Goal: Information Seeking & Learning: Learn about a topic

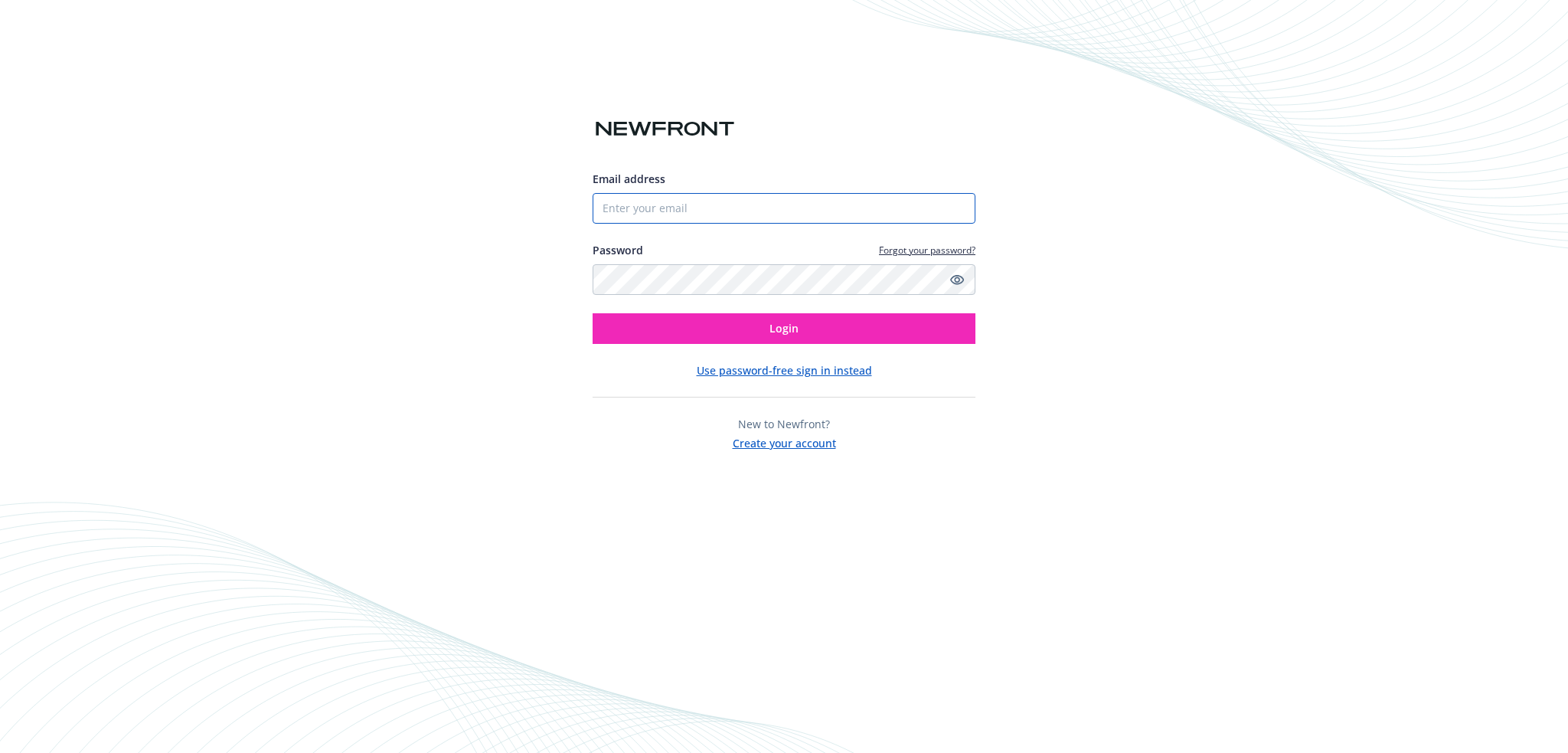
click at [685, 215] on input "Email address" at bounding box center [784, 208] width 383 height 30
type input "[PERSON_NAME][EMAIL_ADDRESS][PERSON_NAME][DOMAIN_NAME]"
click at [592, 313] on button "Login" at bounding box center [784, 328] width 383 height 30
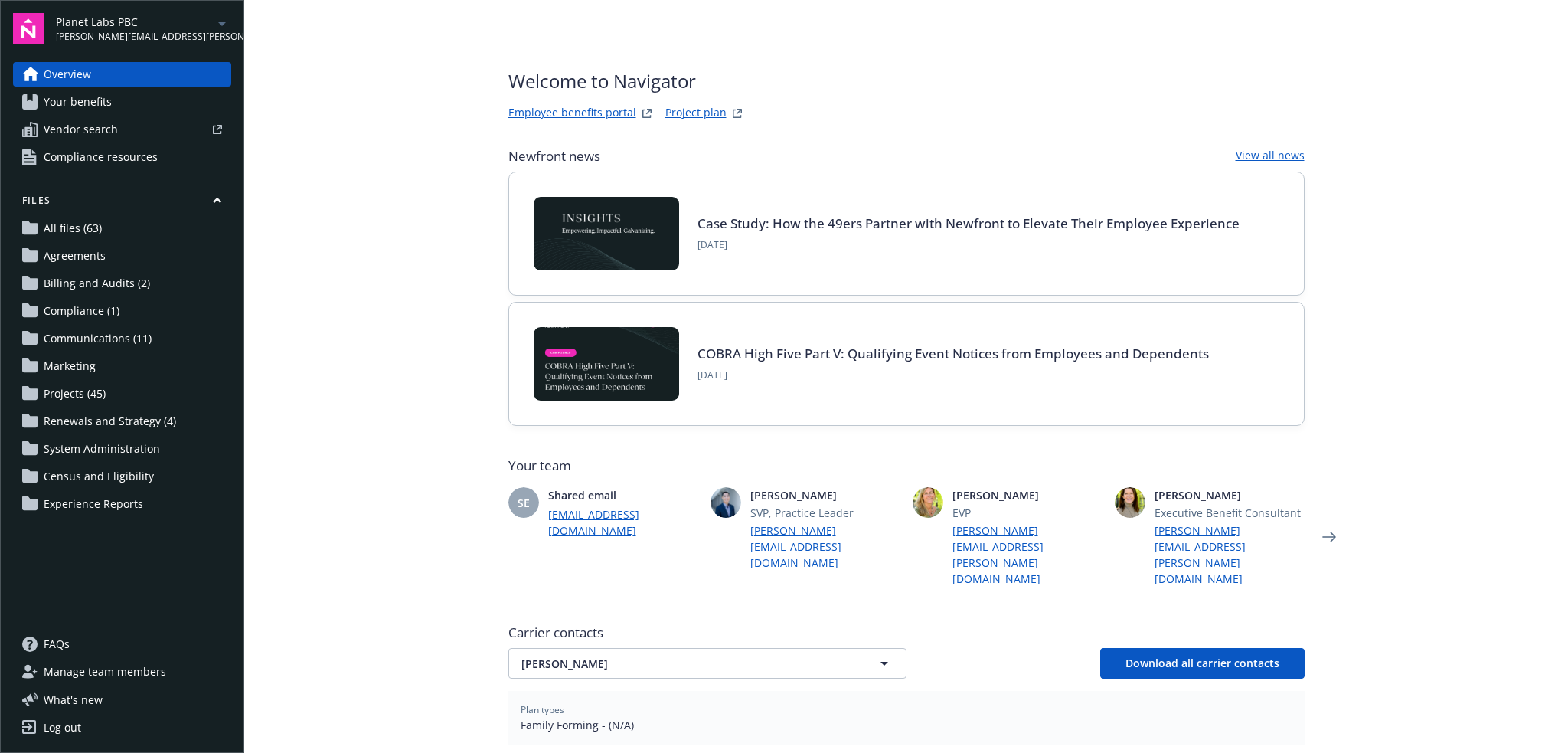
click at [219, 29] on icon "arrowDropDown" at bounding box center [222, 24] width 18 height 18
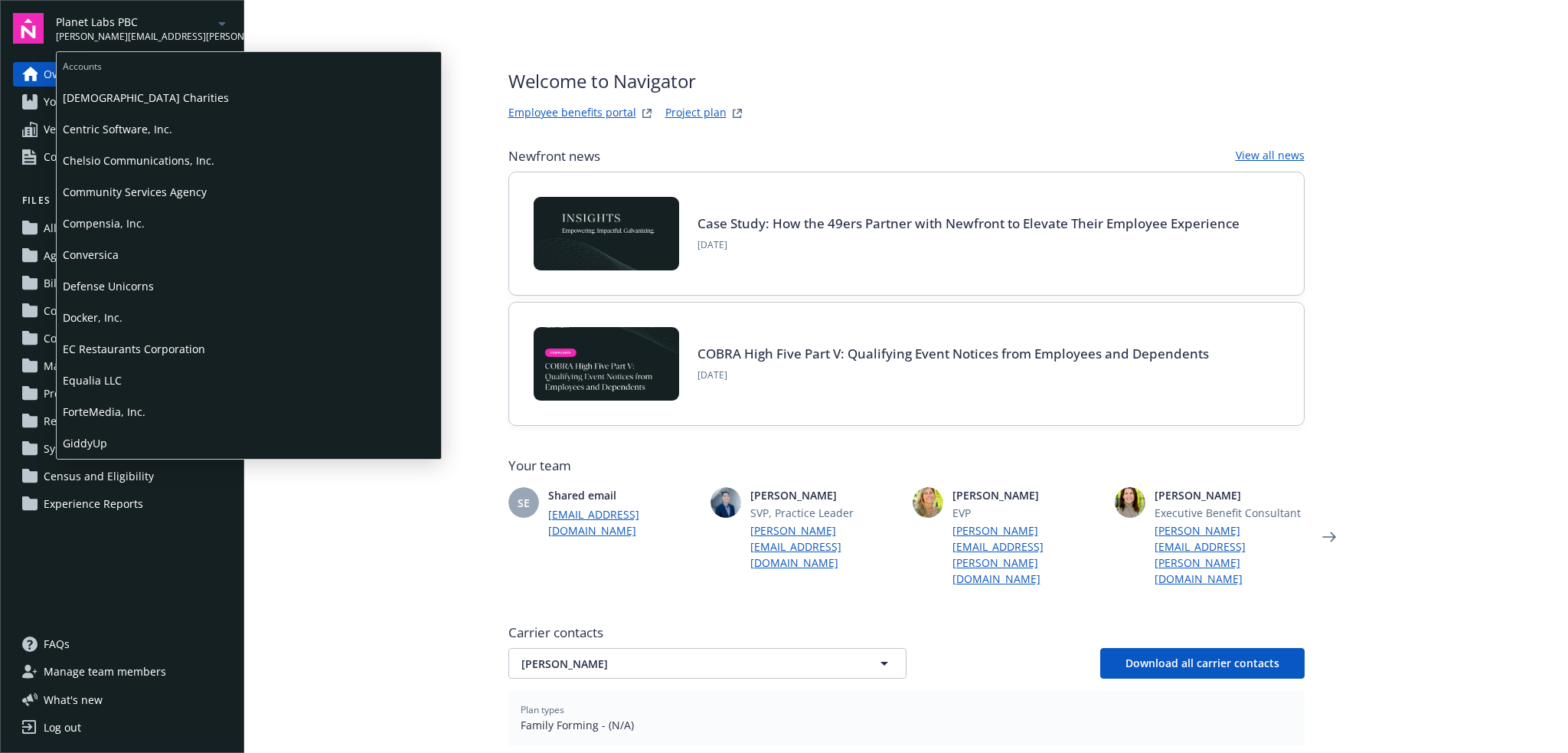
scroll to position [281, 0]
click at [149, 283] on span "Defense Unicorns" at bounding box center [249, 282] width 372 height 31
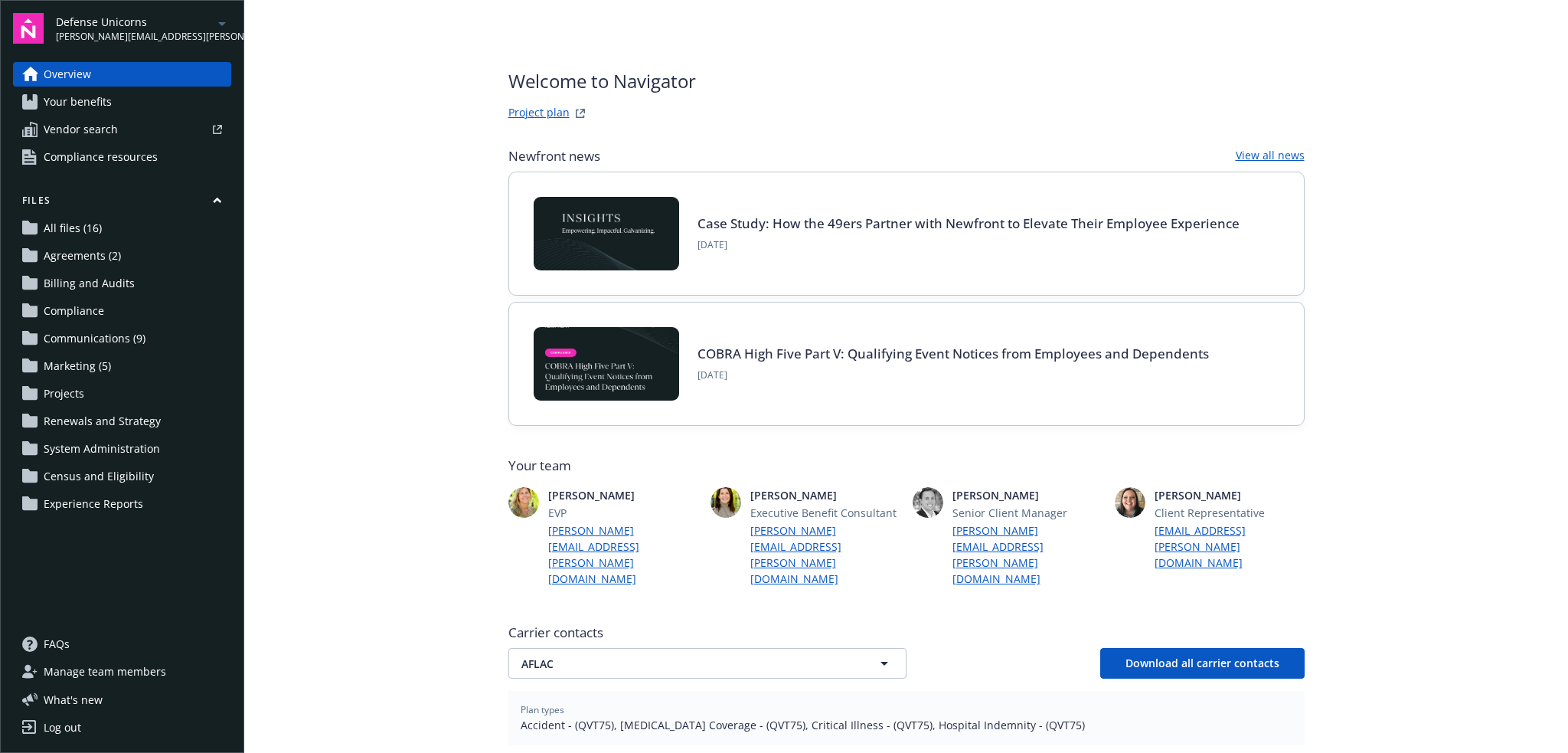
click at [555, 110] on link "Project plan" at bounding box center [538, 113] width 61 height 18
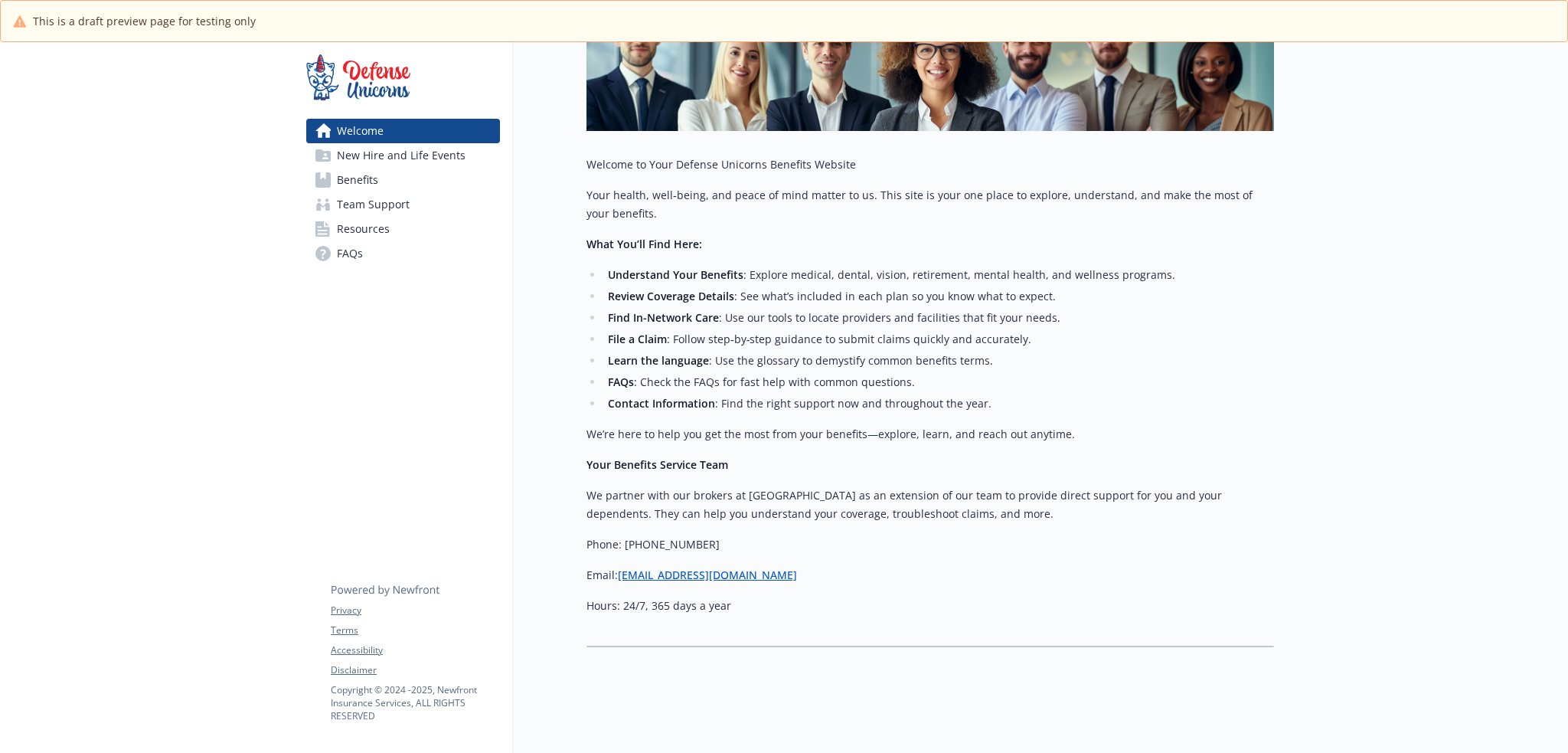
scroll to position [281, 0]
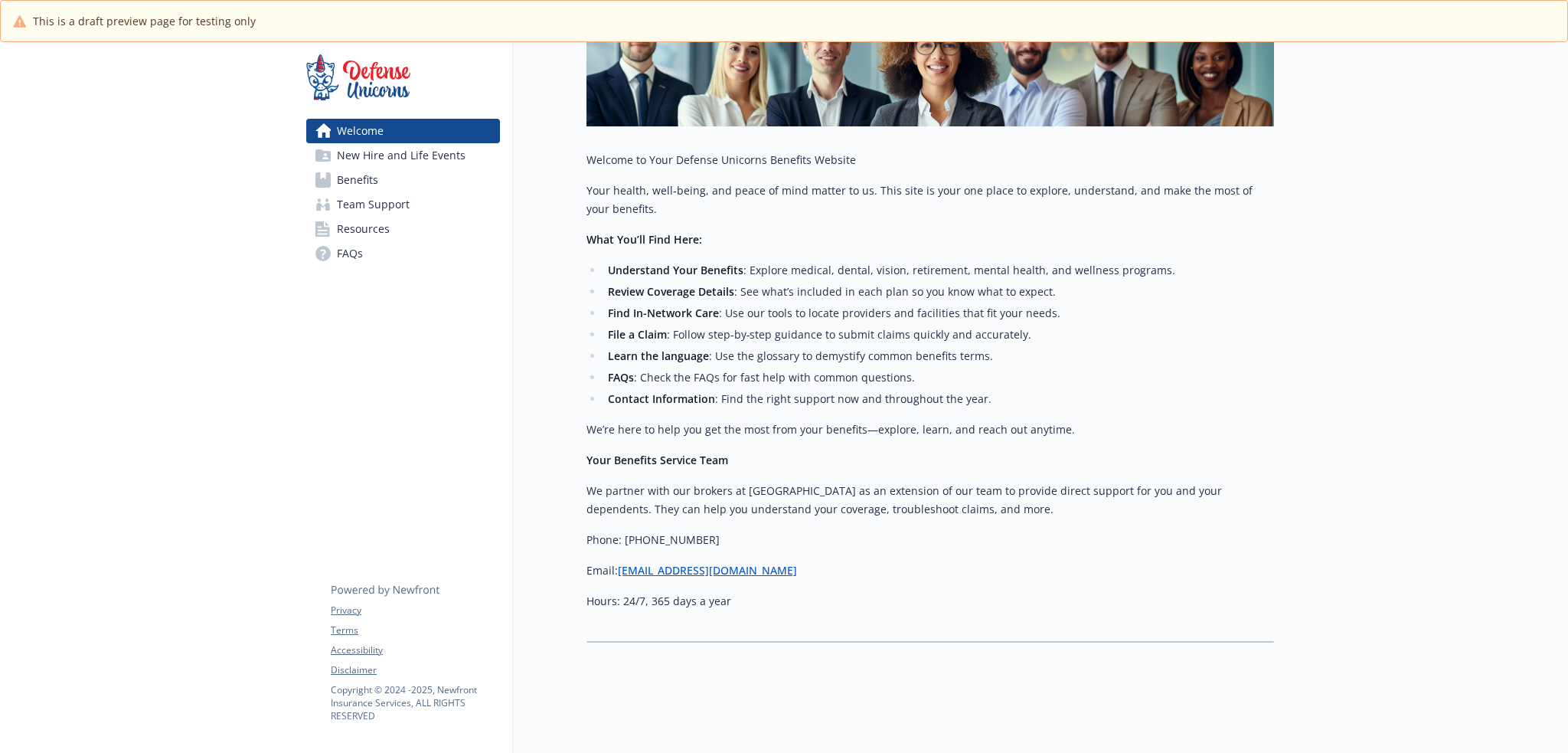
click at [387, 156] on span "New Hire and Life Events" at bounding box center [401, 156] width 128 height 25
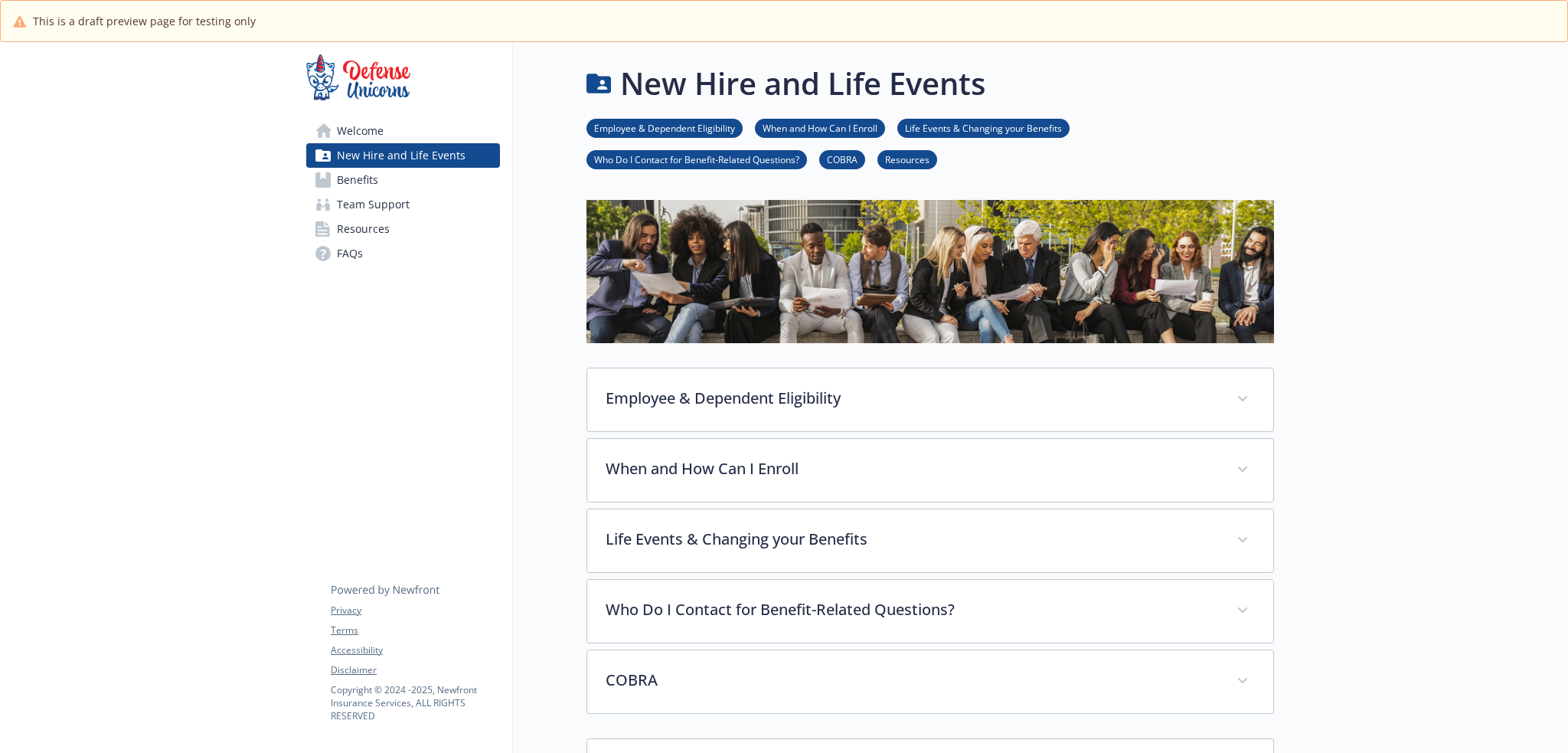
scroll to position [267, 0]
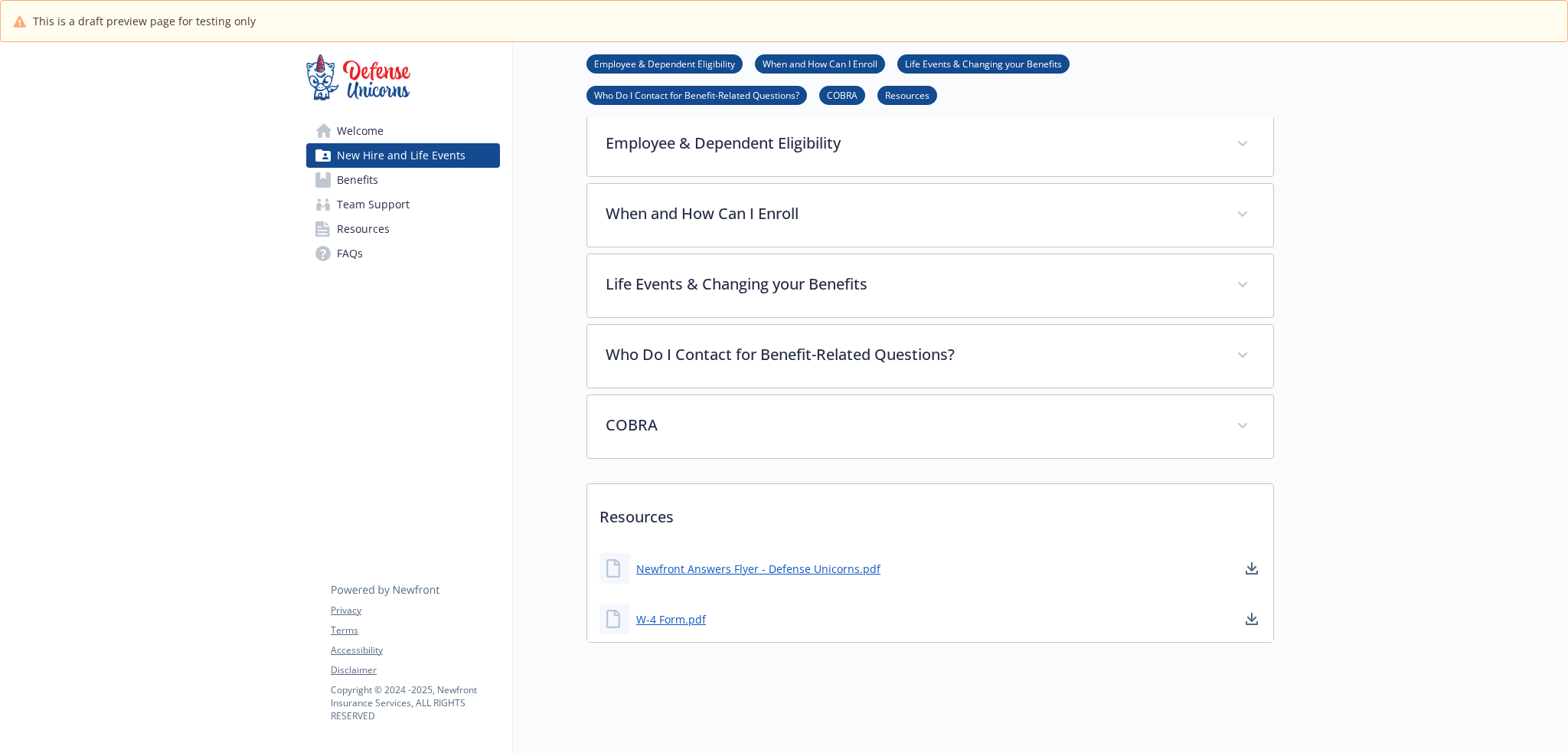
click at [464, 205] on link "Team Support" at bounding box center [402, 205] width 194 height 25
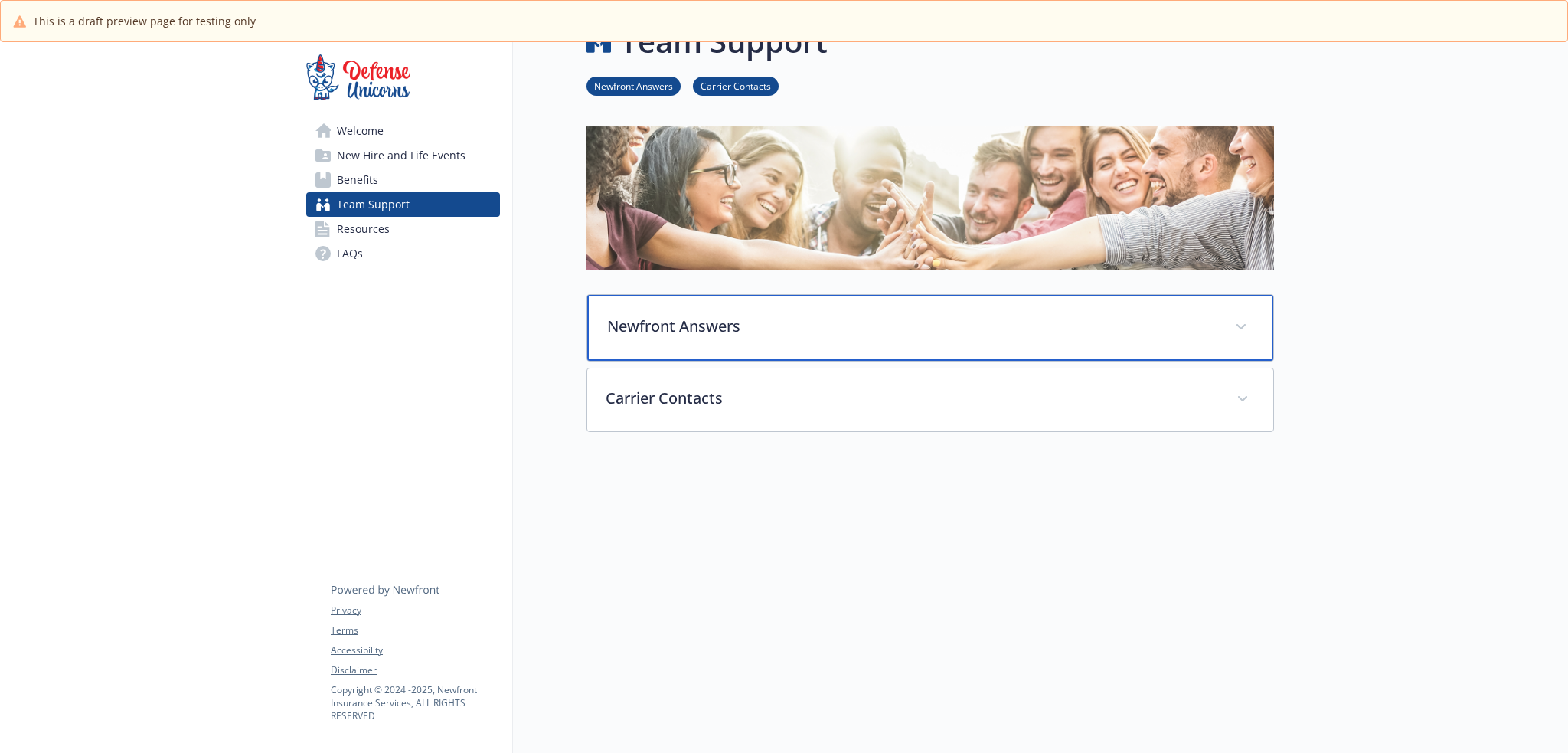
click at [903, 315] on p "Newfront Answers" at bounding box center [911, 327] width 609 height 23
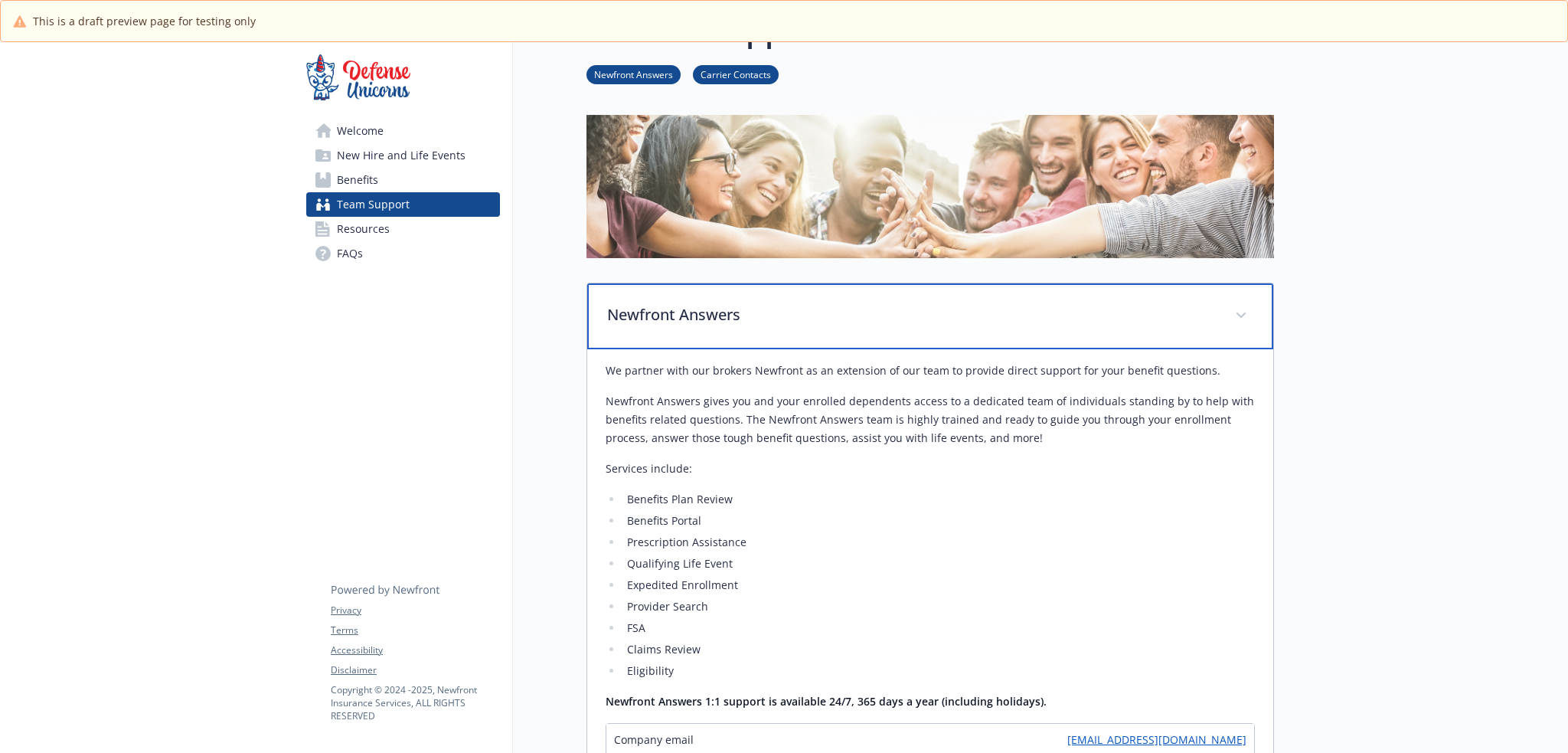
scroll to position [615, 0]
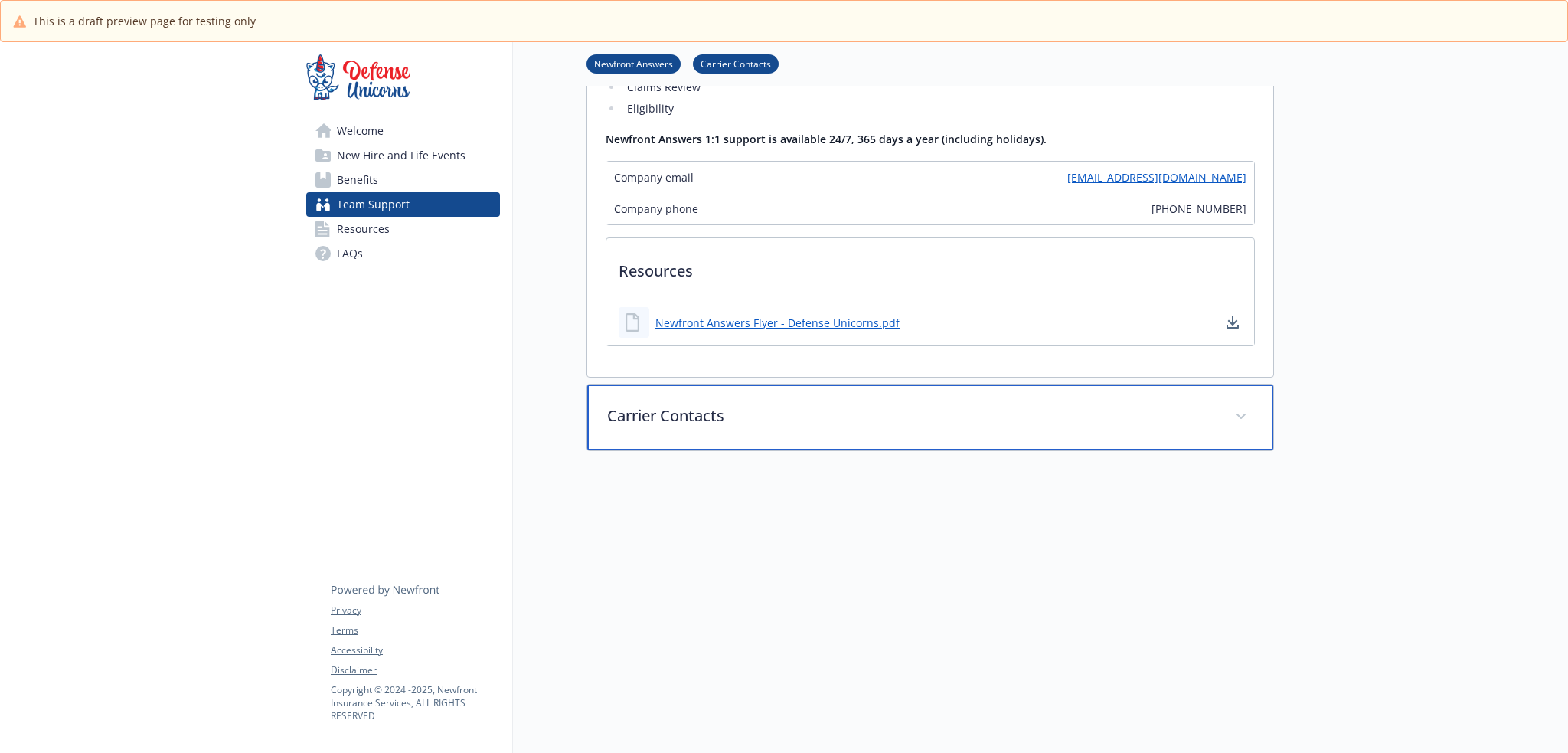
click at [838, 414] on p "Carrier Contacts" at bounding box center [911, 416] width 609 height 23
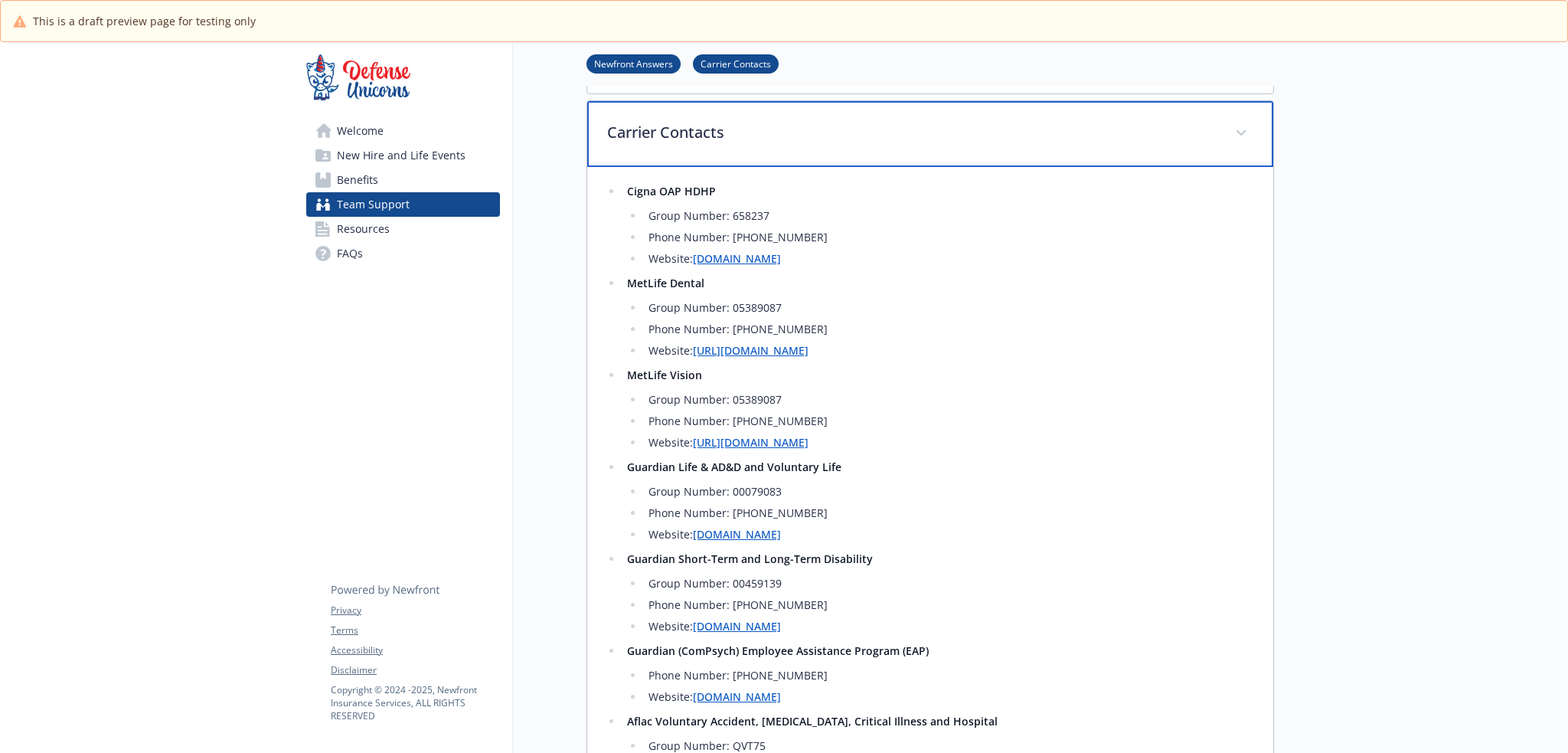
scroll to position [335, 0]
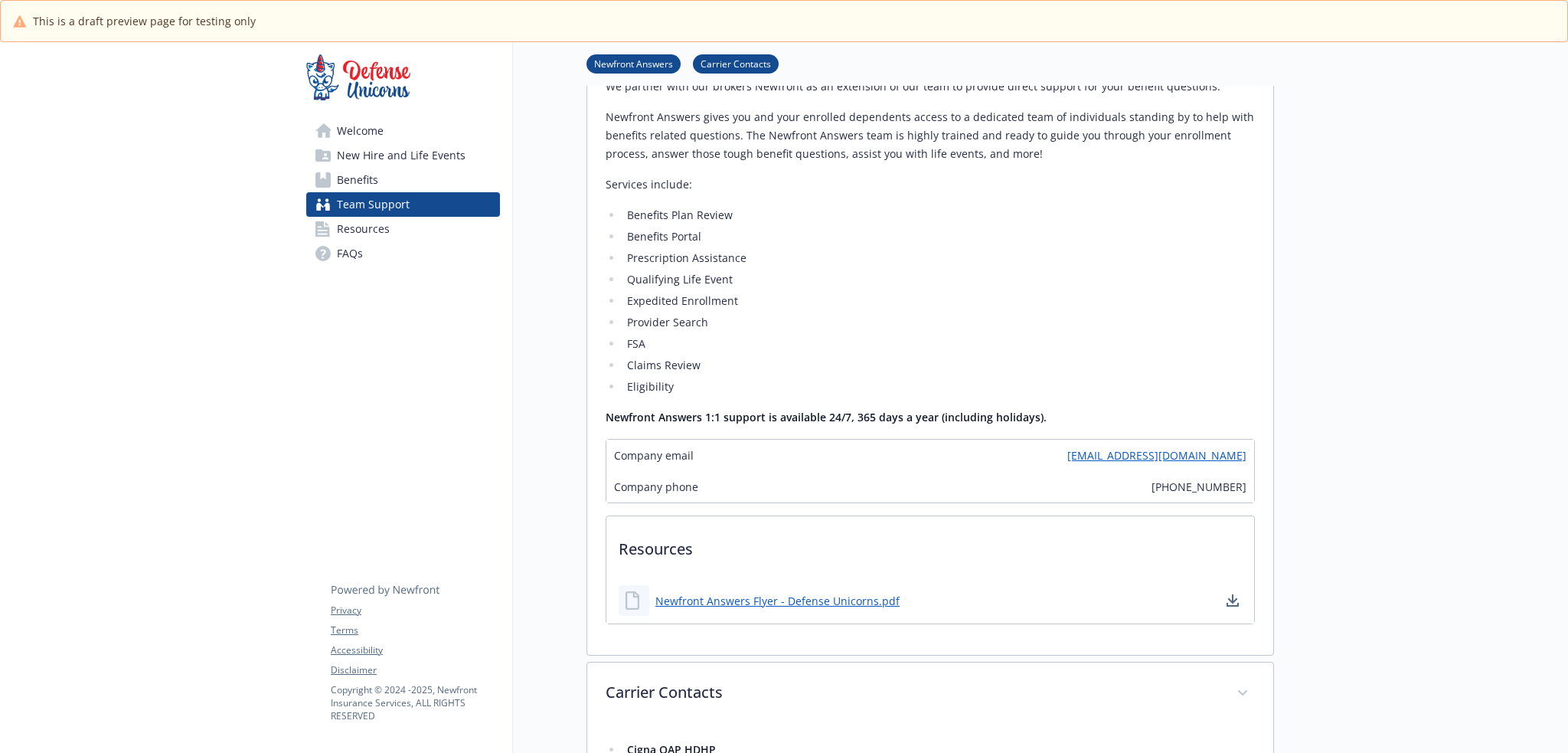
click at [412, 202] on link "Team Support" at bounding box center [402, 205] width 194 height 25
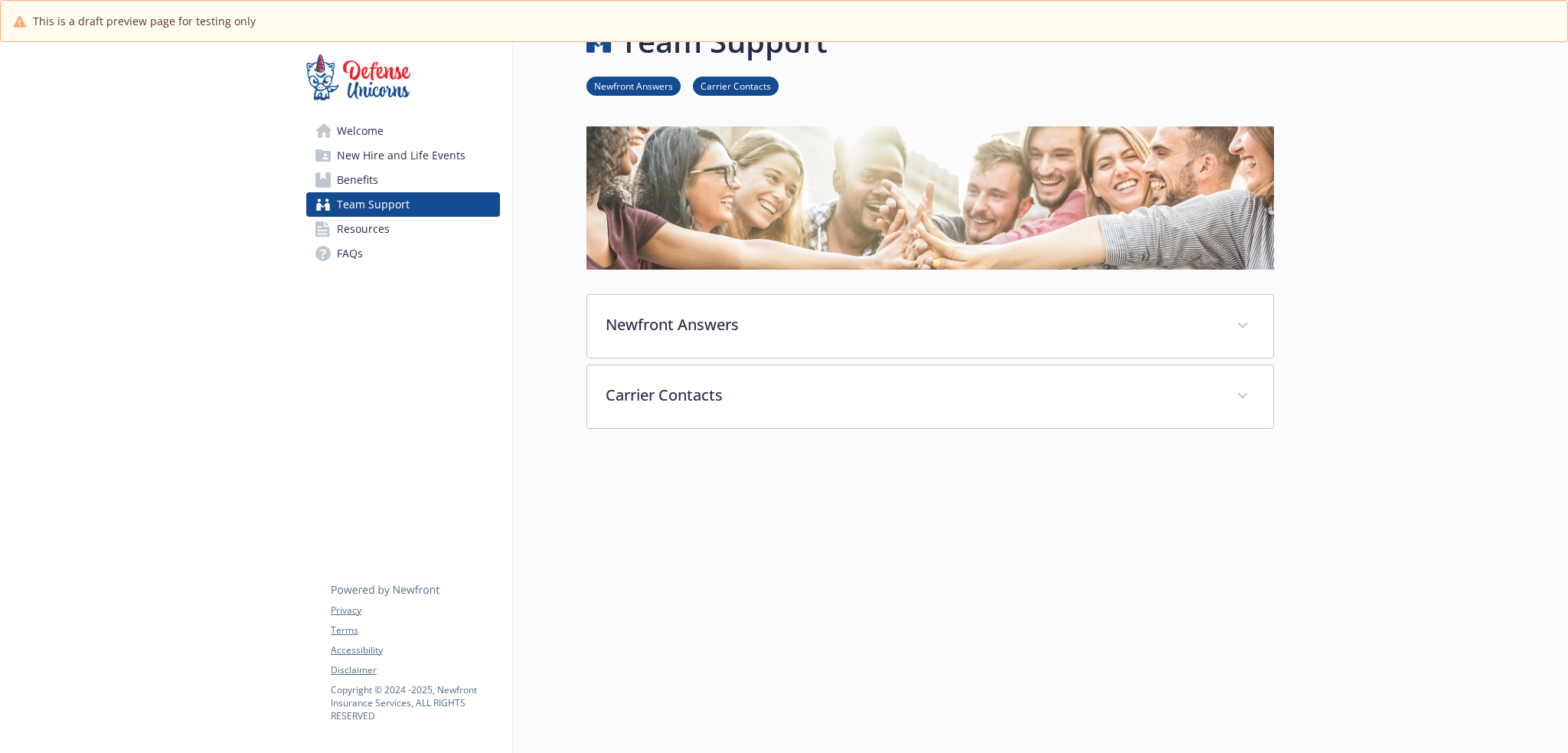
scroll to position [54, 0]
click at [461, 178] on link "Benefits" at bounding box center [402, 180] width 194 height 25
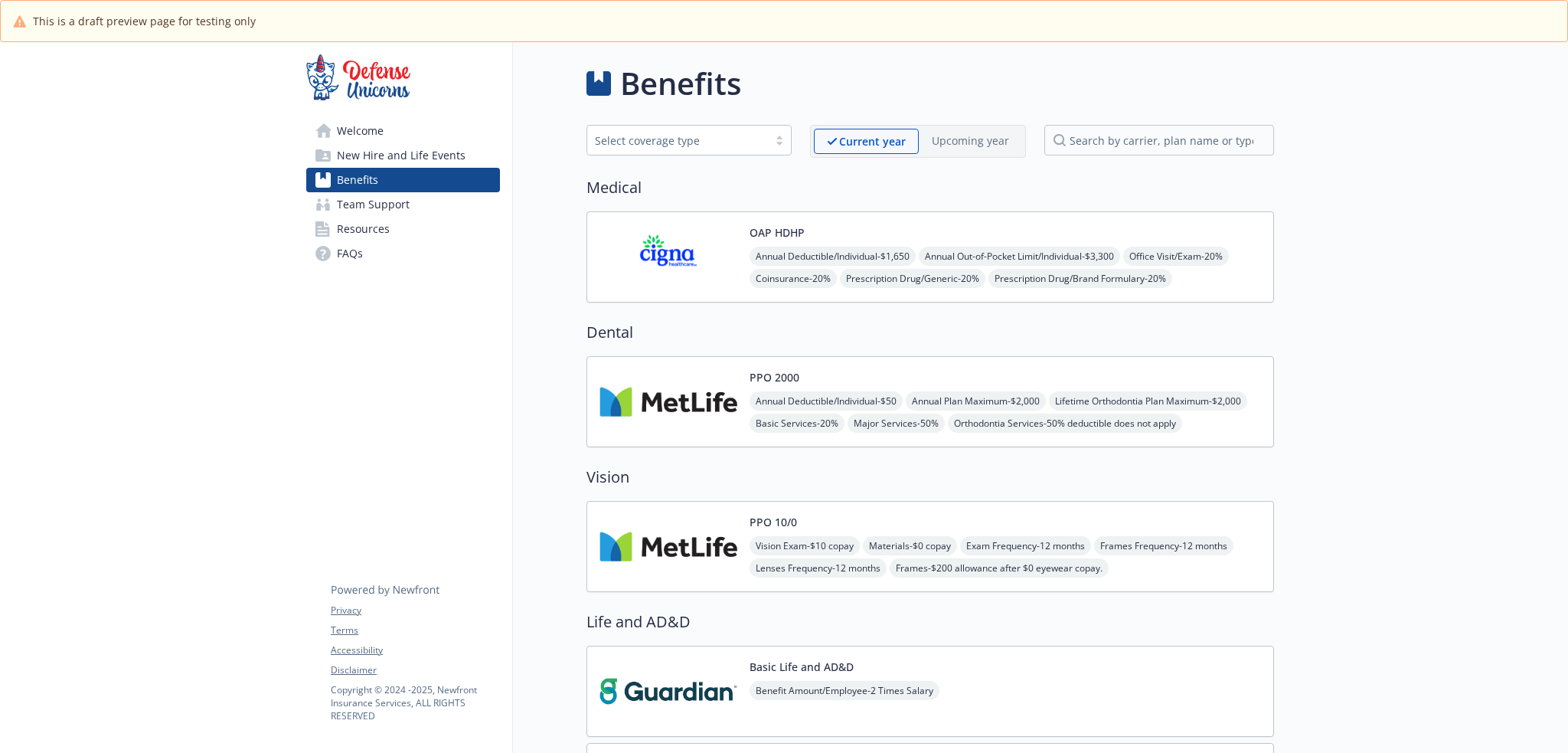
click at [395, 141] on link "Welcome" at bounding box center [402, 131] width 194 height 25
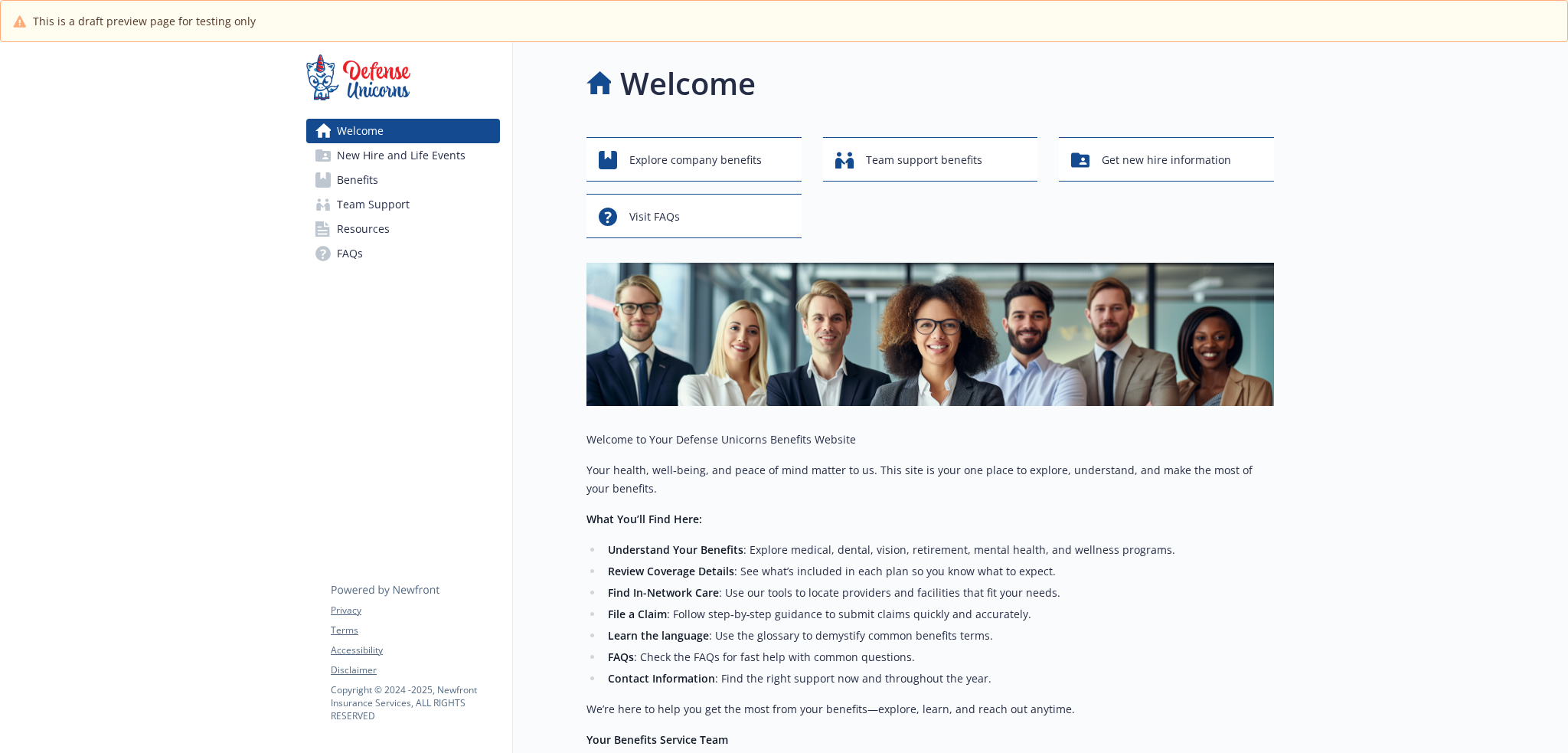
scroll to position [291, 0]
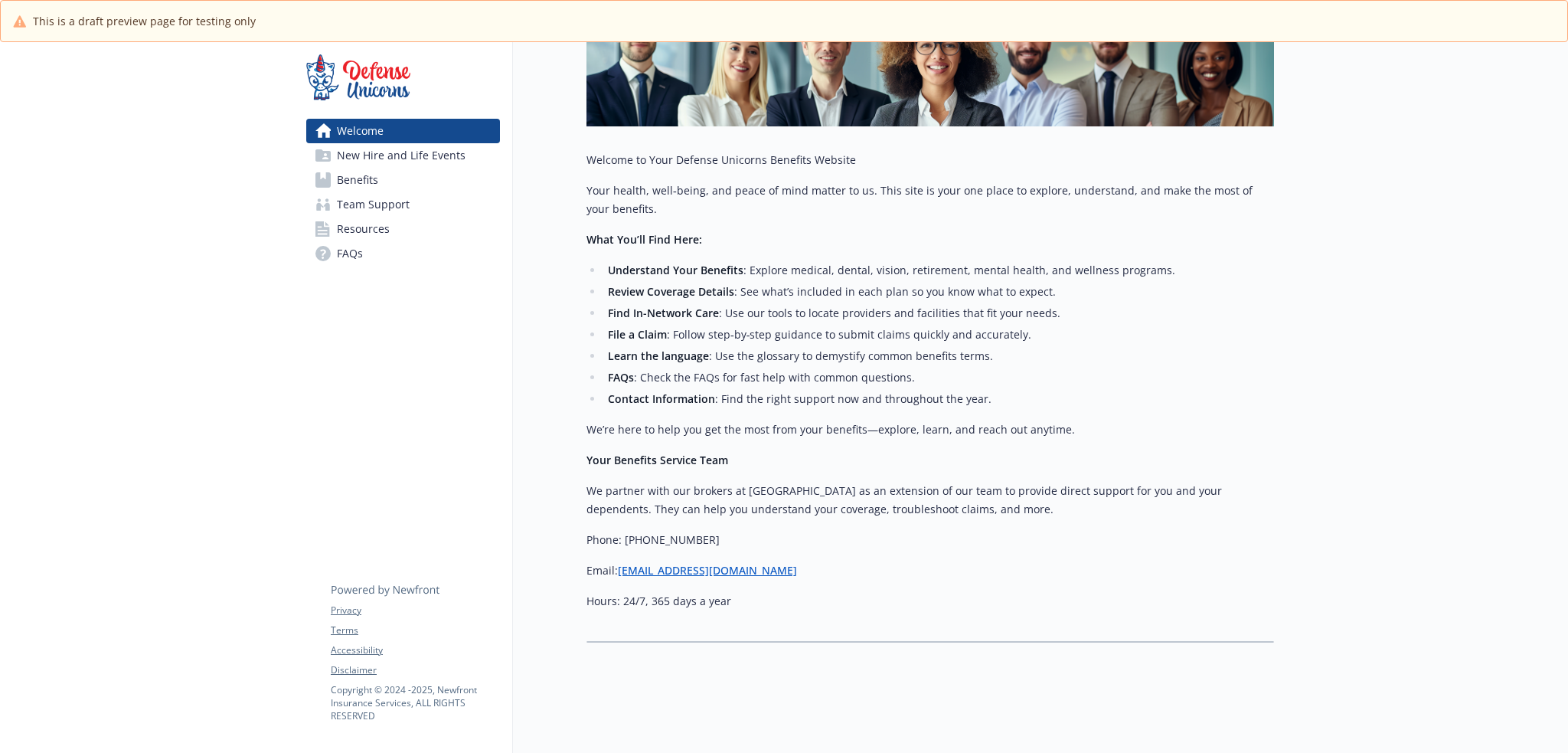
drag, startPoint x: 365, startPoint y: 155, endPoint x: 402, endPoint y: 174, distance: 41.6
click at [365, 155] on span "New Hire and Life Events" at bounding box center [401, 156] width 128 height 25
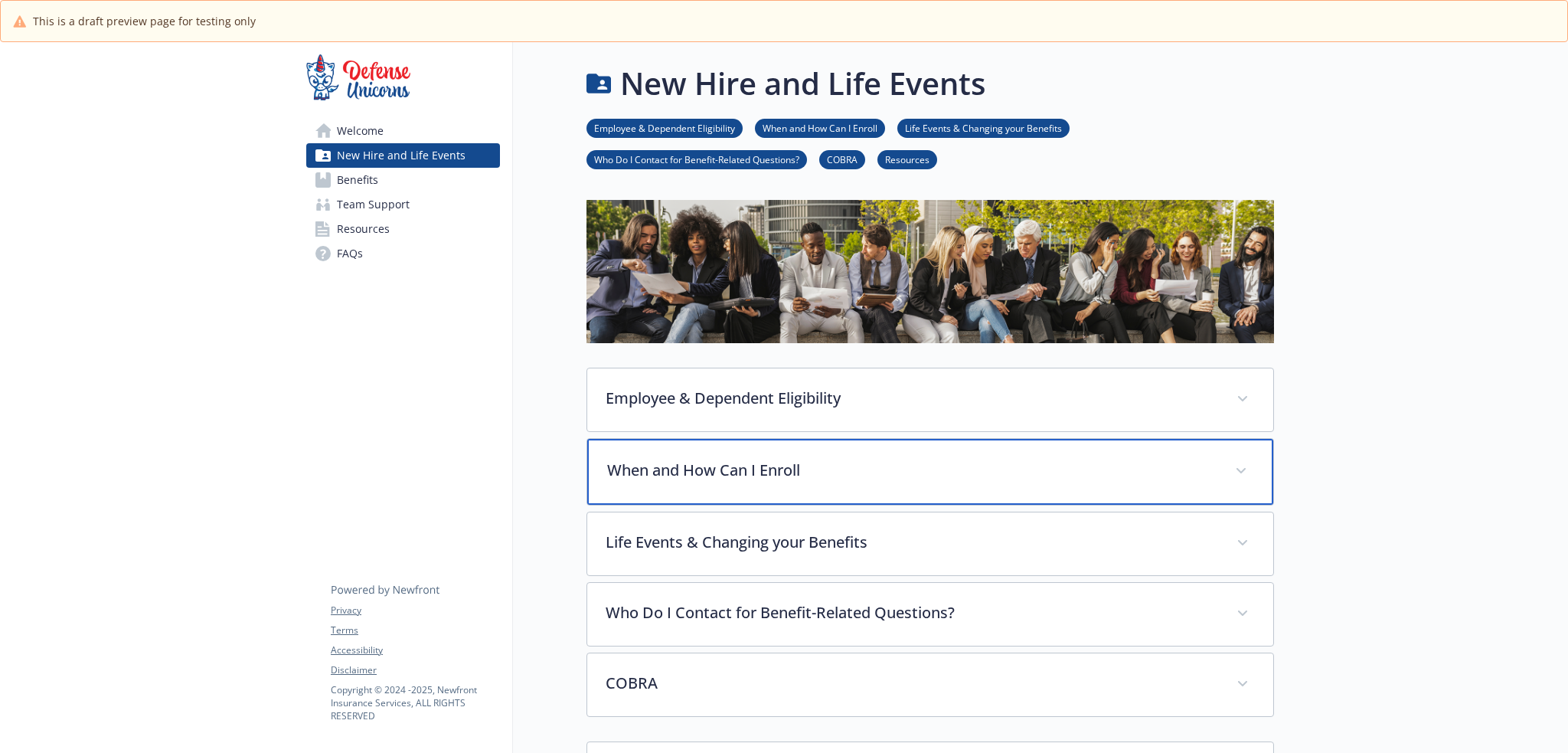
click at [793, 475] on p "When and How Can I Enroll" at bounding box center [911, 471] width 609 height 23
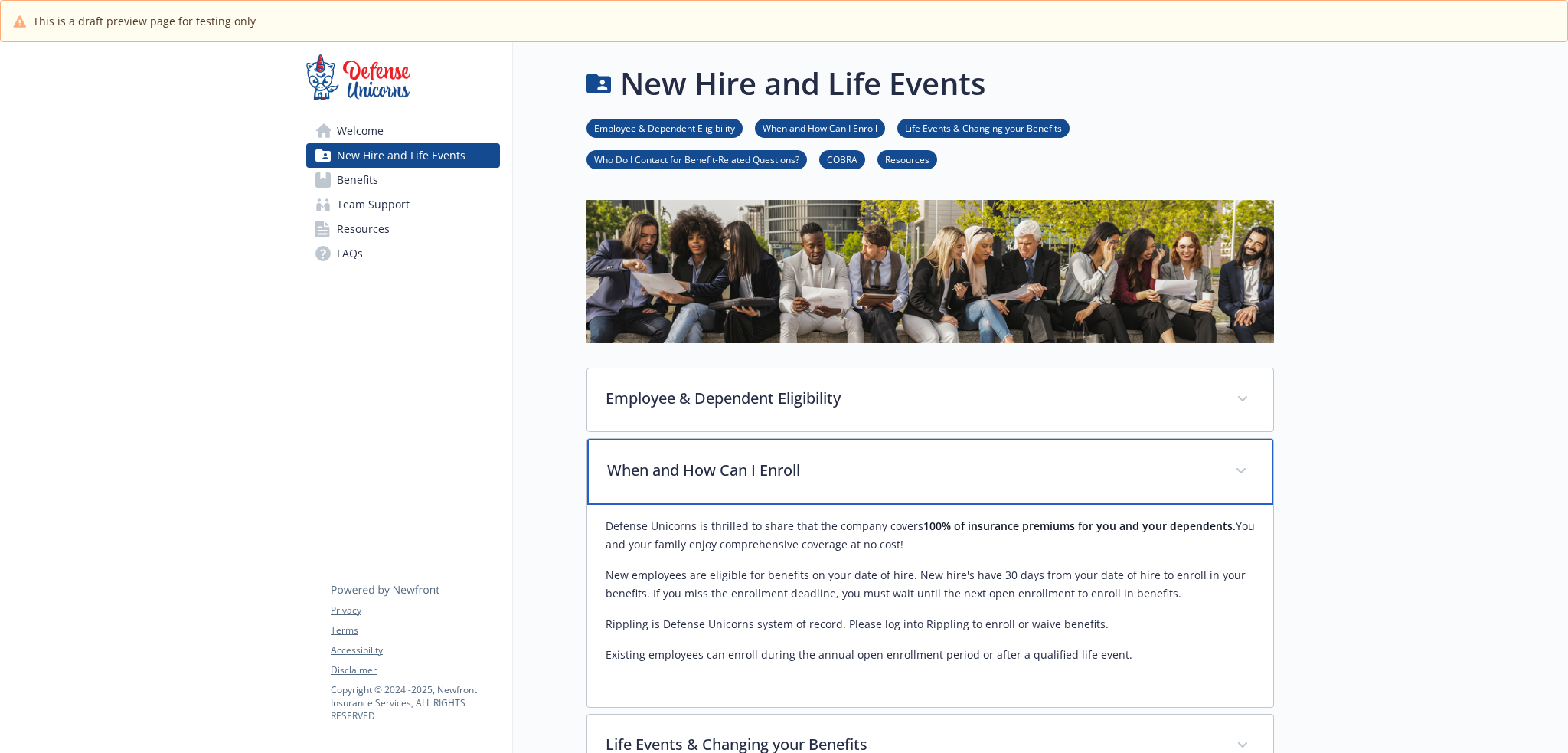
scroll to position [281, 0]
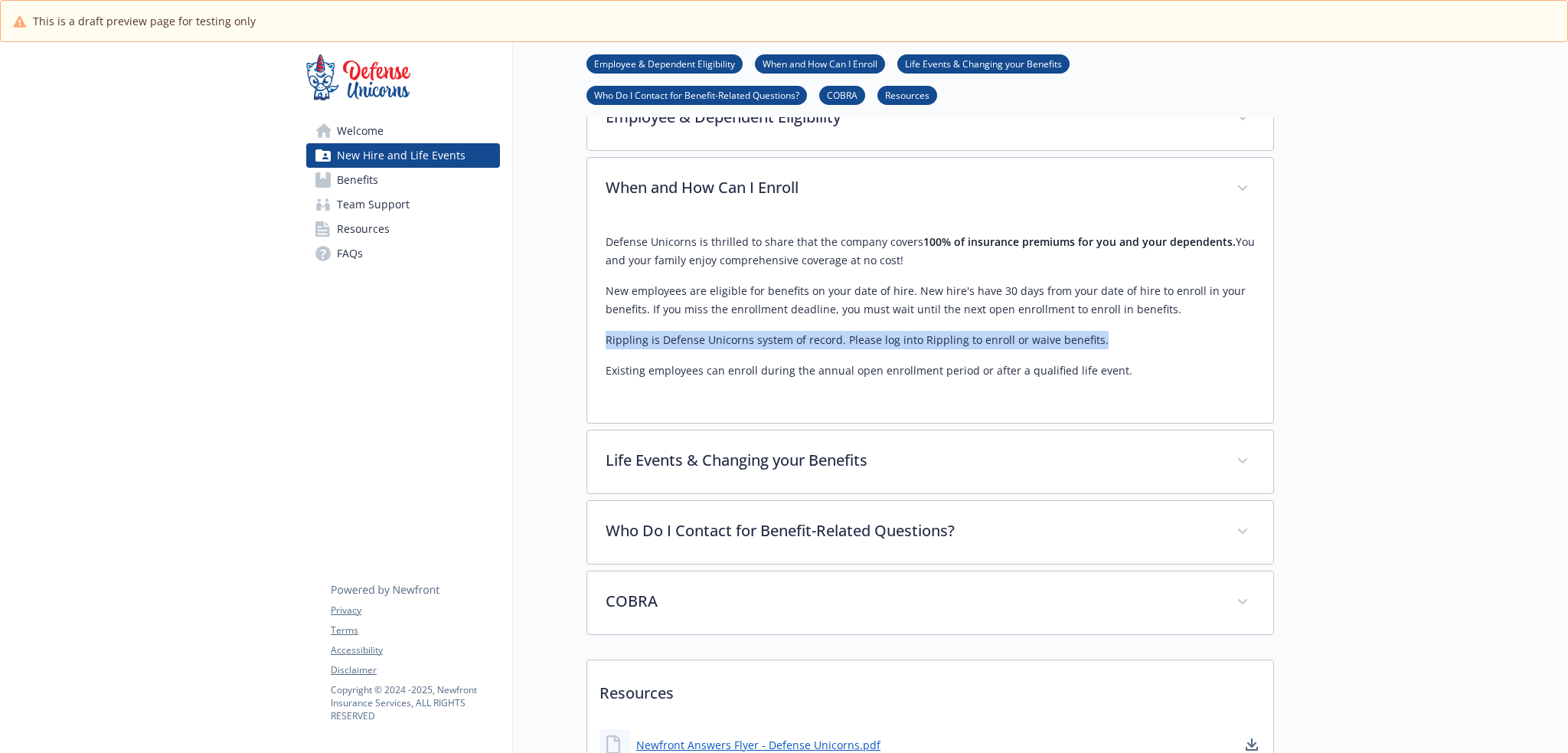
drag, startPoint x: 609, startPoint y: 344, endPoint x: 1094, endPoint y: 346, distance: 485.0
click at [1094, 346] on p "Rippling is Defense Unicorns system of record. Please log into Rippling to enro…" at bounding box center [930, 340] width 649 height 18
drag, startPoint x: 611, startPoint y: 340, endPoint x: 1111, endPoint y: 339, distance: 500.0
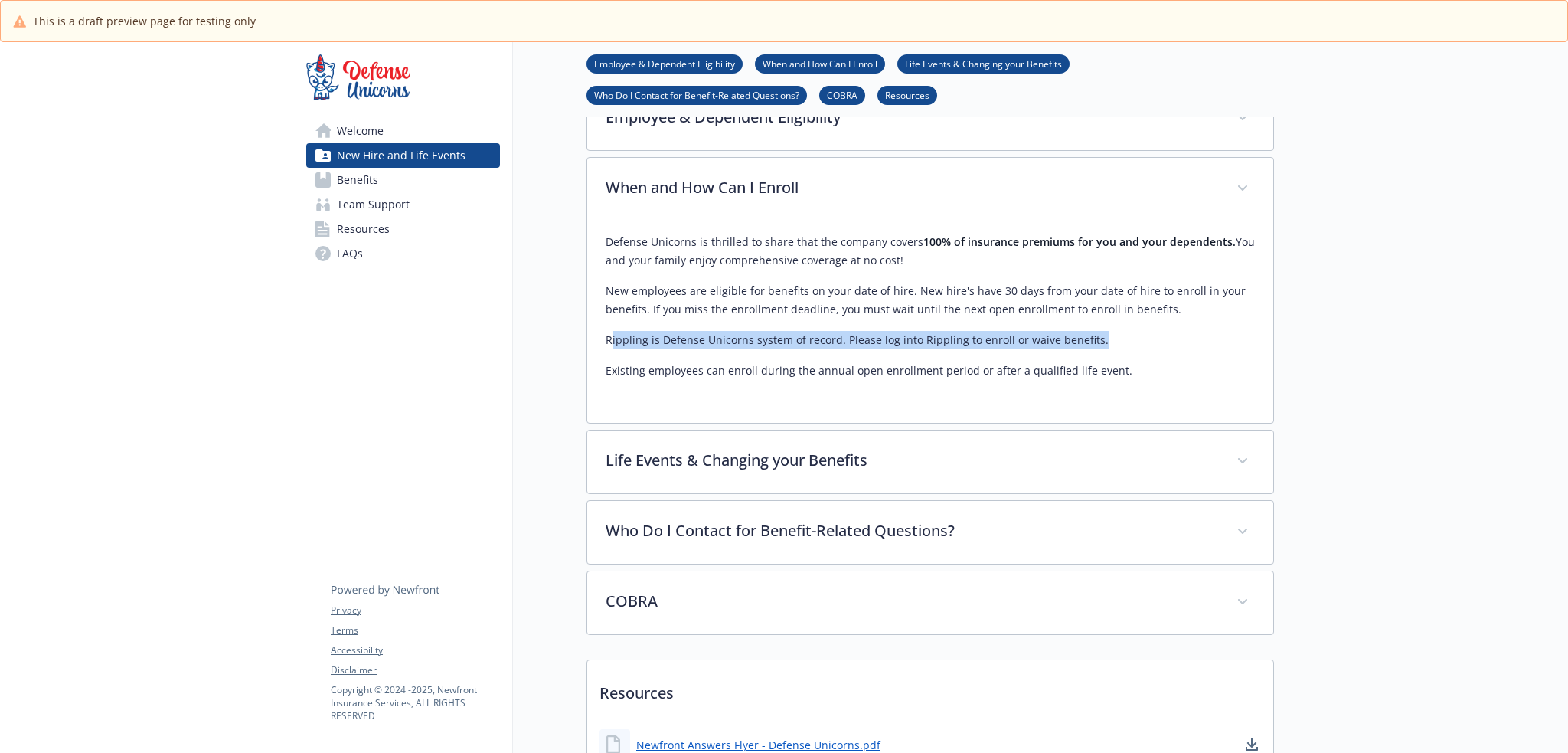
click at [1111, 339] on p "Rippling is Defense Unicorns system of record. Please log into Rippling to enro…" at bounding box center [930, 340] width 649 height 18
click at [490, 357] on div "Welcome New Hire and Life Events Benefits Team Support Resources FAQs Privacy T…" at bounding box center [403, 345] width 219 height 1168
click at [398, 183] on link "Benefits" at bounding box center [402, 180] width 194 height 25
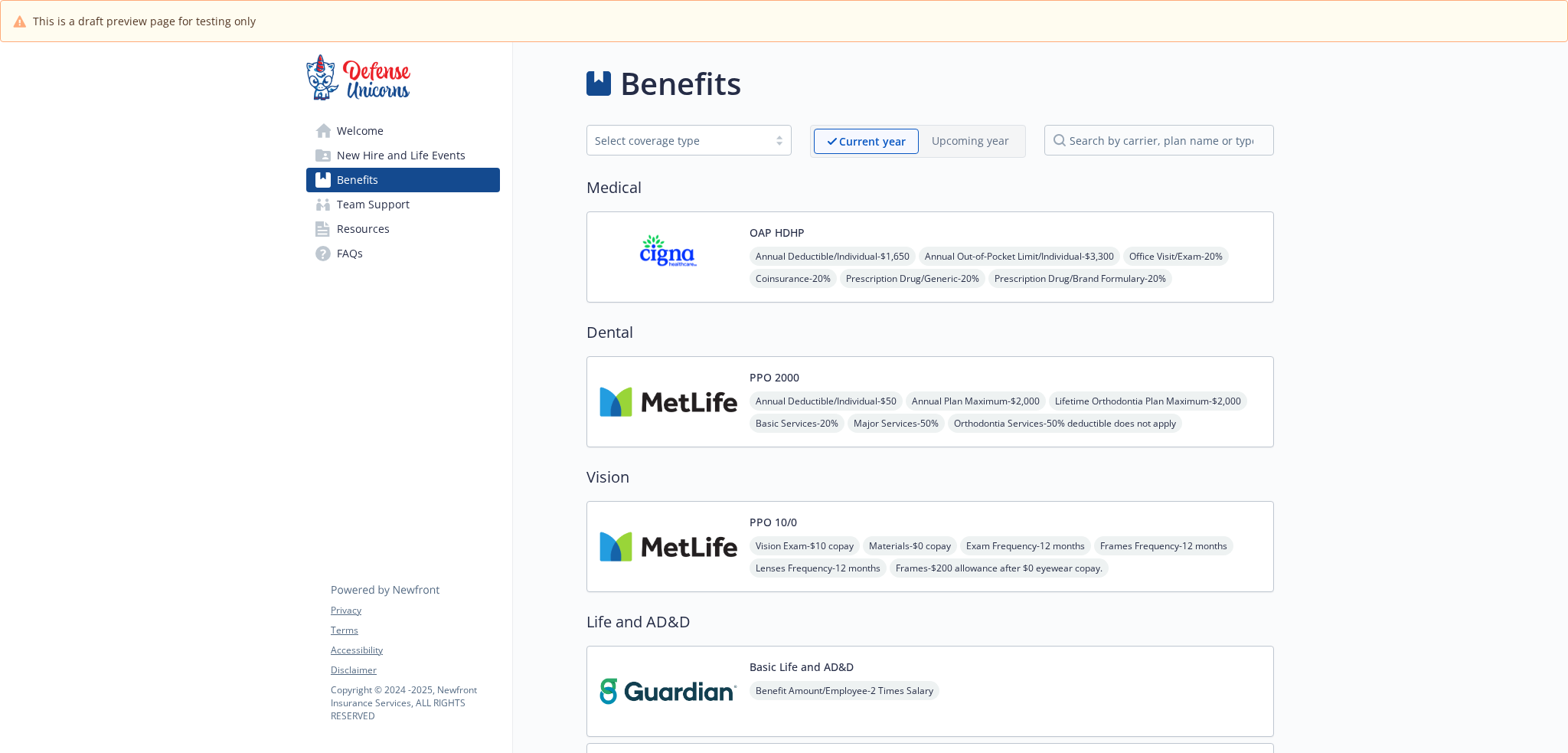
click at [412, 221] on link "Resources" at bounding box center [402, 229] width 194 height 25
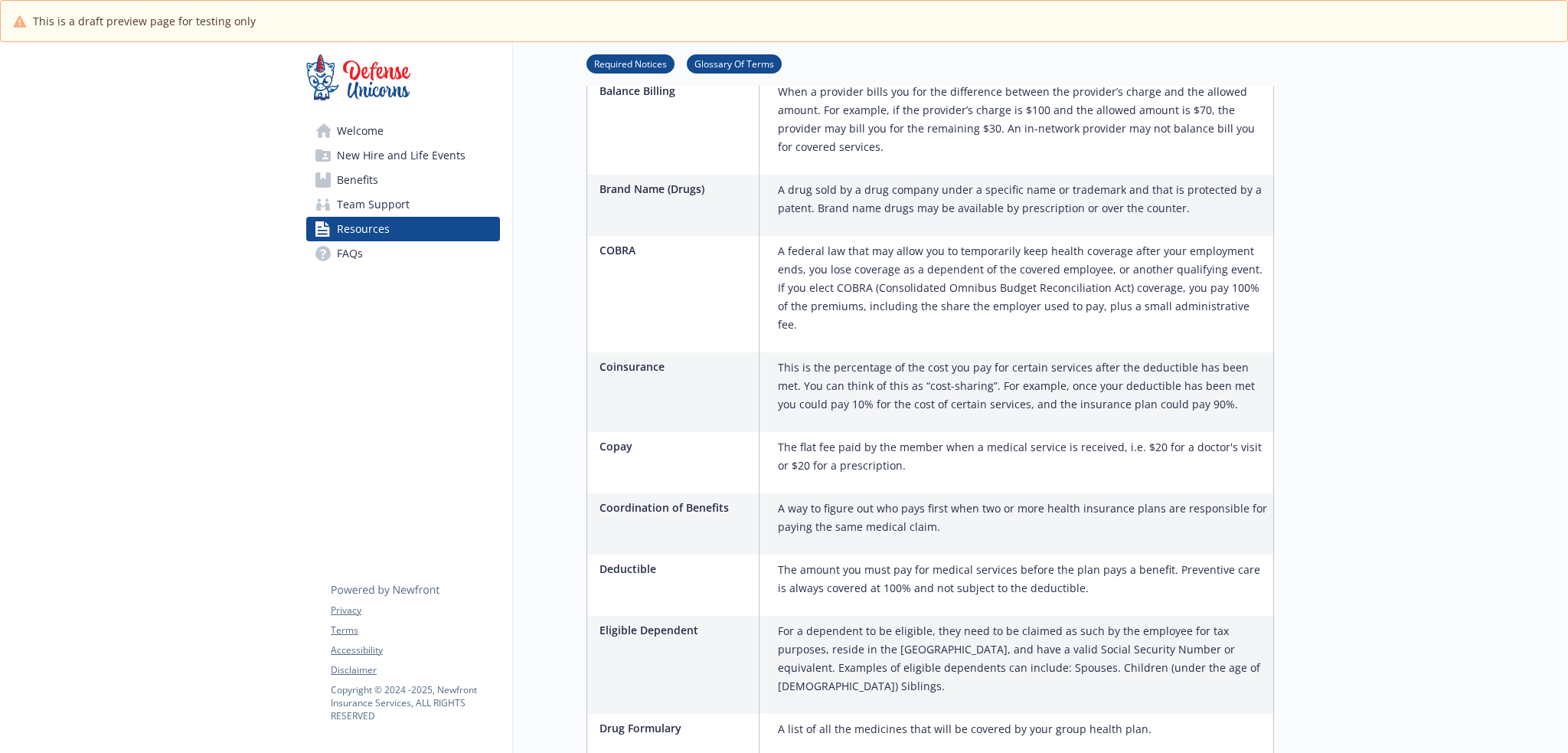
scroll to position [1124, 0]
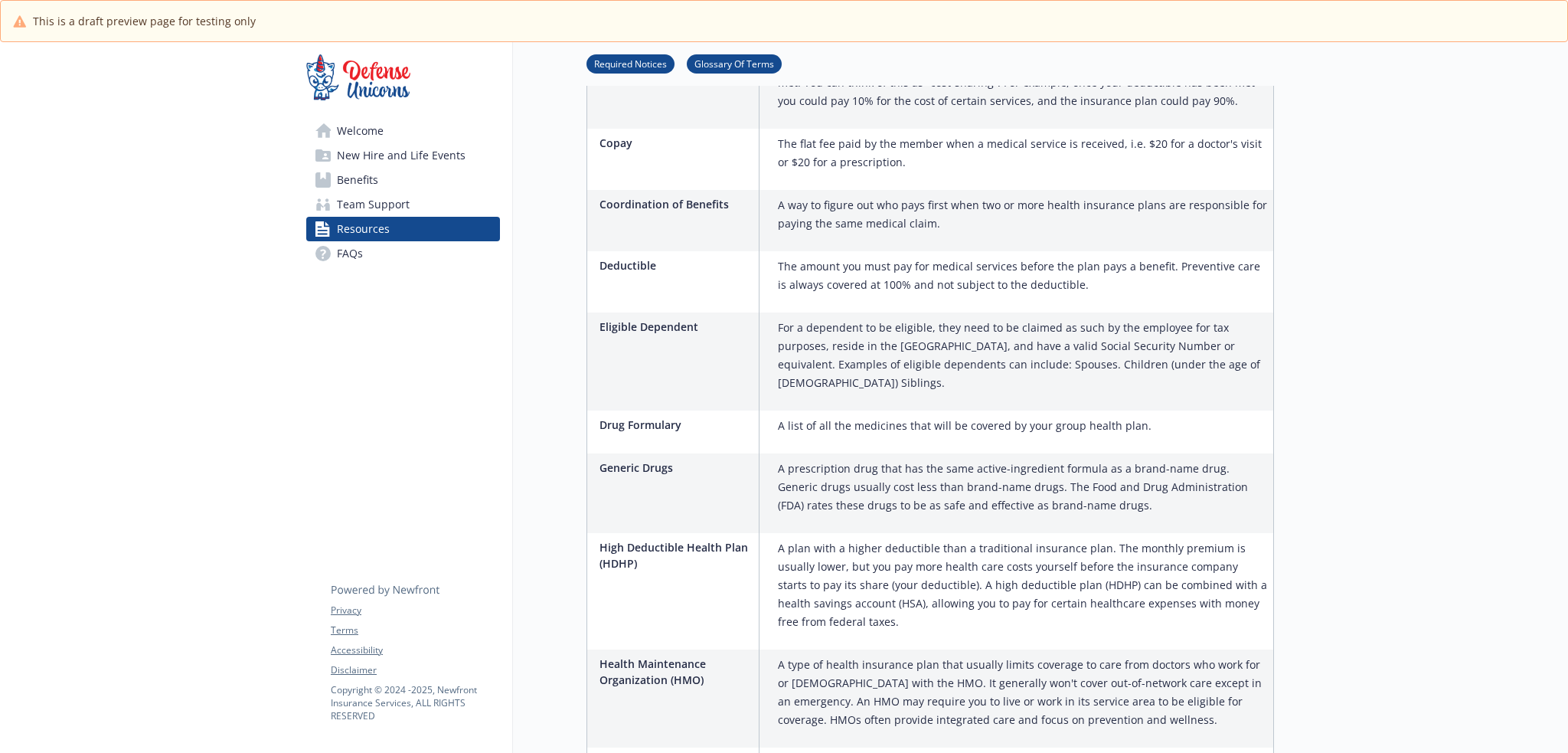
click at [330, 246] on link "FAQs" at bounding box center [402, 254] width 194 height 25
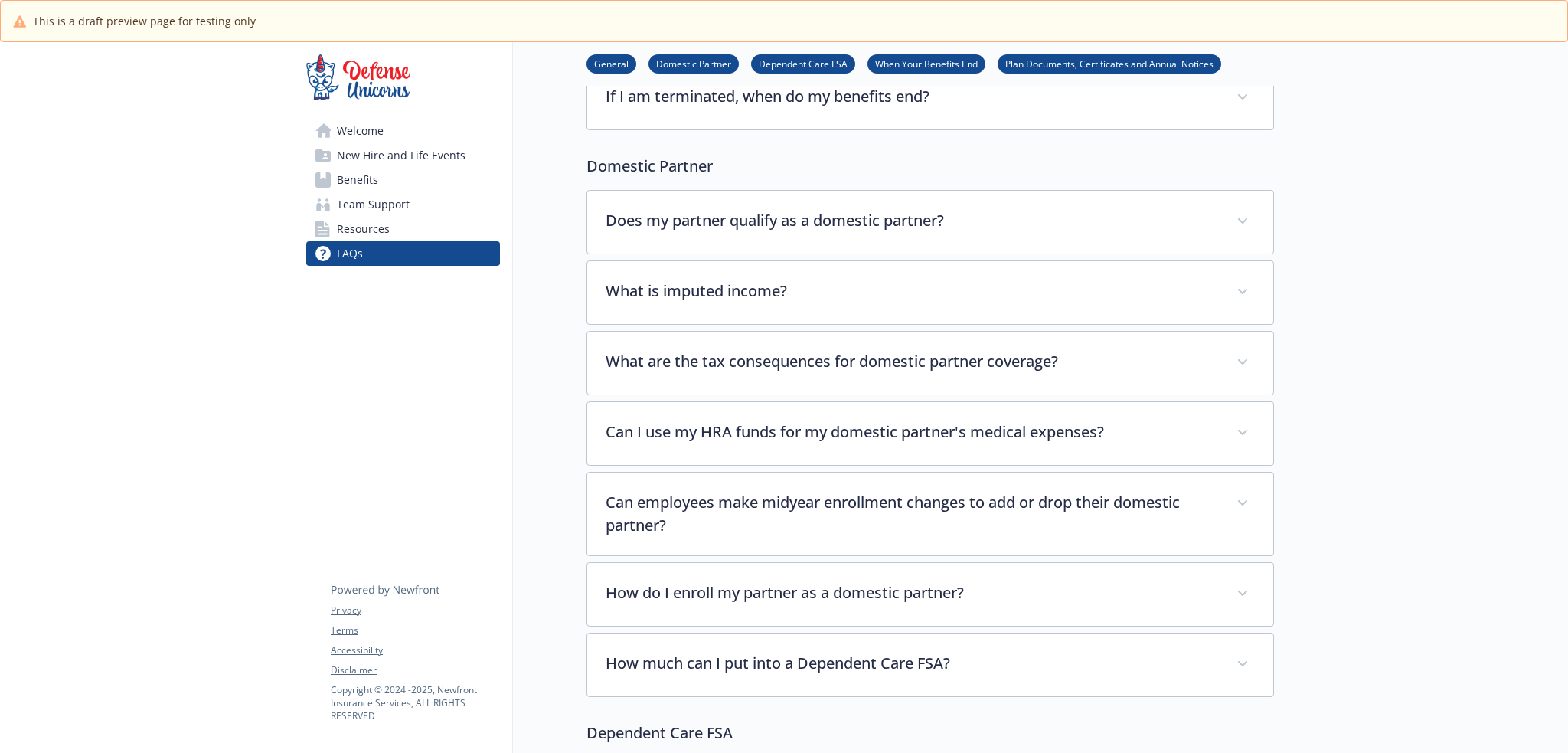
scroll to position [281, 0]
click at [430, 178] on link "Benefits" at bounding box center [402, 180] width 194 height 25
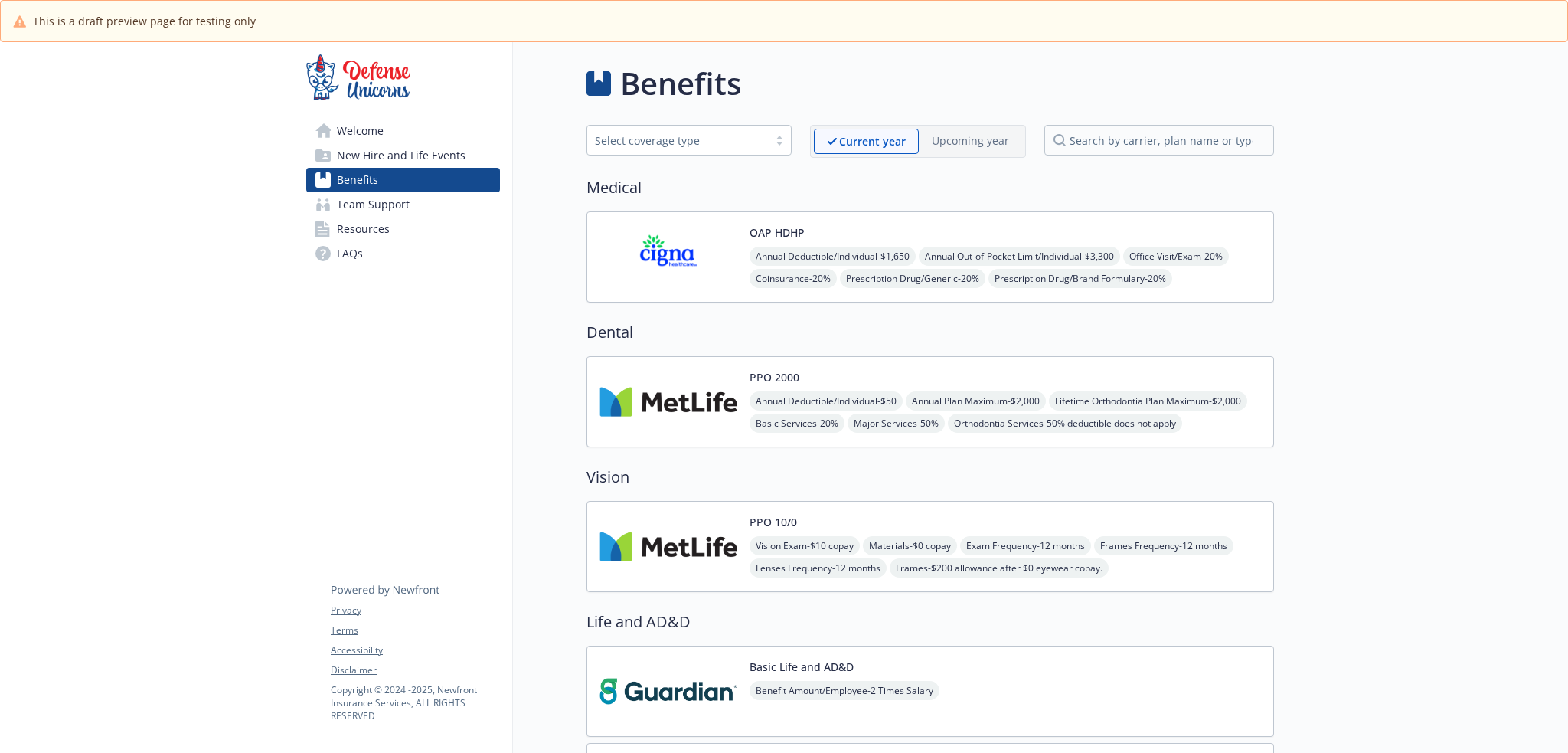
click at [1146, 223] on div "OAP HDHP Annual Deductible/Individual - $1,650 Annual Out-of-Pocket Limit/Indiv…" at bounding box center [930, 256] width 687 height 91
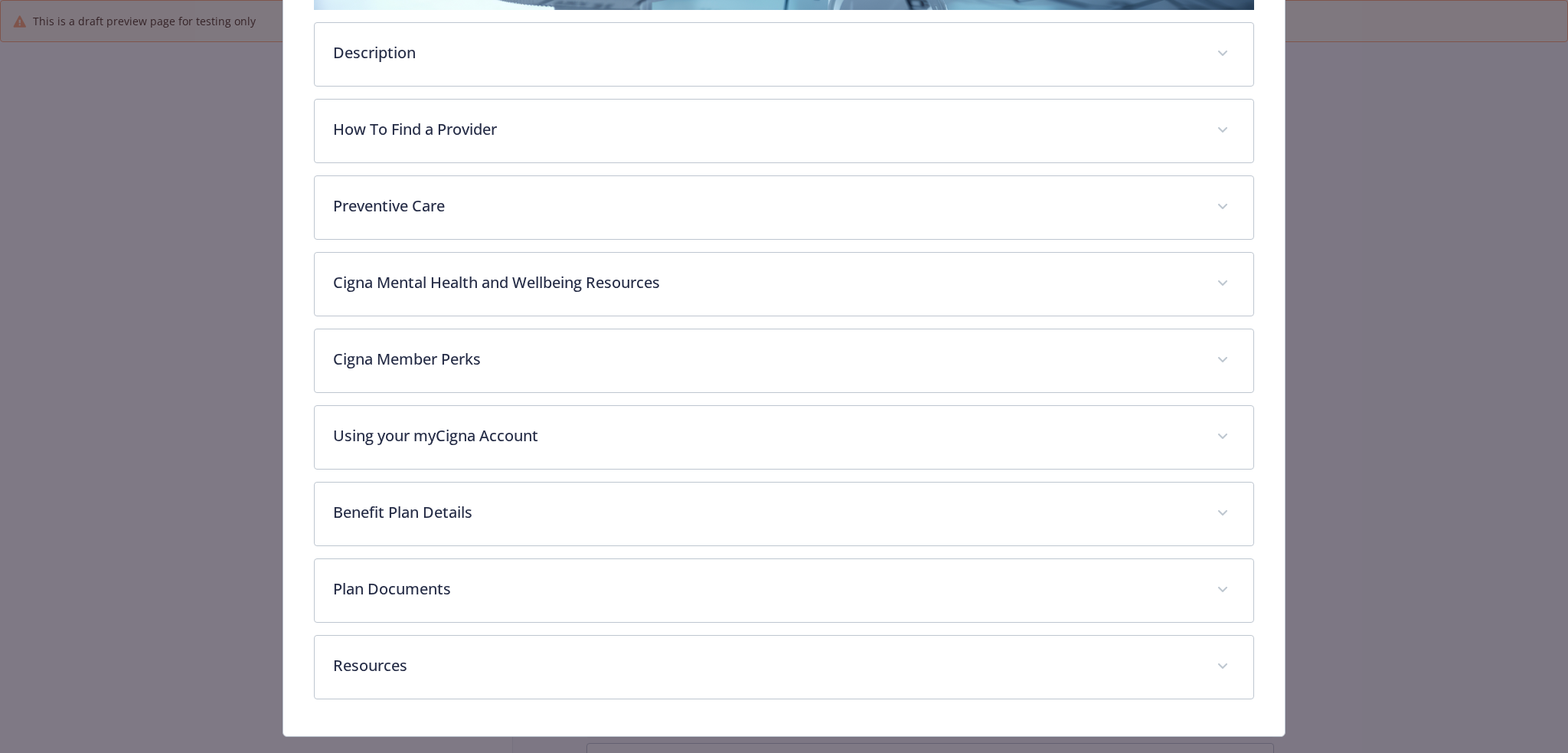
scroll to position [476, 0]
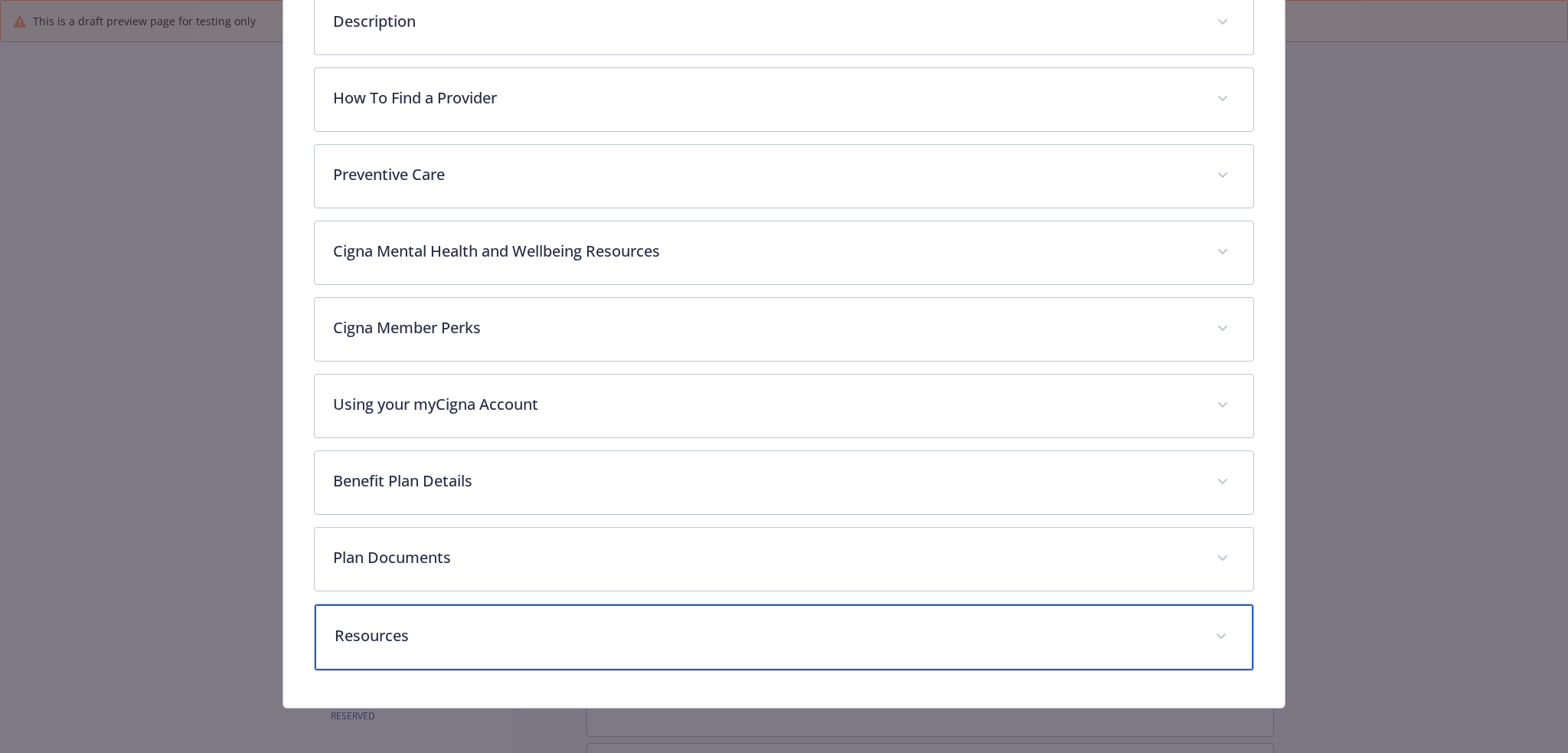
click at [649, 640] on p "Resources" at bounding box center [766, 636] width 863 height 23
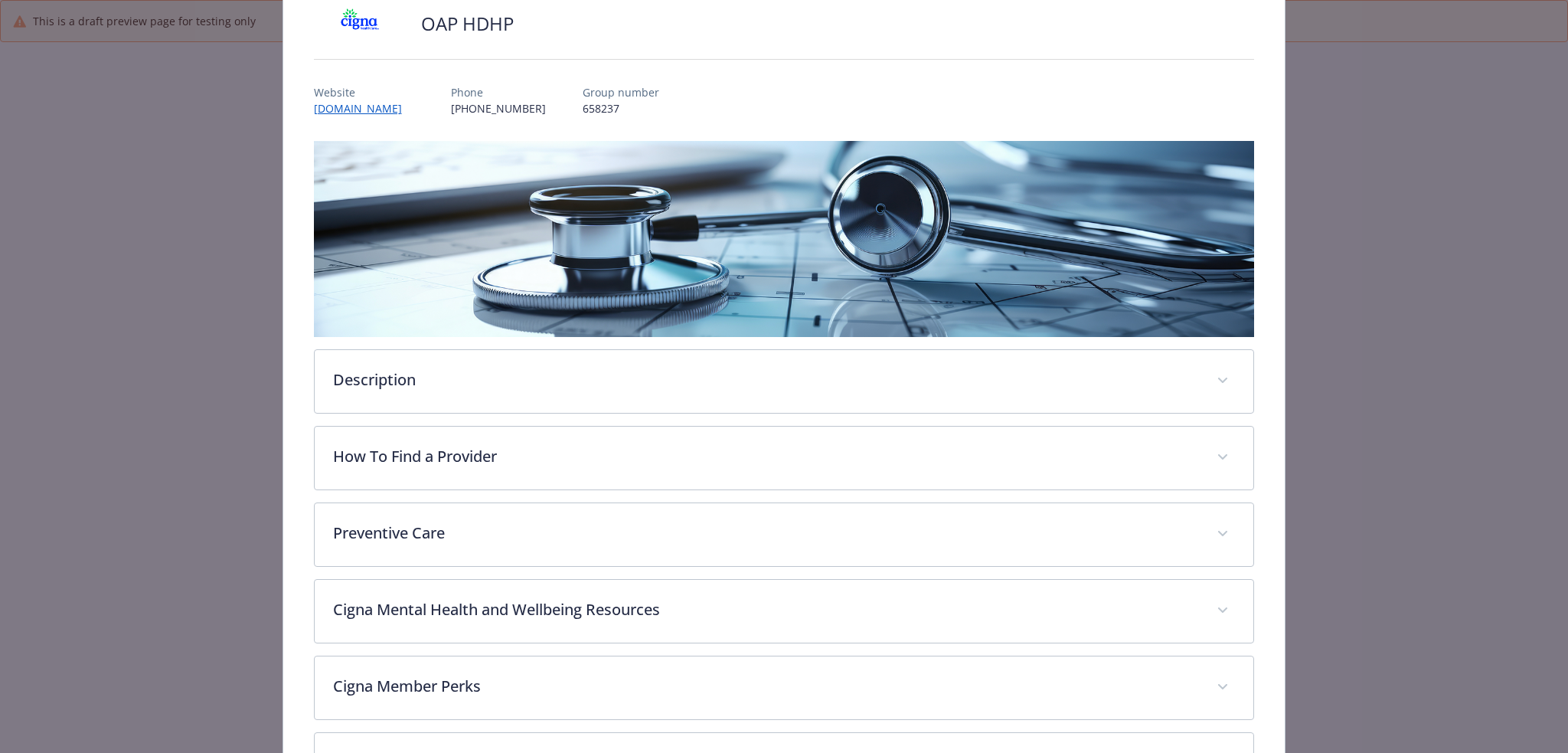
scroll to position [0, 0]
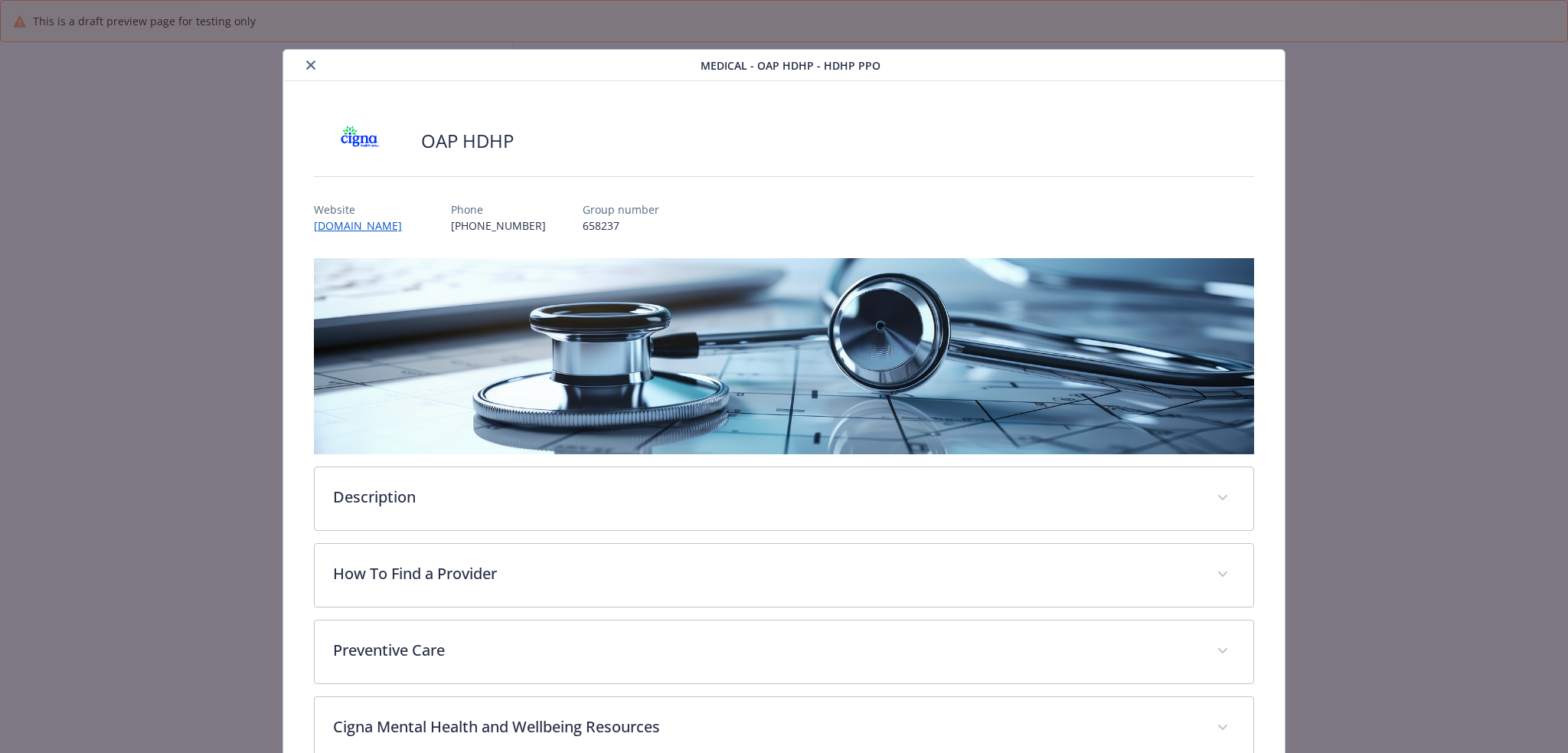
click at [306, 65] on icon "close" at bounding box center [310, 65] width 9 height 9
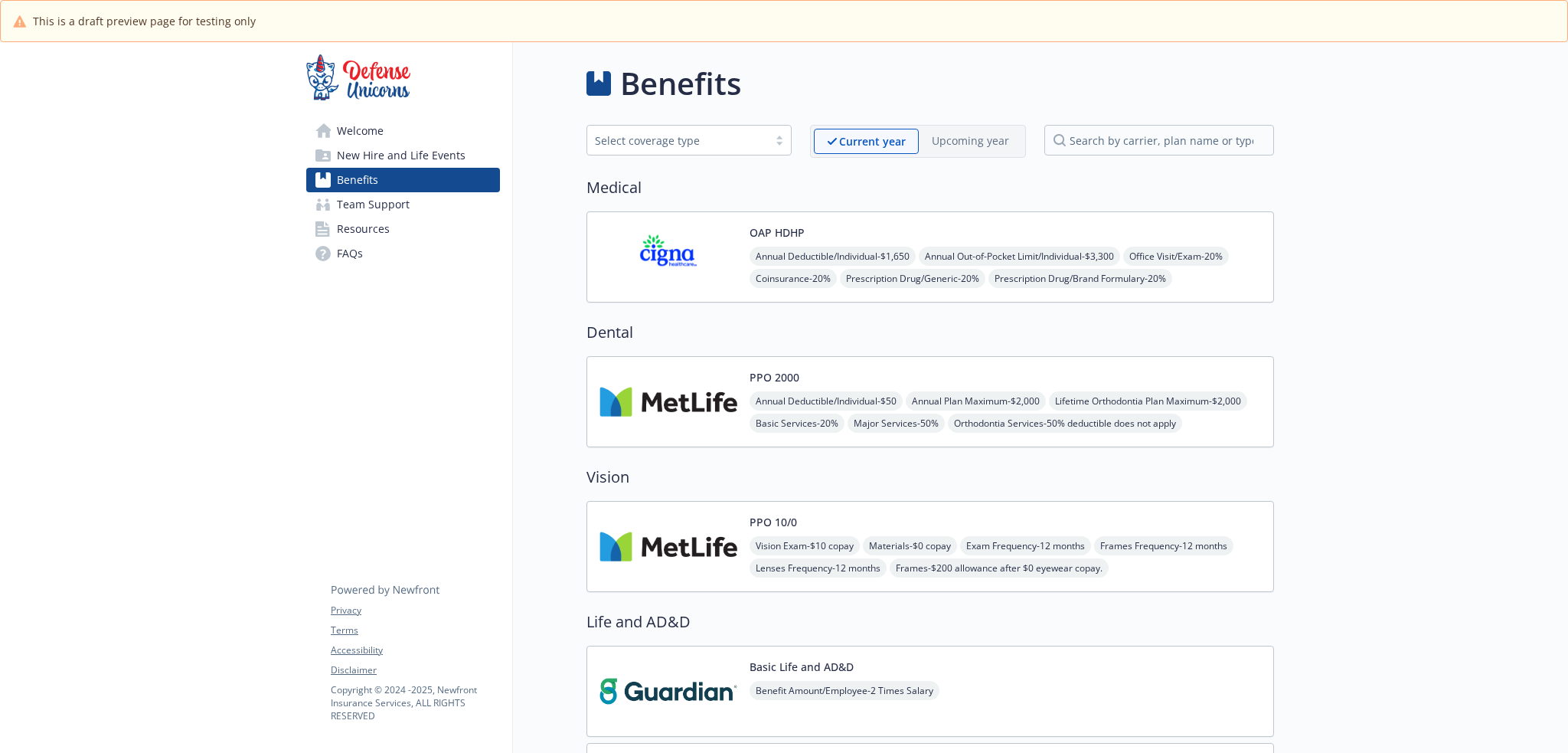
click at [800, 363] on div "PPO 2000 Annual Deductible/Individual - $50 Annual Plan Maximum - $2,000 Lifeti…" at bounding box center [930, 401] width 687 height 91
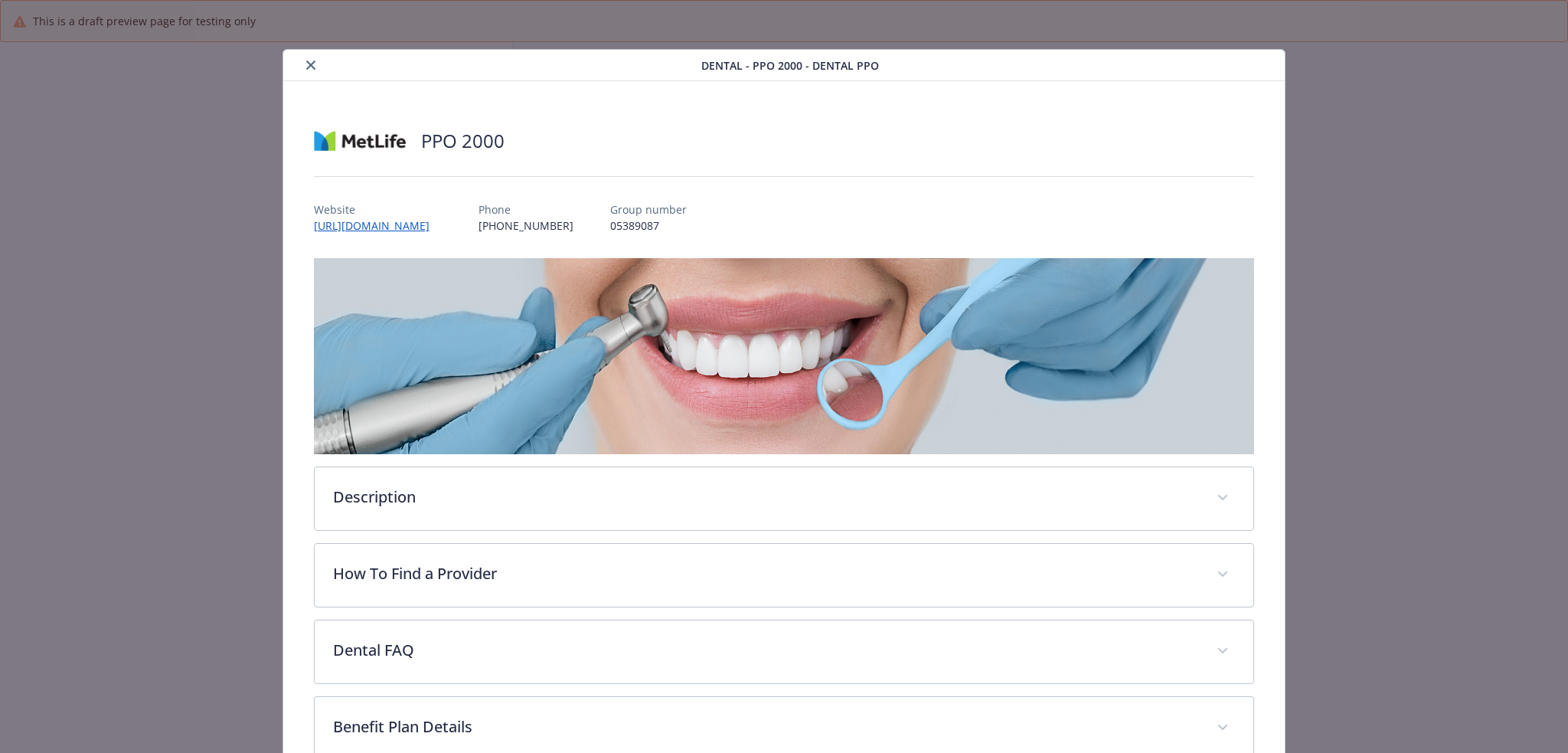
click at [310, 61] on icon "close" at bounding box center [310, 65] width 9 height 9
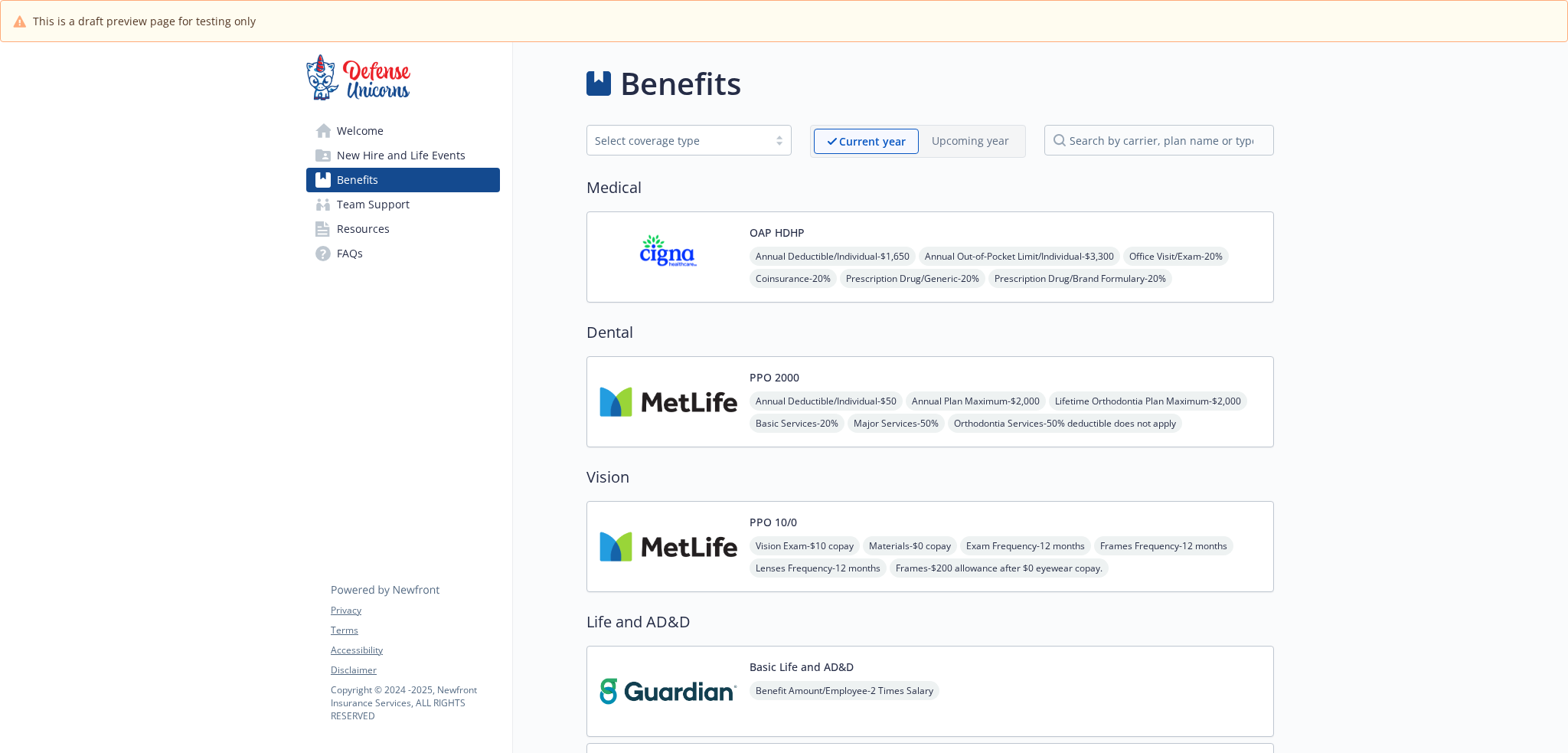
drag, startPoint x: 345, startPoint y: 127, endPoint x: 354, endPoint y: 129, distance: 9.2
click at [347, 128] on span "Welcome" at bounding box center [360, 131] width 47 height 25
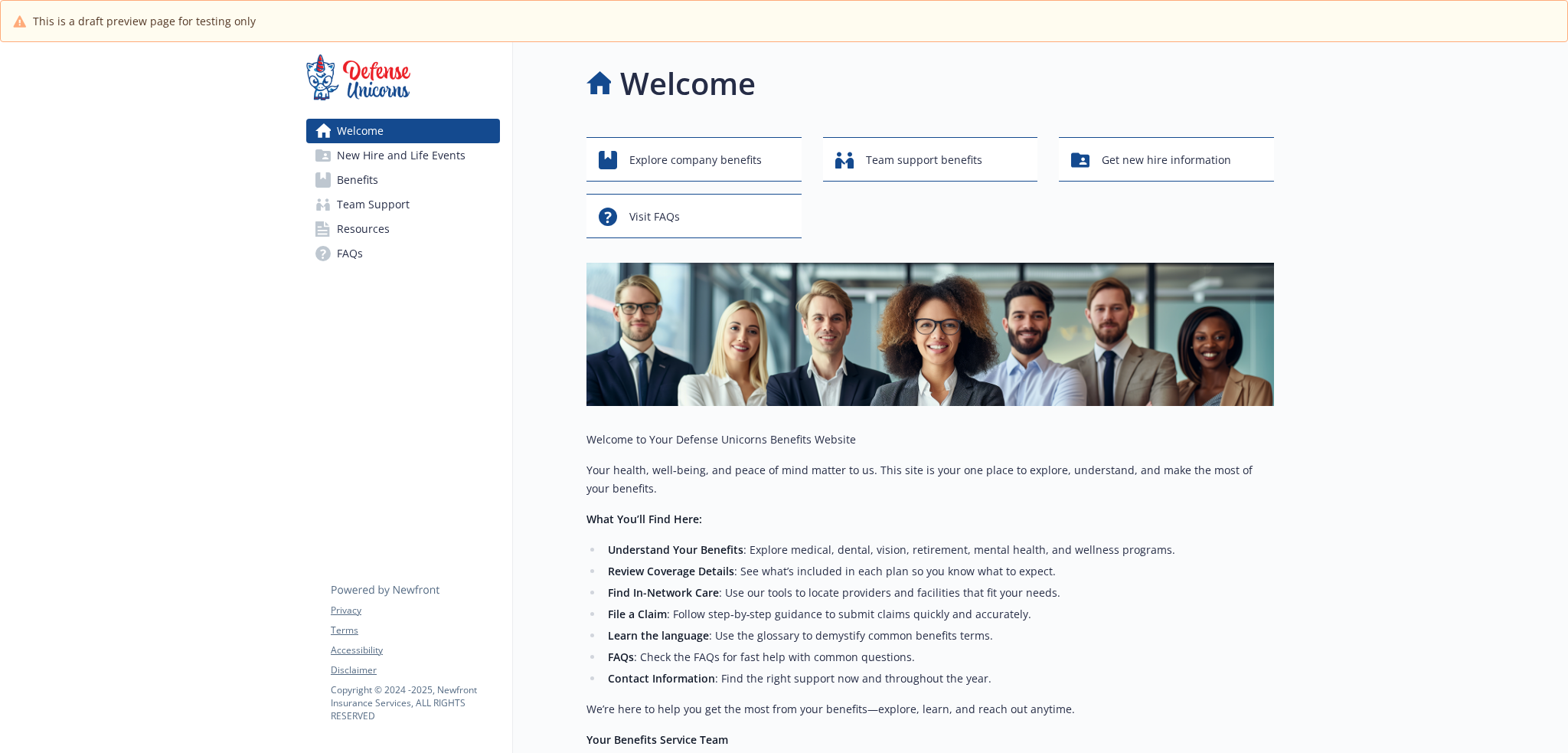
click at [789, 369] on img at bounding box center [930, 334] width 687 height 143
click at [458, 153] on span "New Hire and Life Events" at bounding box center [401, 156] width 128 height 25
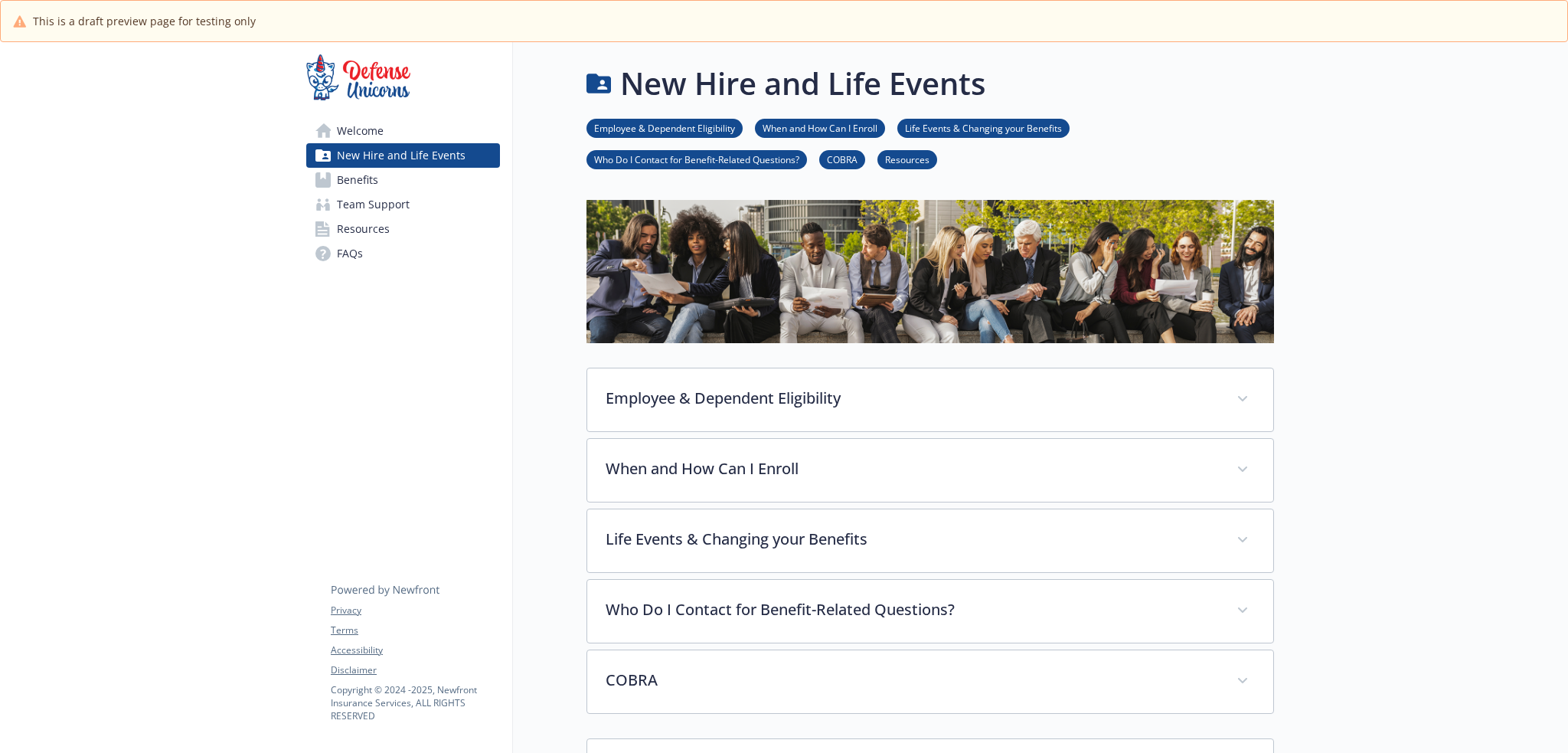
click at [434, 186] on link "Benefits" at bounding box center [402, 180] width 194 height 25
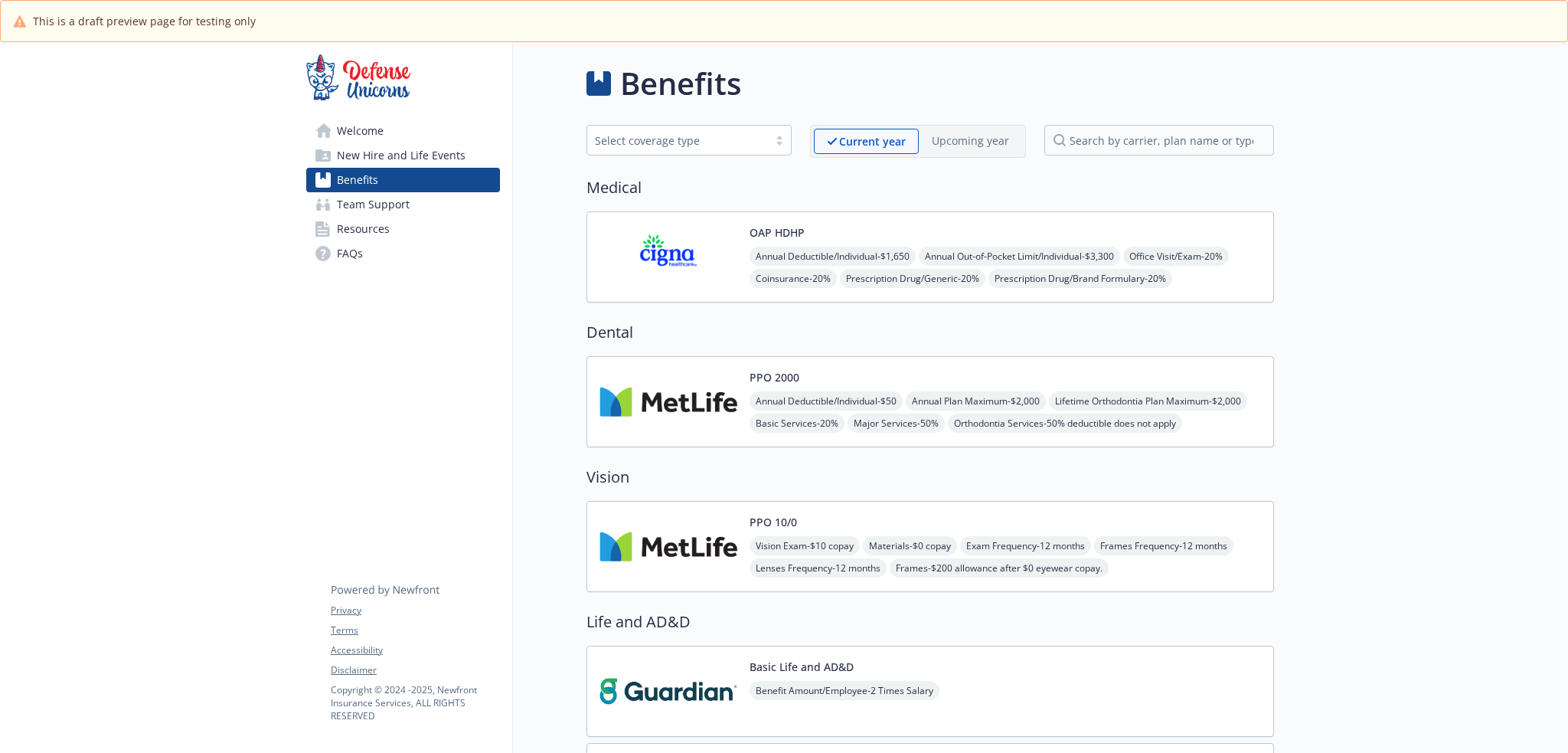
click at [416, 210] on link "Team Support" at bounding box center [402, 205] width 194 height 25
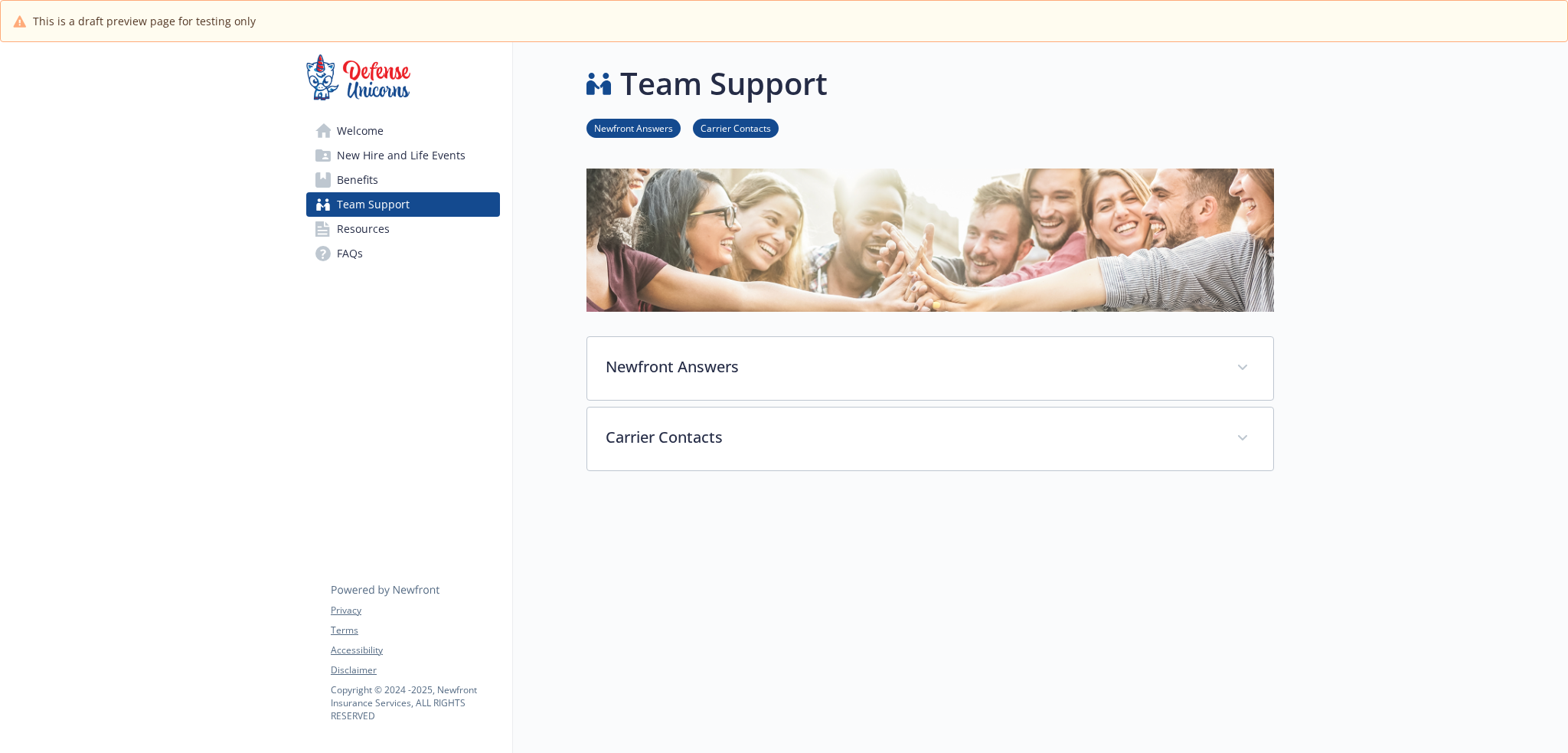
click at [420, 225] on link "Resources" at bounding box center [402, 229] width 194 height 25
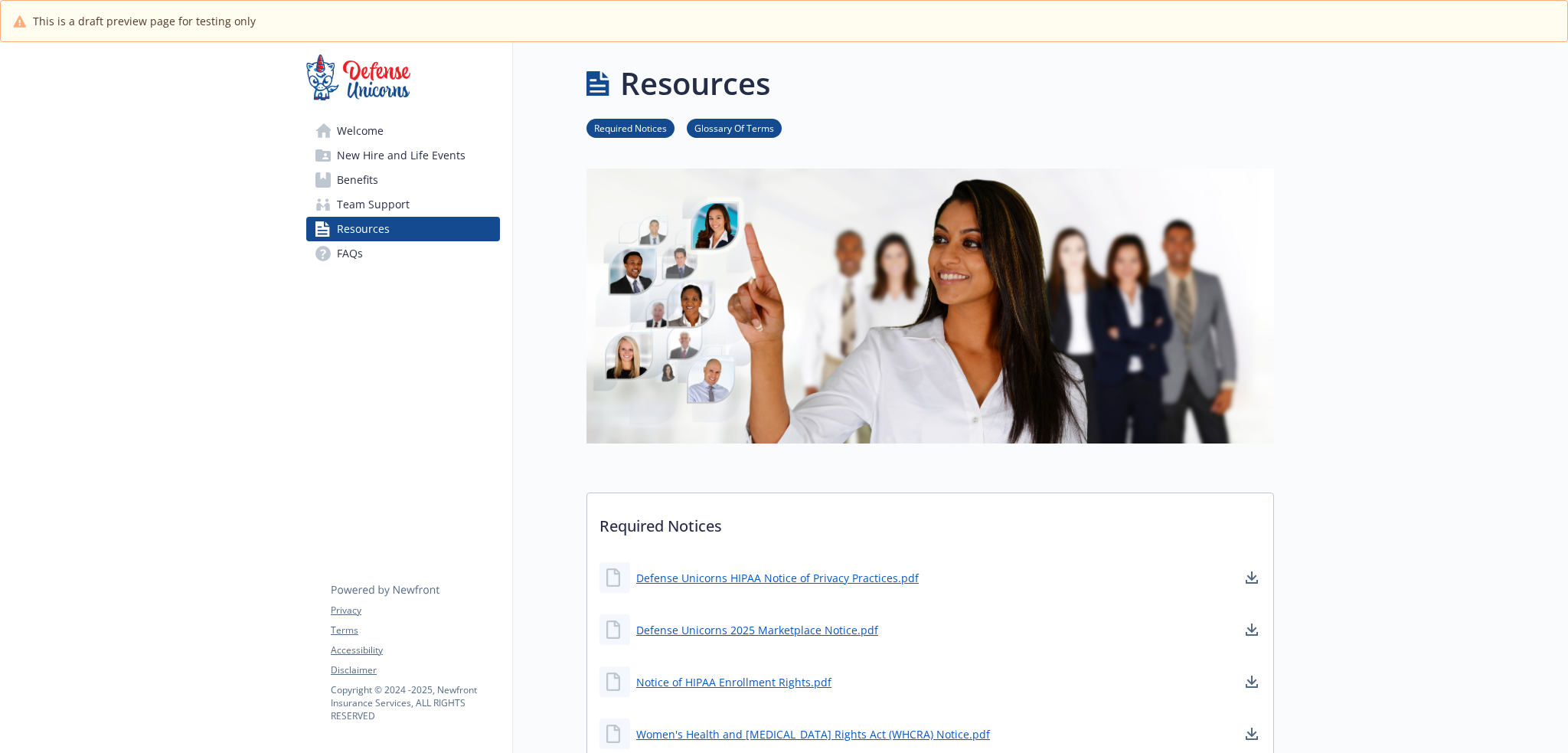
click at [399, 133] on link "Welcome" at bounding box center [402, 131] width 194 height 25
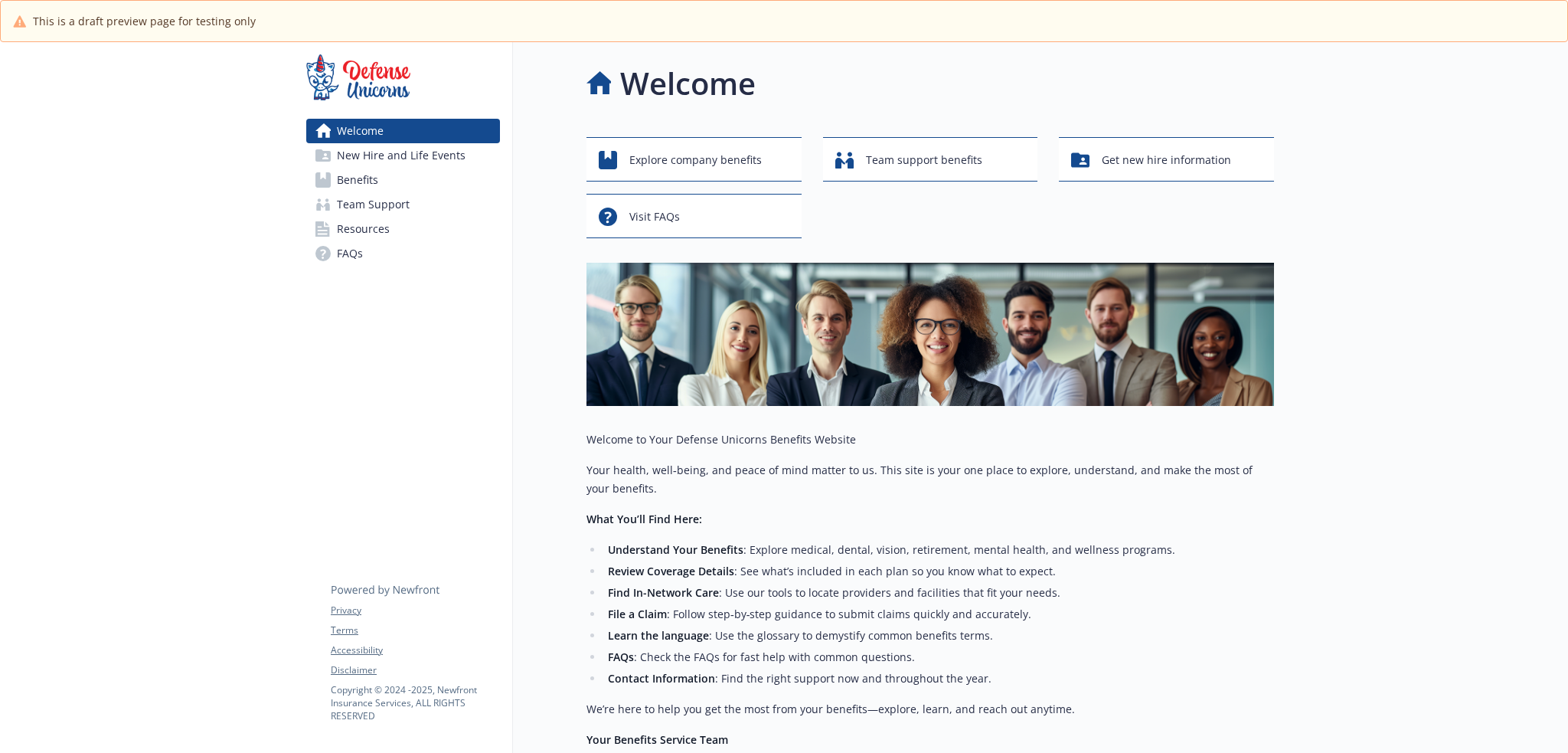
click at [375, 174] on span "Benefits" at bounding box center [357, 180] width 42 height 25
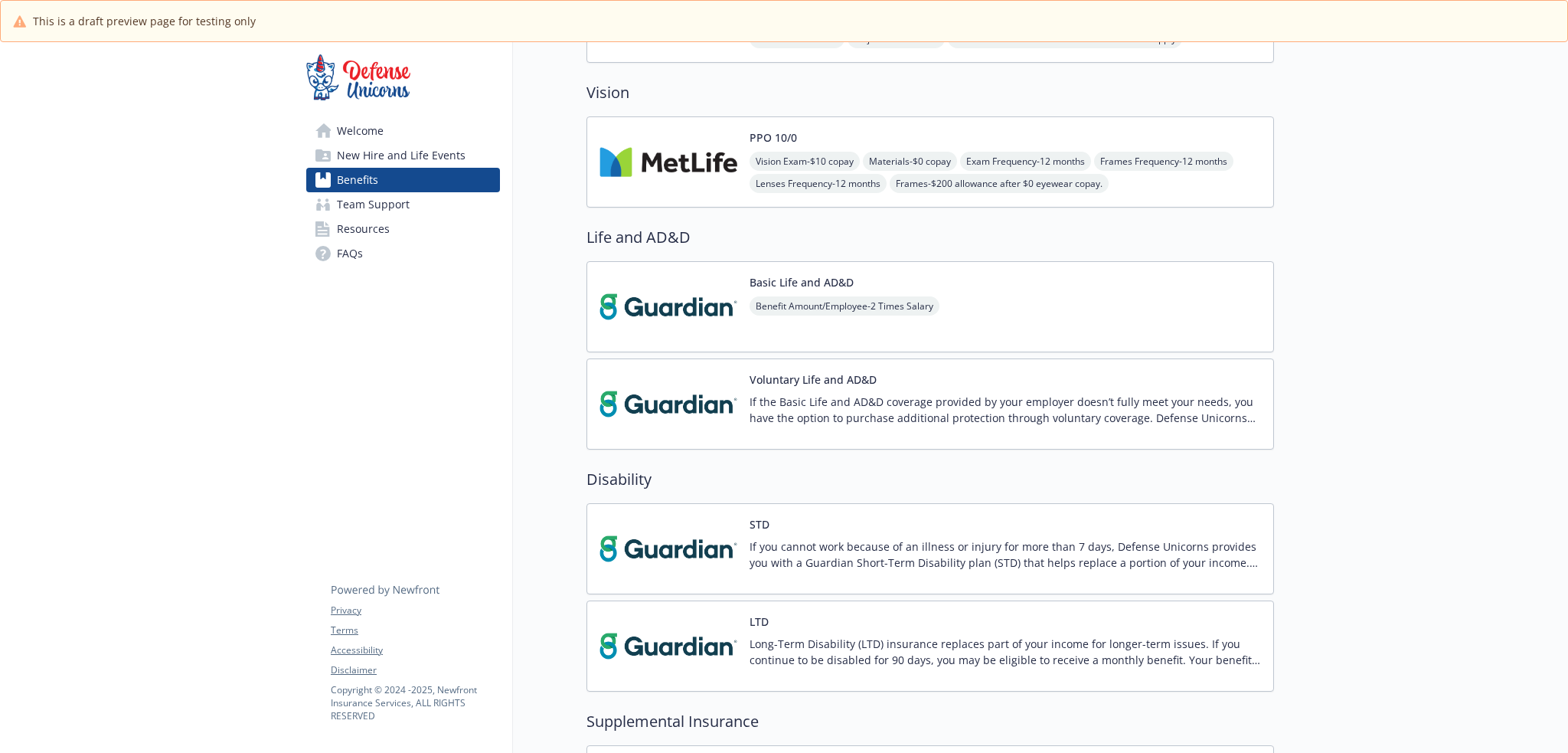
scroll to position [561, 0]
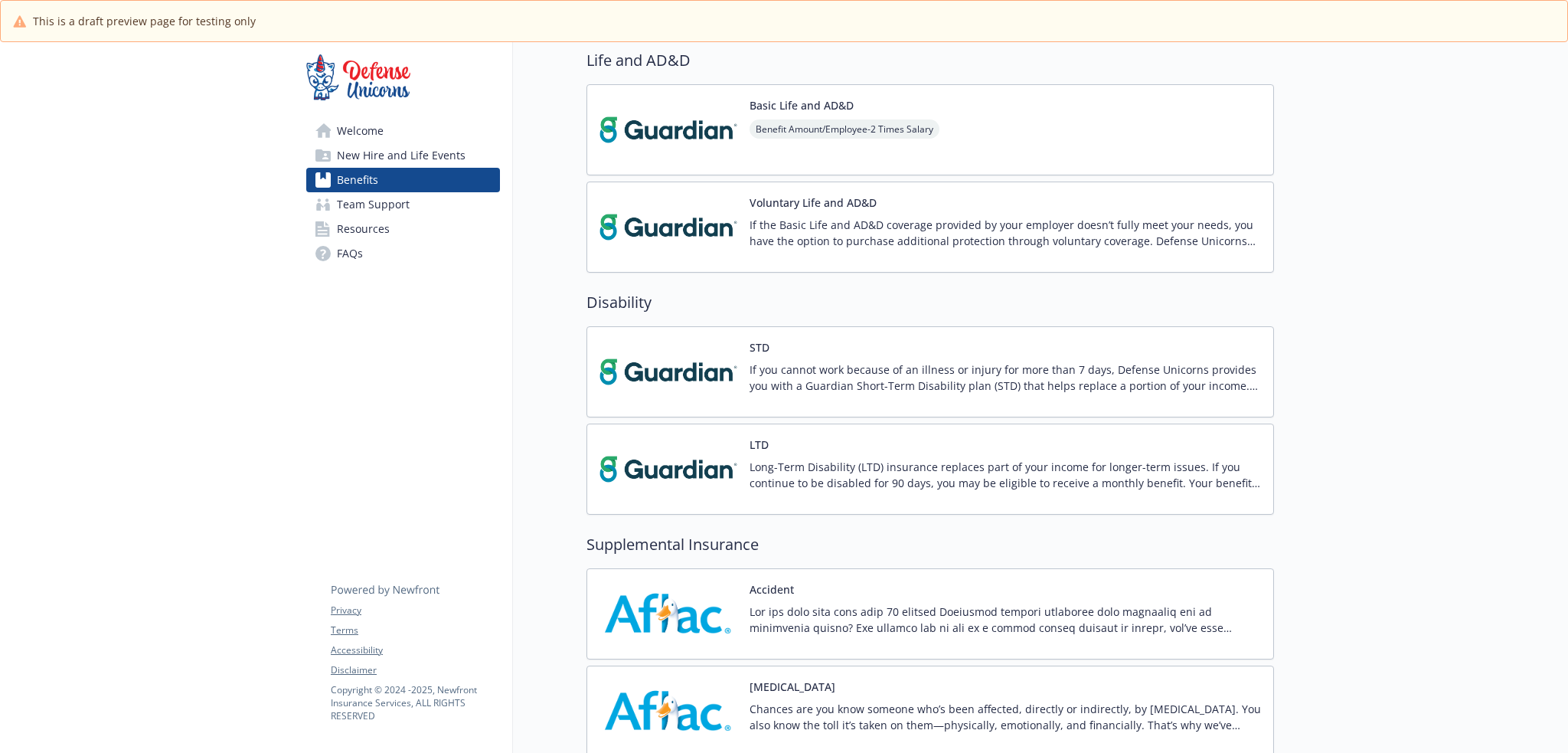
click at [1087, 152] on div "Basic Life and AD&D Benefit Amount/Employee - 2 Times Salary" at bounding box center [930, 129] width 687 height 91
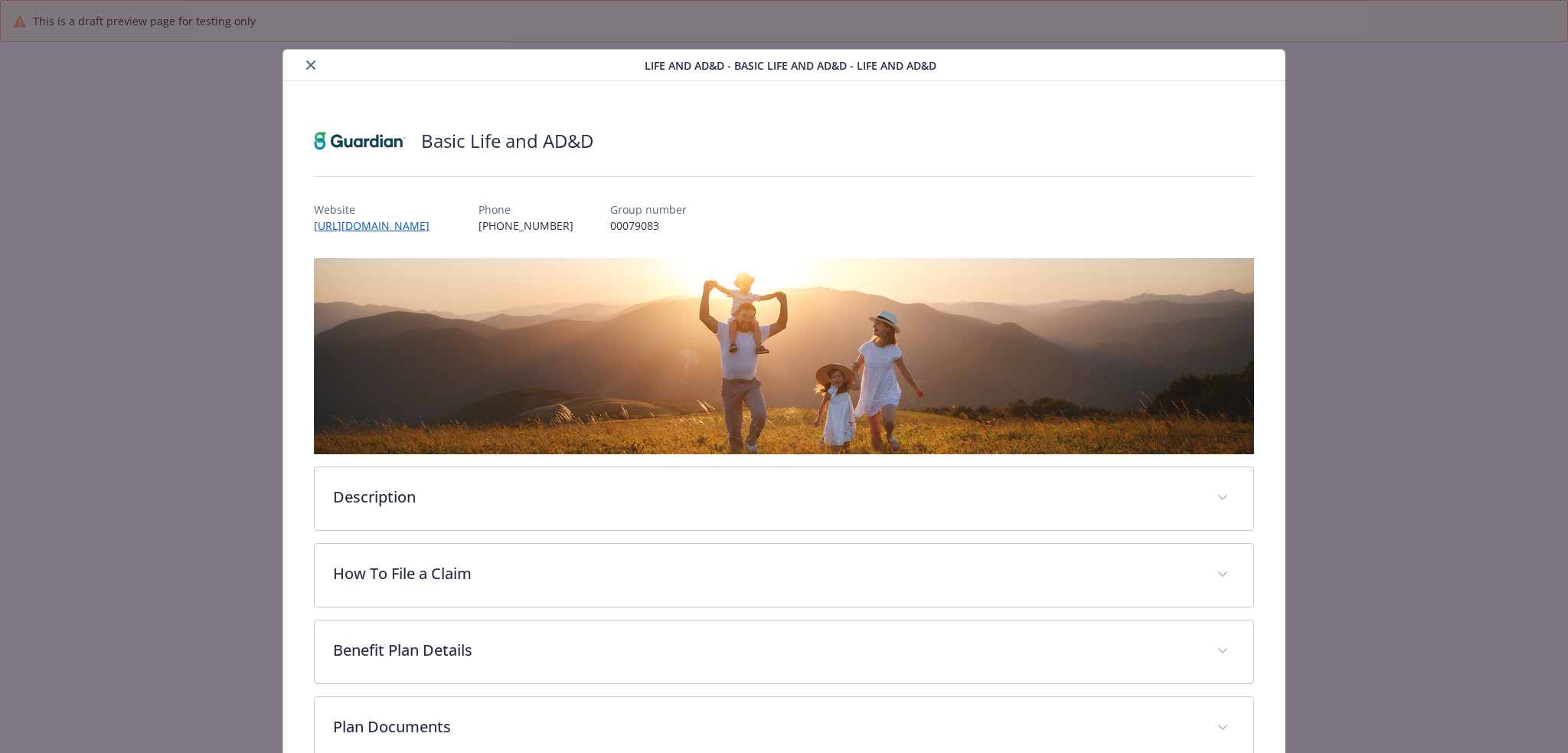
scroll to position [169, 0]
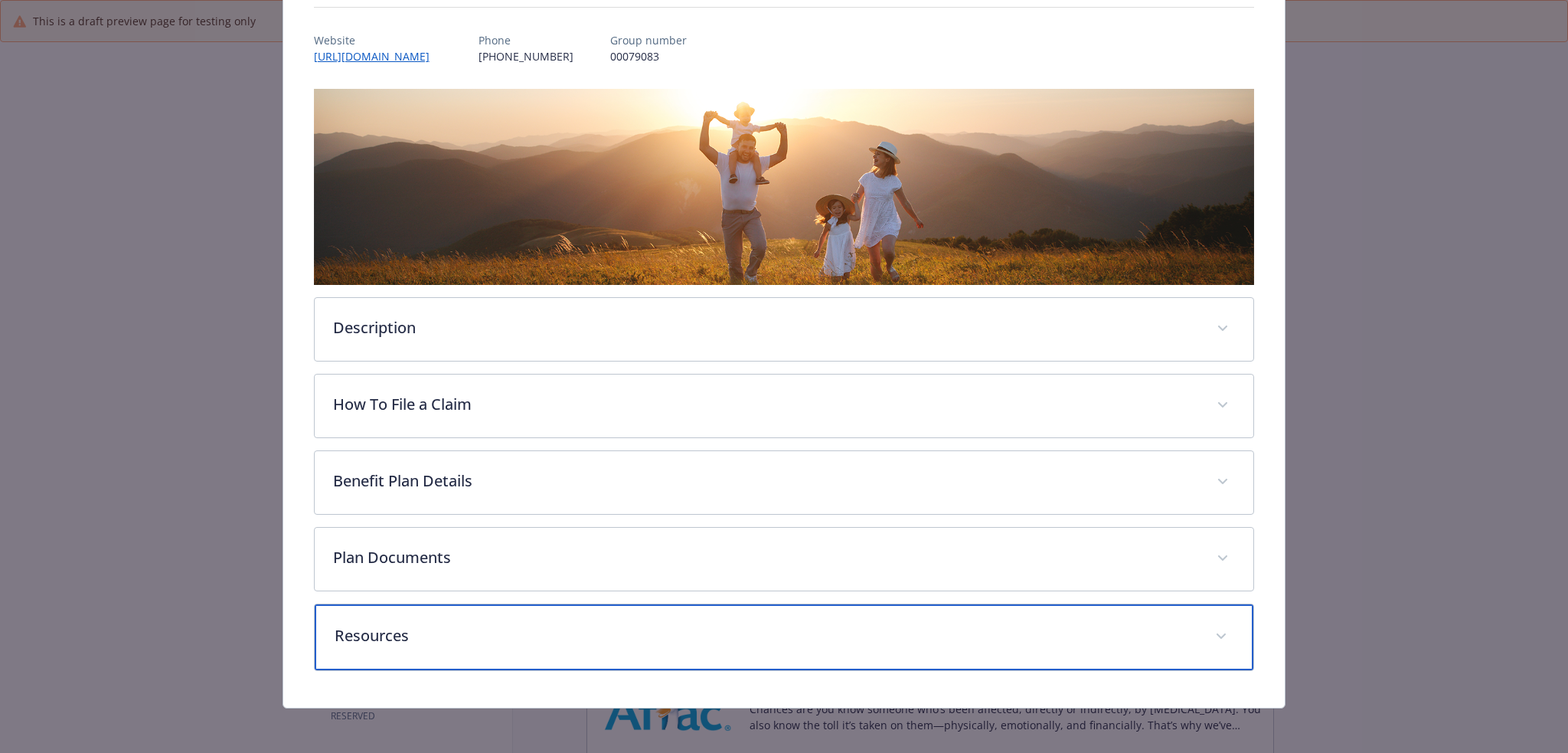
click at [581, 643] on p "Resources" at bounding box center [766, 636] width 863 height 23
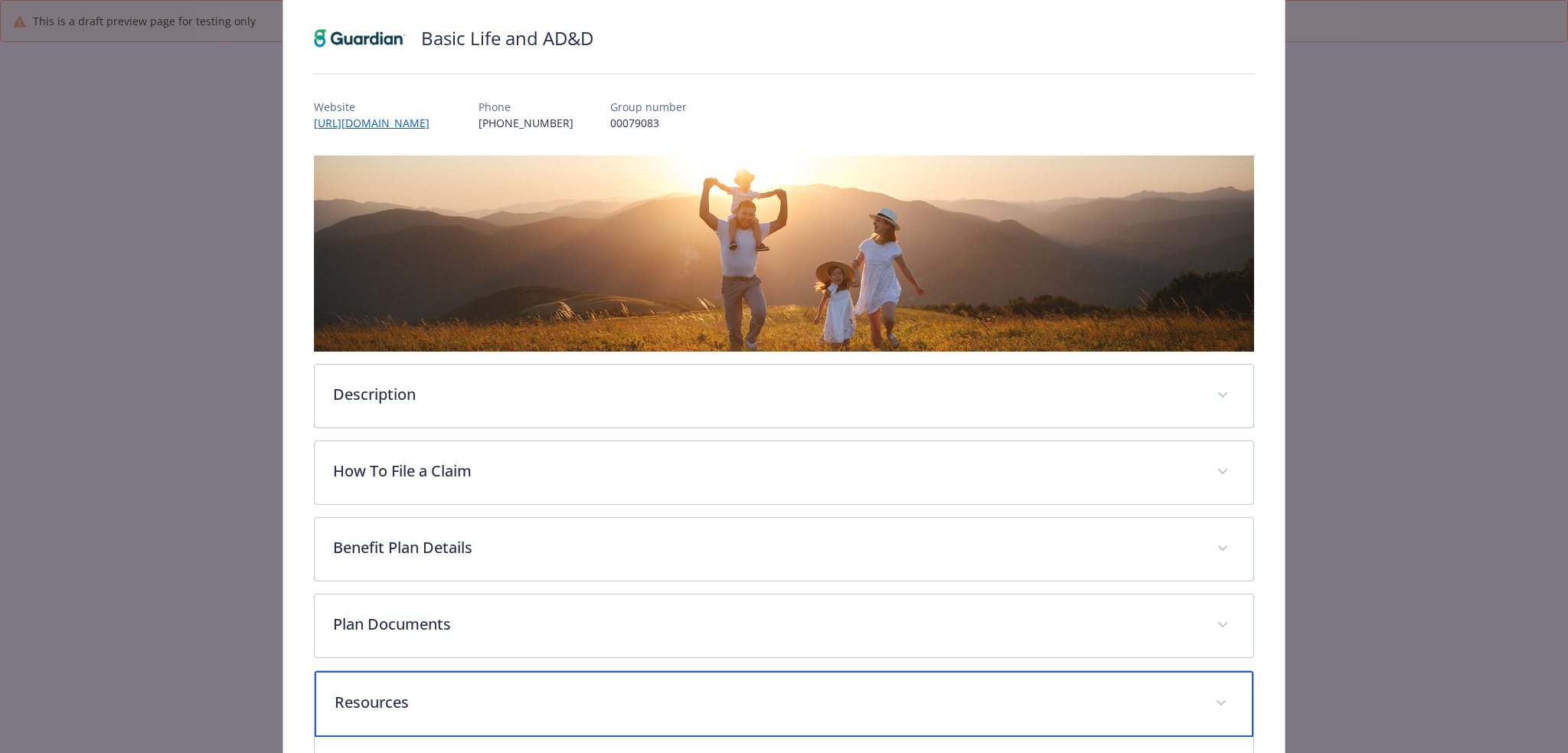
scroll to position [0, 0]
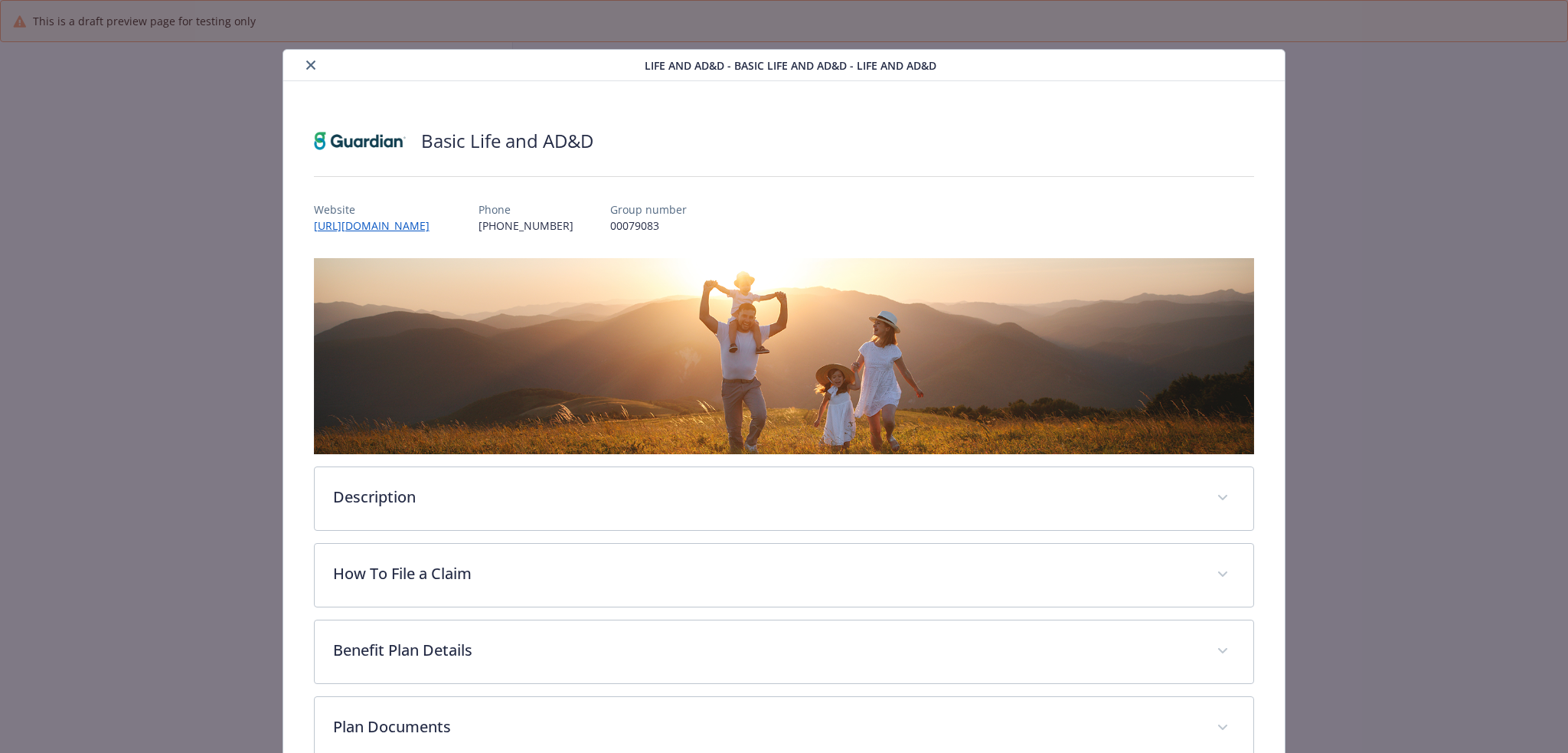
drag, startPoint x: 307, startPoint y: 60, endPoint x: 326, endPoint y: 83, distance: 29.8
click at [307, 60] on button "close" at bounding box center [311, 65] width 18 height 18
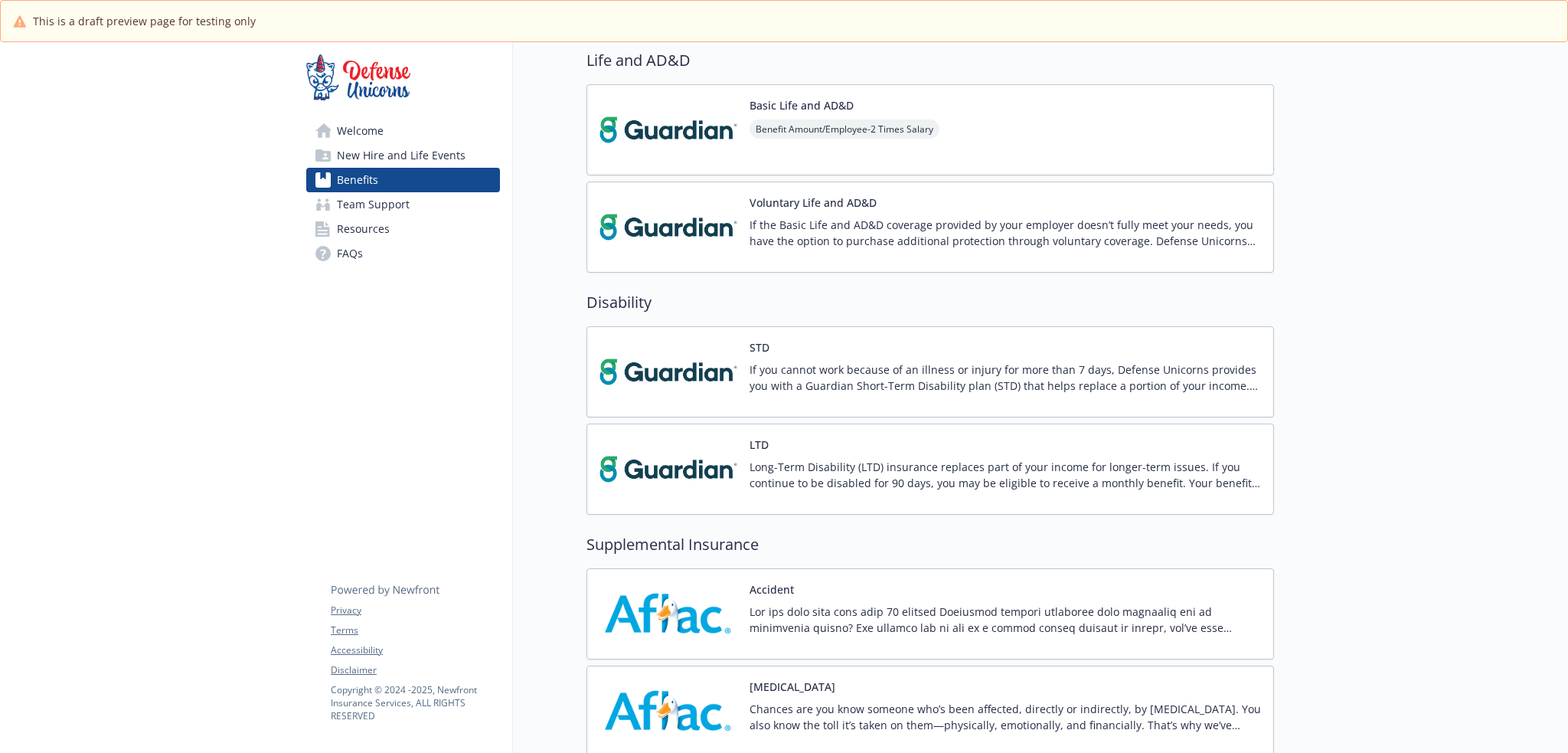
click at [1009, 189] on div "Voluntary Life and AD&D If the Basic Life and AD&D coverage provided by your em…" at bounding box center [930, 227] width 687 height 91
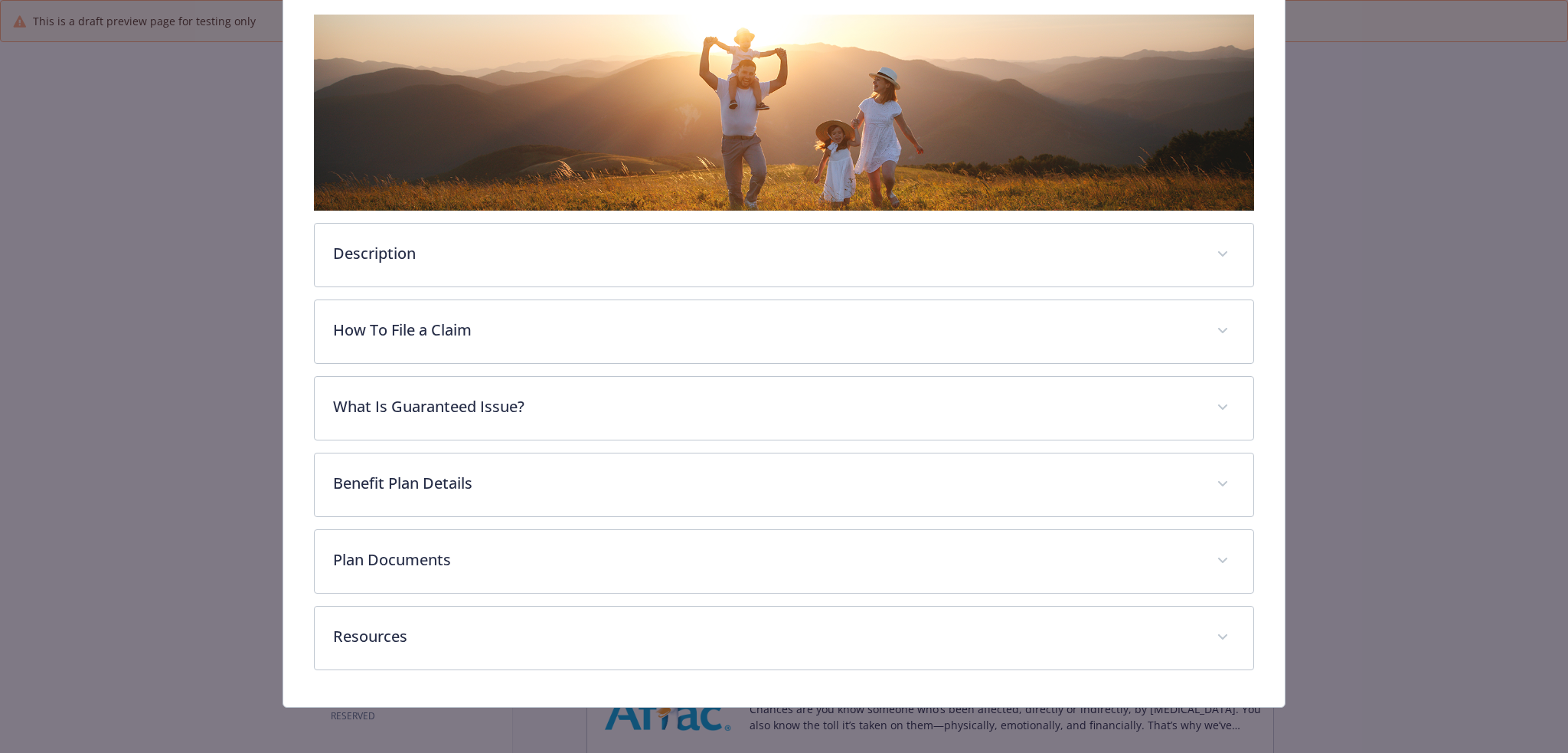
scroll to position [246, 0]
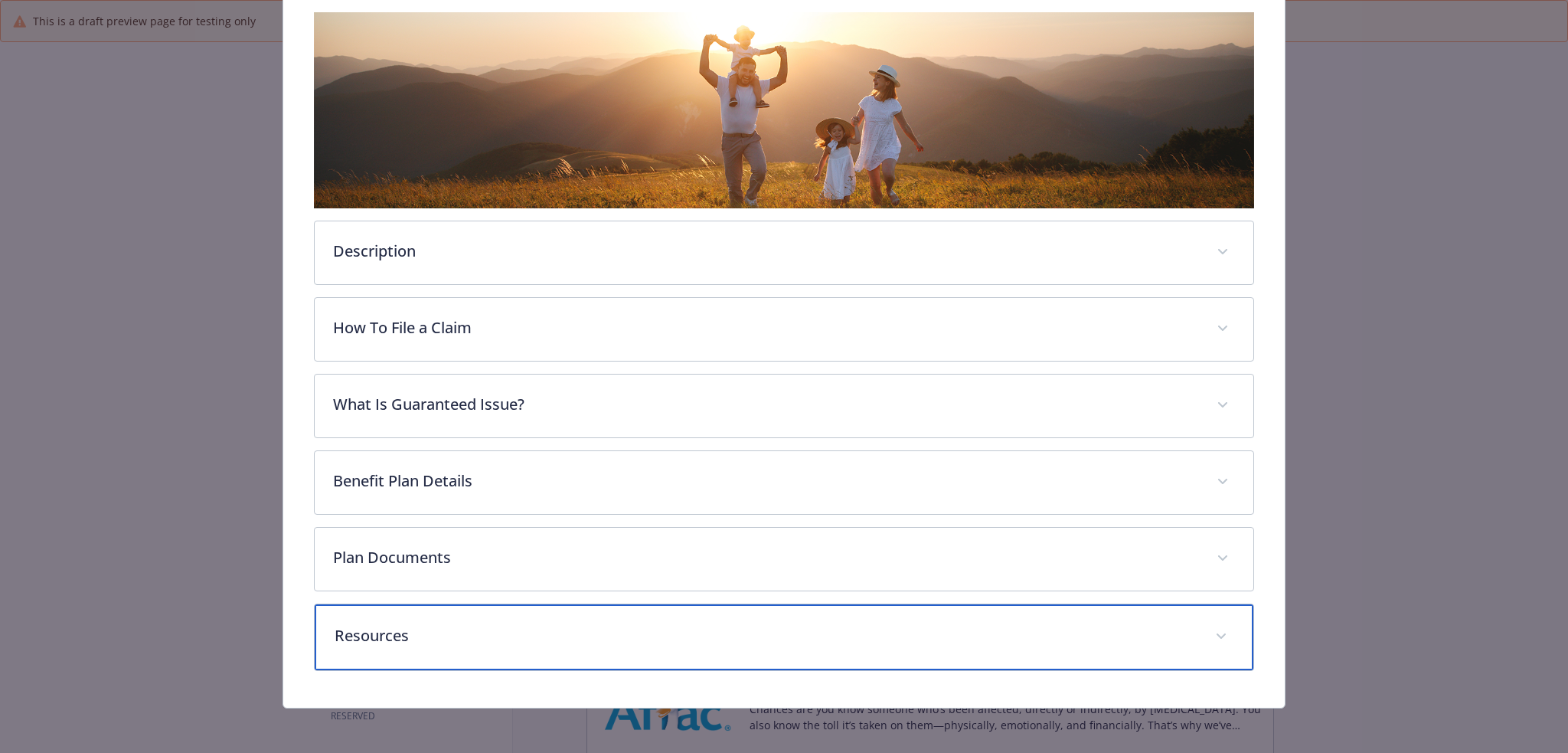
click at [825, 637] on p "Resources" at bounding box center [766, 636] width 863 height 23
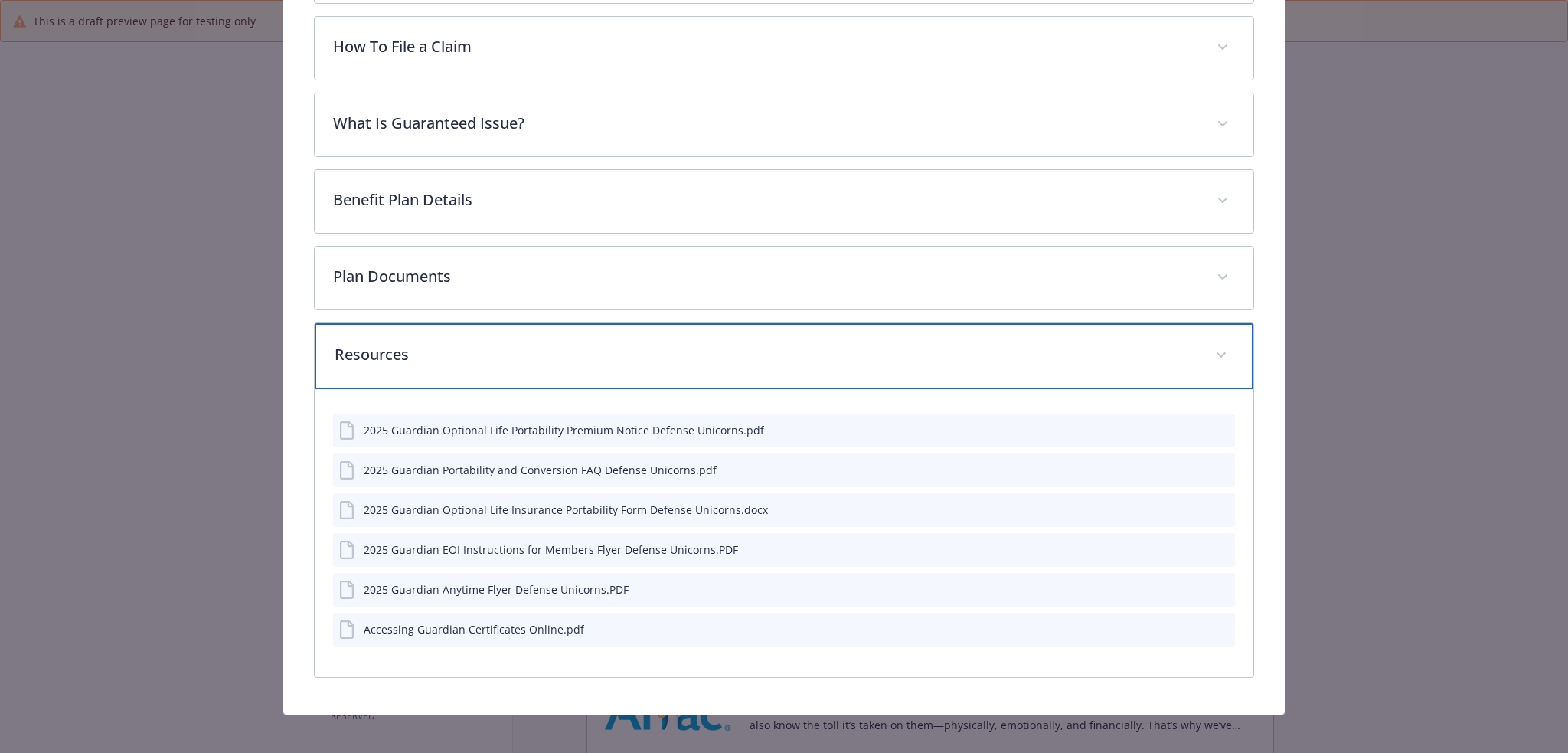
scroll to position [0, 0]
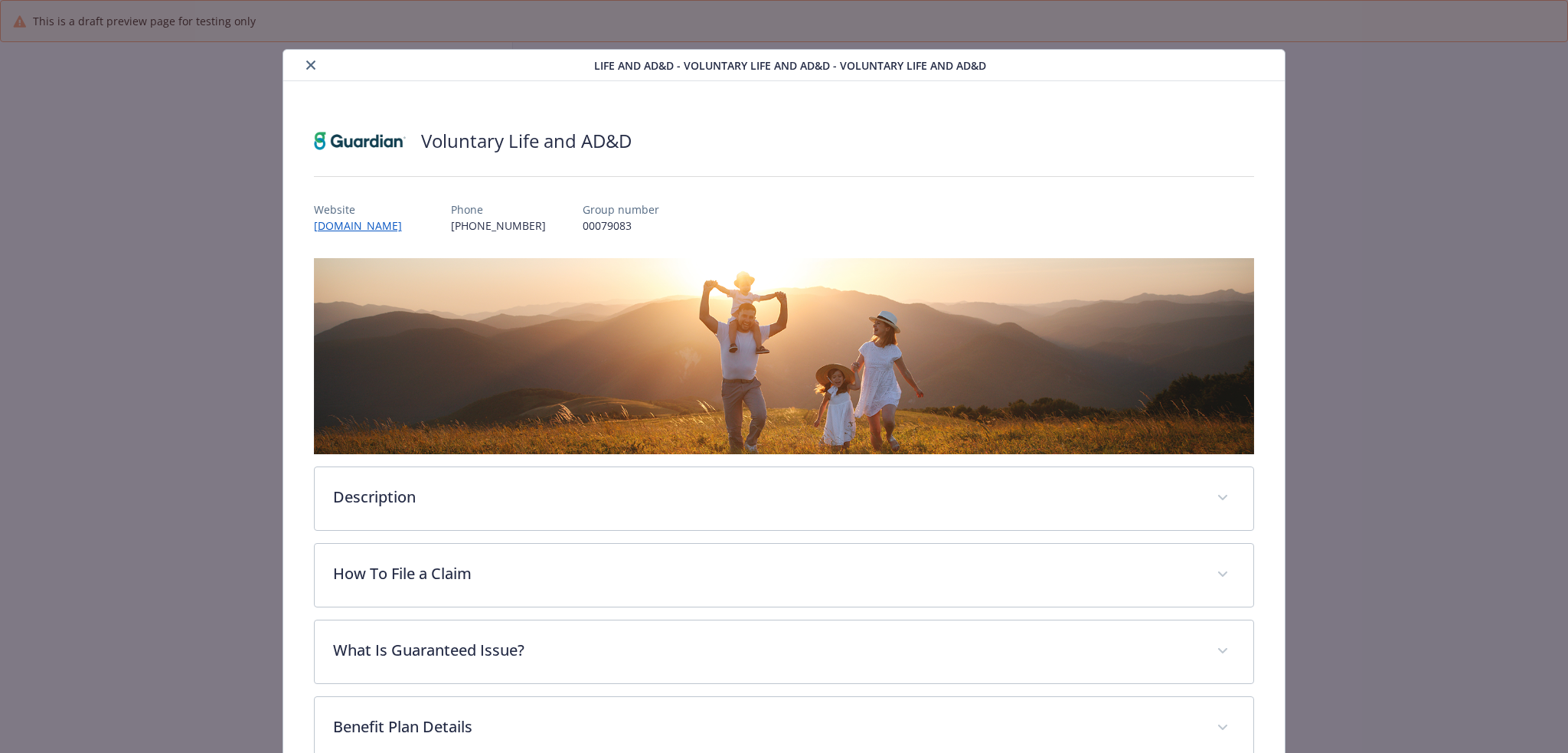
click at [307, 70] on button "close" at bounding box center [311, 65] width 18 height 18
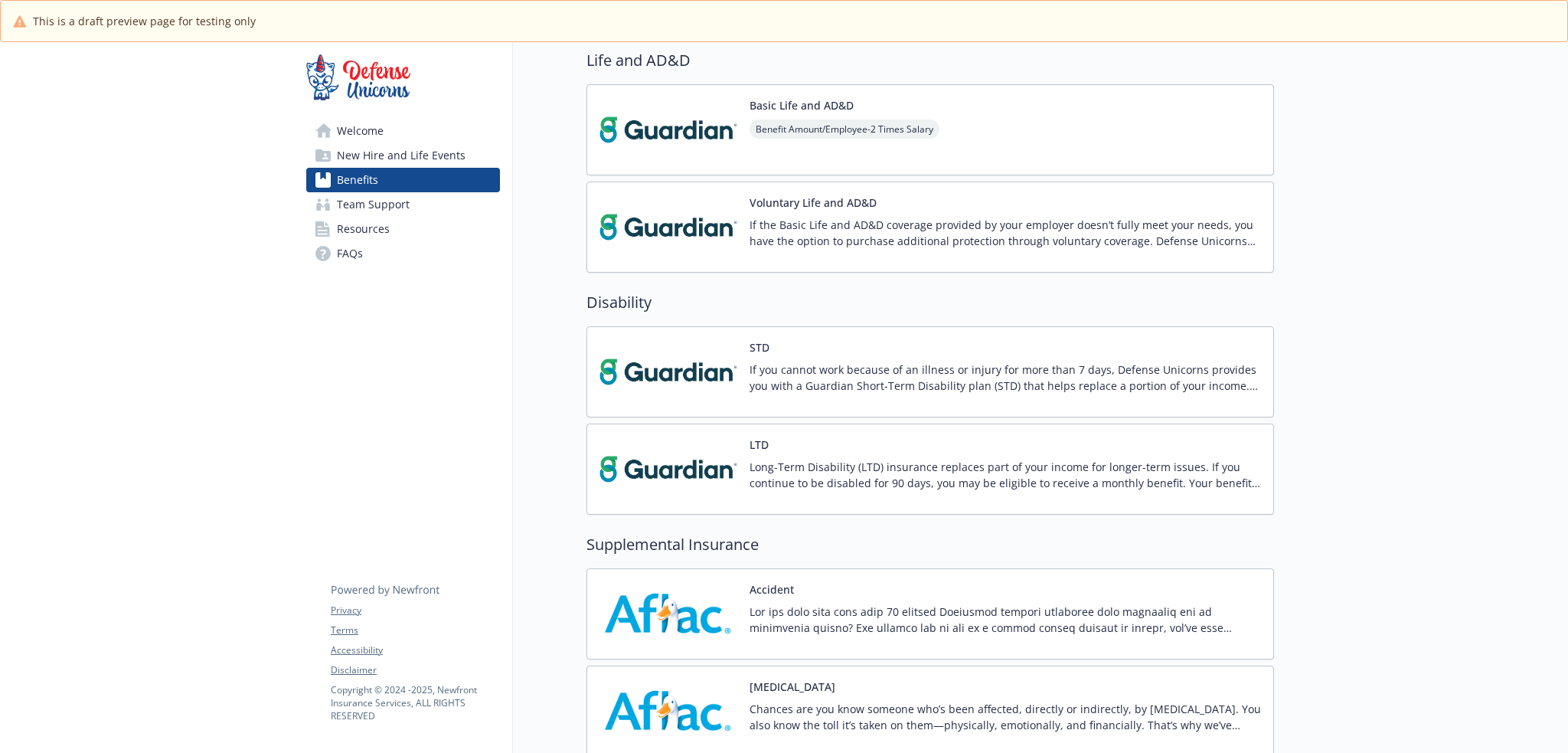
click at [856, 225] on p "If the Basic Life and AD&D coverage provided by your employer doesn’t fully mee…" at bounding box center [1004, 232] width 511 height 32
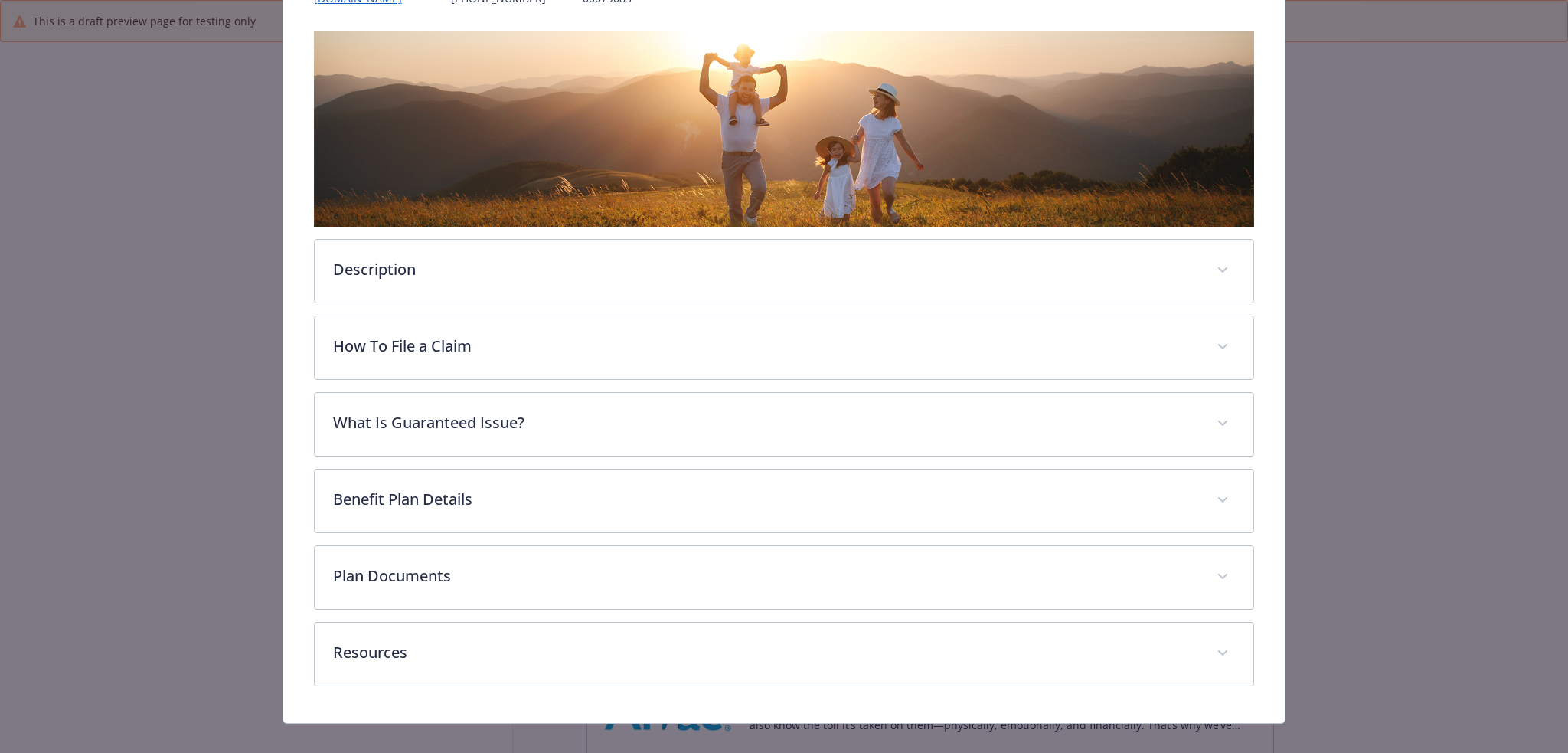
scroll to position [246, 0]
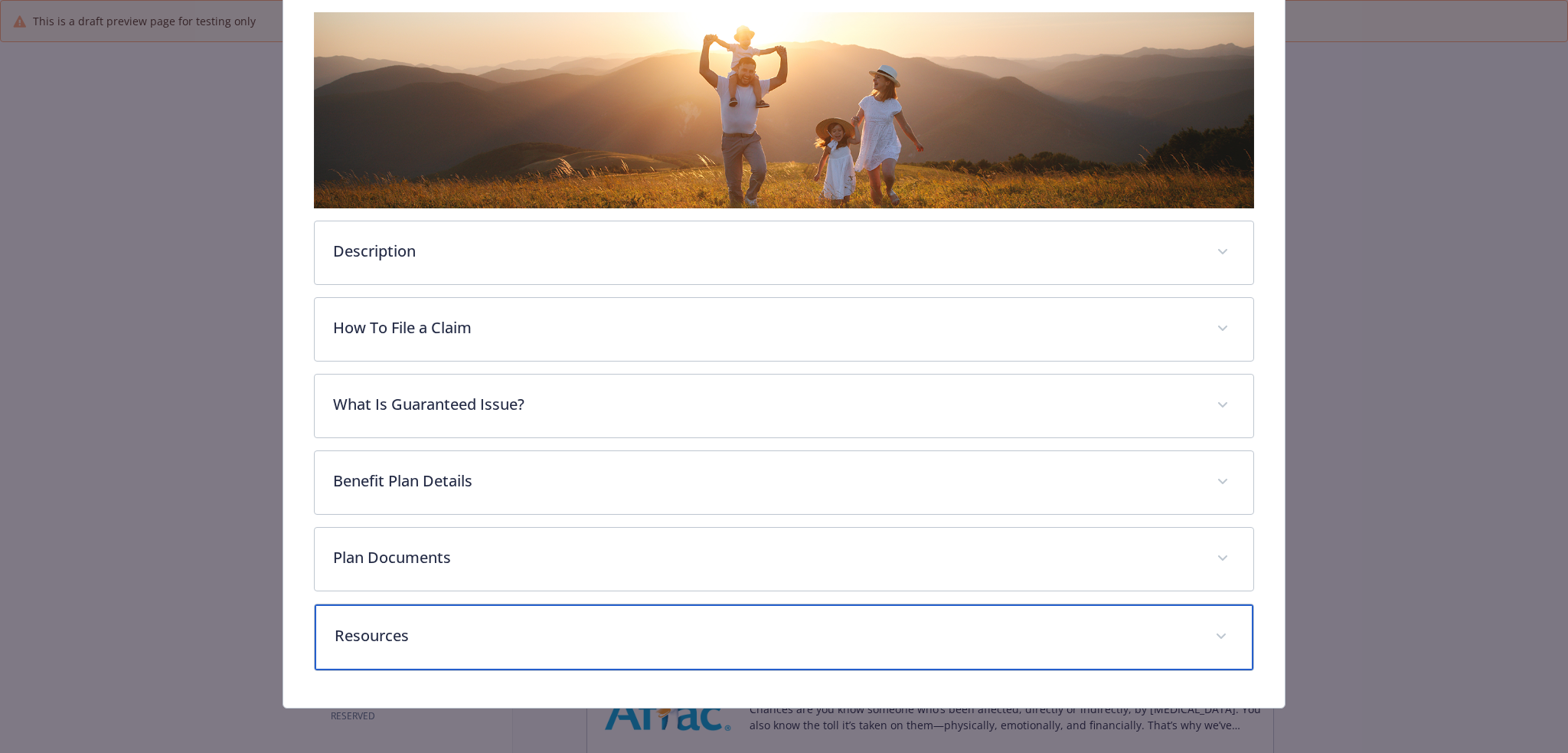
click at [538, 650] on div "Resources" at bounding box center [784, 637] width 939 height 65
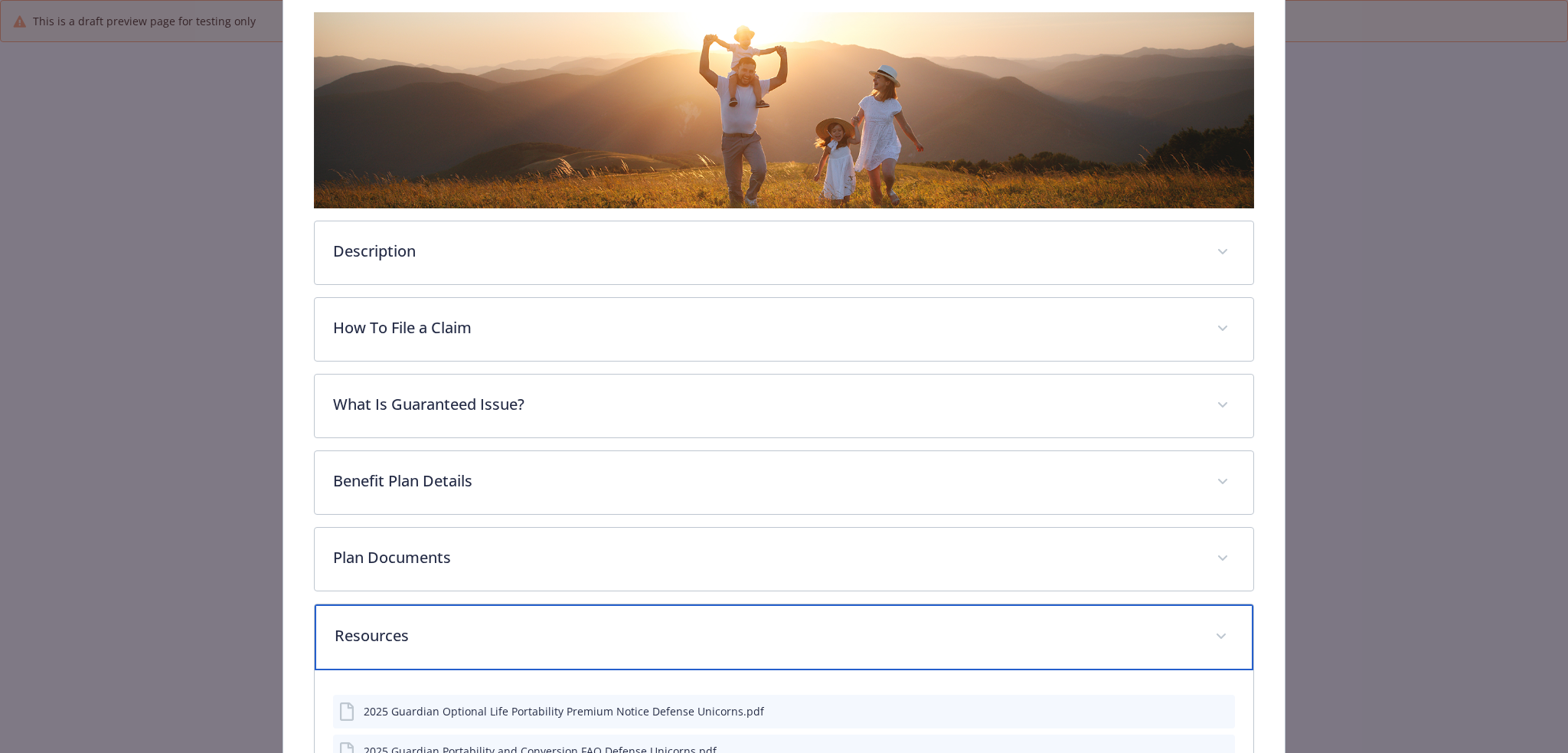
scroll to position [527, 0]
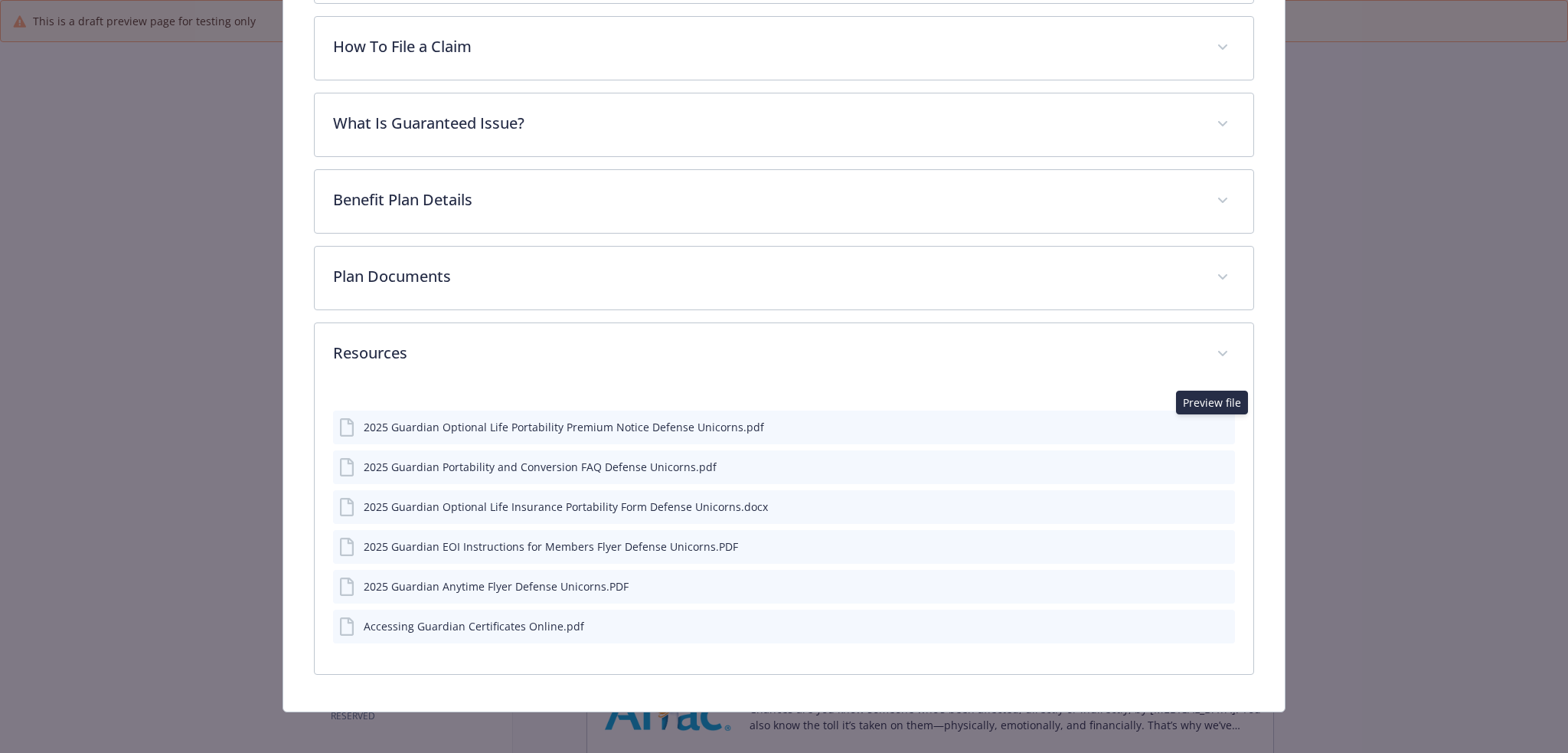
click at [1217, 425] on icon "preview file" at bounding box center [1220, 426] width 14 height 11
click at [1214, 461] on icon "preview file" at bounding box center [1220, 466] width 14 height 11
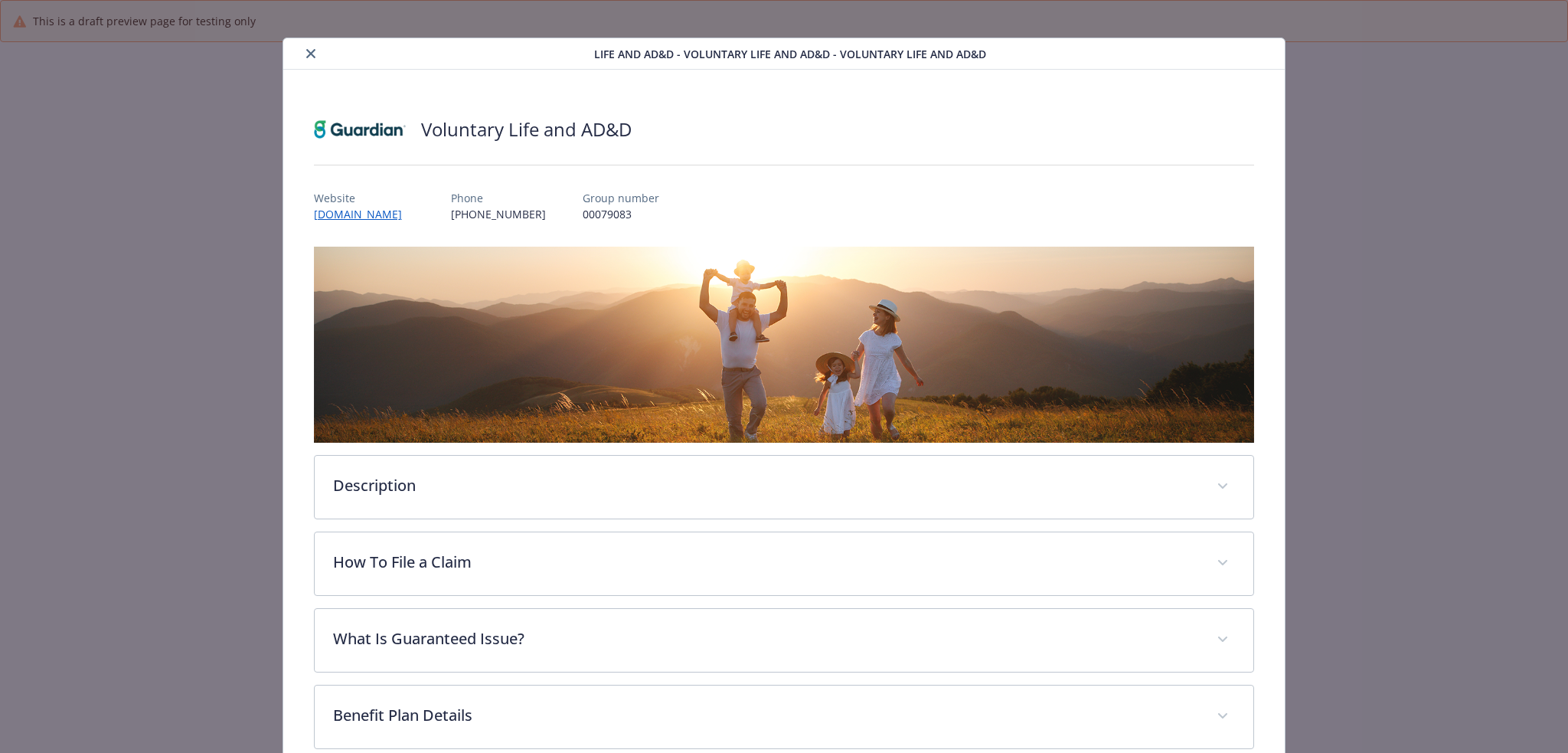
scroll to position [0, 0]
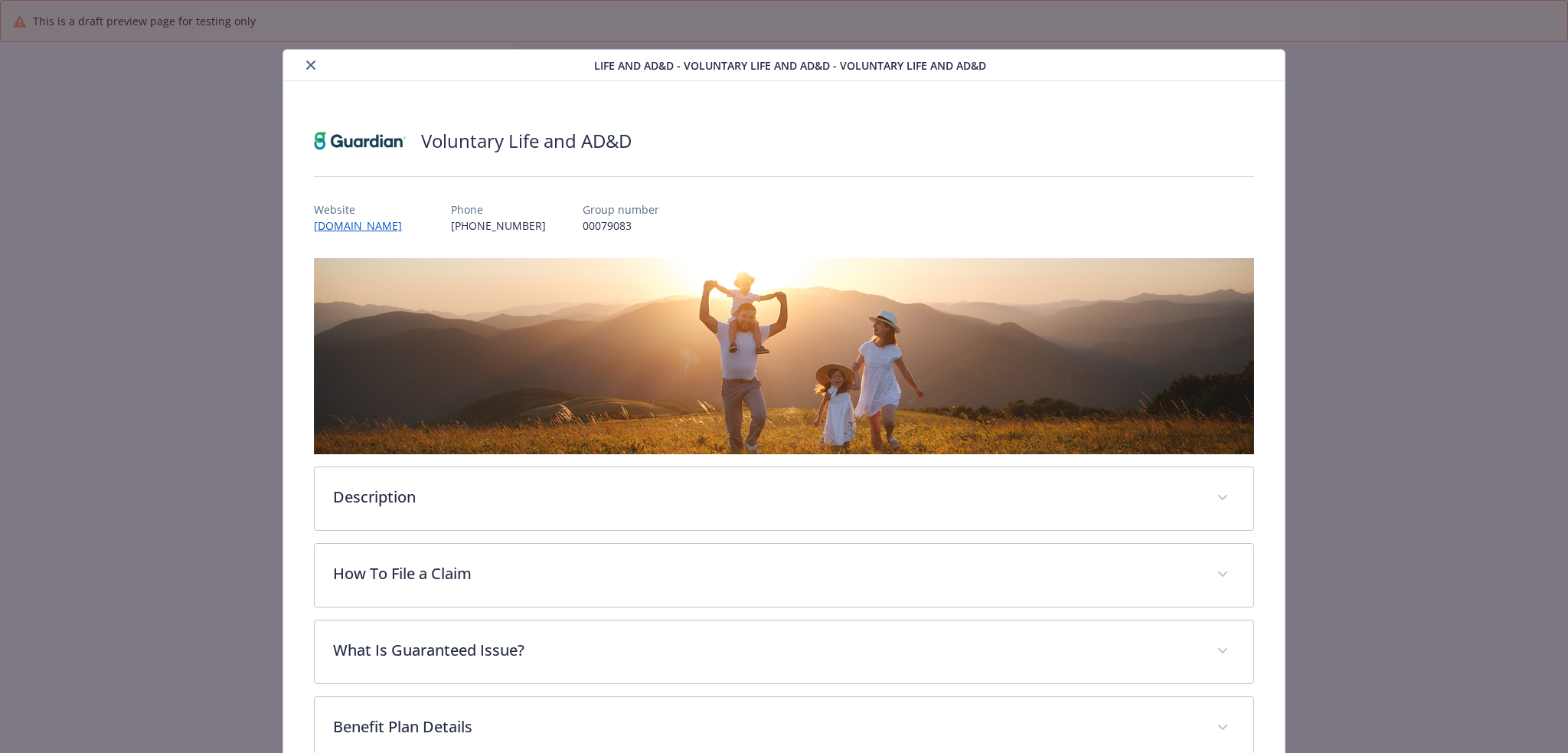
click at [303, 64] on button "close" at bounding box center [311, 65] width 18 height 18
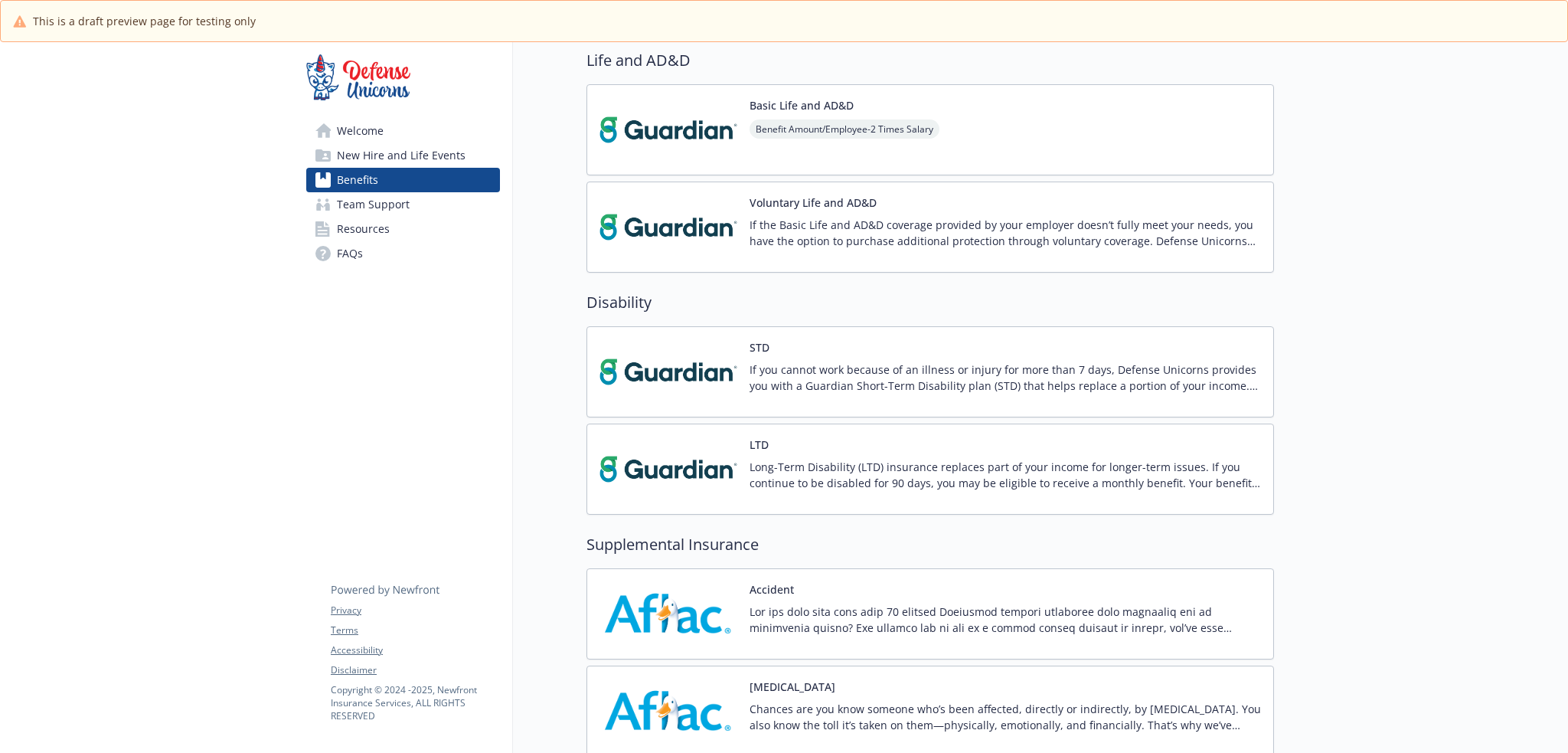
click at [401, 152] on span "New Hire and Life Events" at bounding box center [401, 156] width 128 height 25
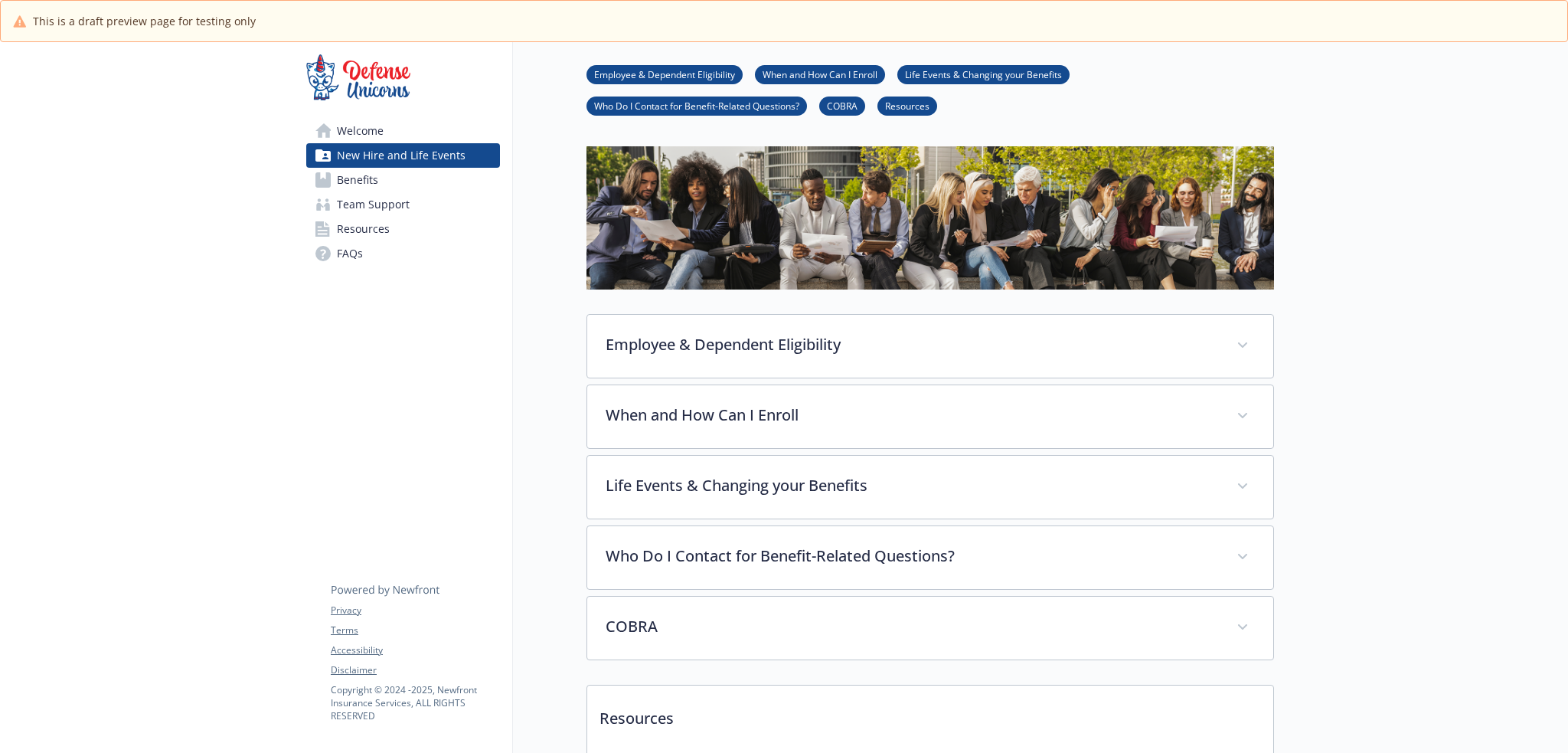
scroll to position [267, 0]
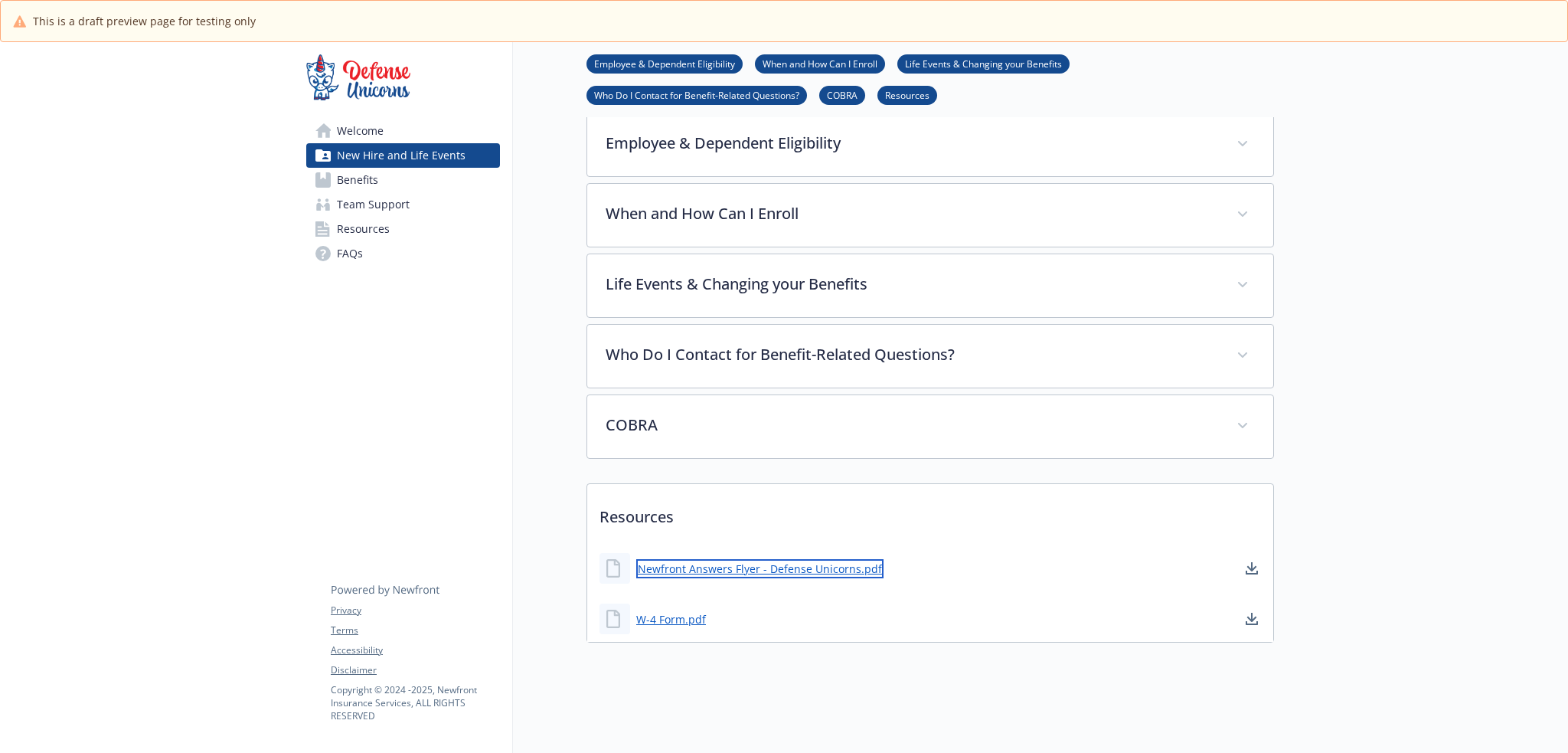
click at [782, 559] on link "Newfront Answers Flyer - Defense Unicorns.pdf" at bounding box center [760, 568] width 247 height 19
